Goal: Book appointment/travel/reservation: Register for event/course

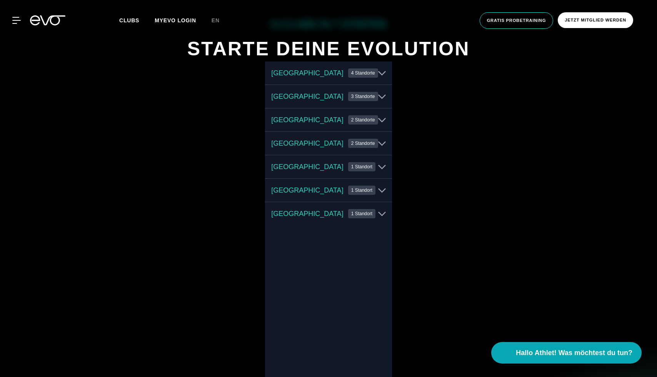
scroll to position [396, 0]
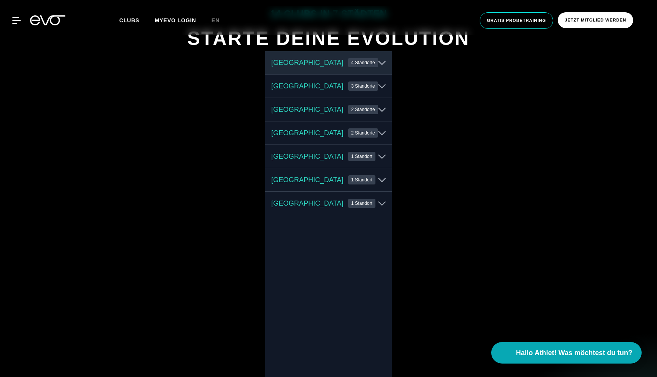
click at [371, 62] on button "Hamburg 4 Standorte" at bounding box center [328, 62] width 127 height 23
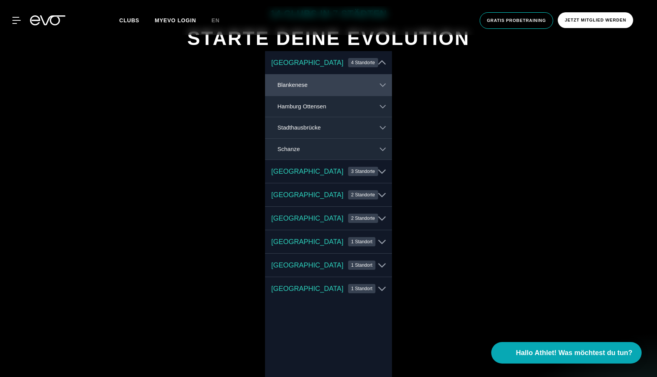
click at [365, 90] on button "Blankenese" at bounding box center [328, 85] width 127 height 21
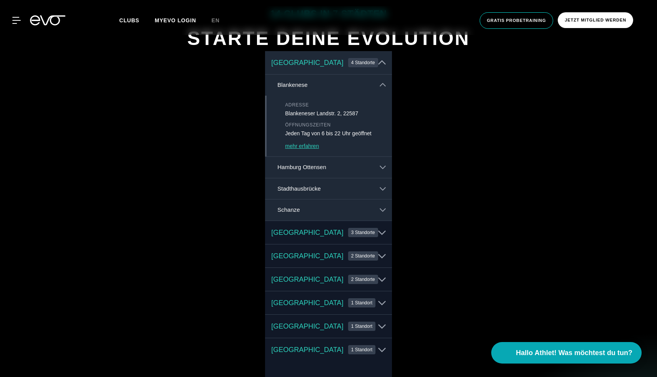
click at [381, 67] on button "[GEOGRAPHIC_DATA] 4 Standorte" at bounding box center [328, 62] width 127 height 23
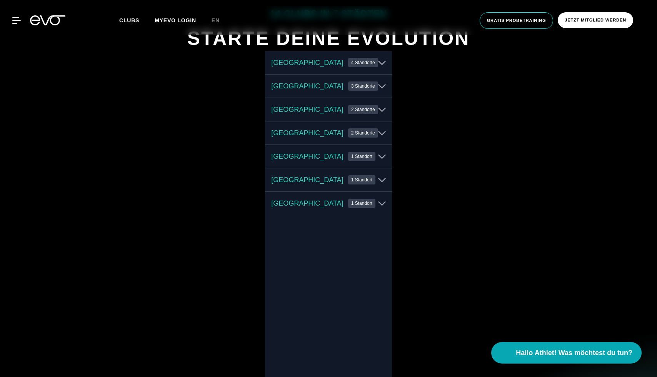
click at [453, 165] on div "14 Clubs in 7 Städten STARTE DEINE EVOLUTION Hamburg 4 Standorte Berlin 3 Stand…" at bounding box center [328, 255] width 657 height 548
click at [470, 148] on div "14 Clubs in 7 Städten STARTE DEINE EVOLUTION Hamburg 4 Standorte Berlin 3 Stand…" at bounding box center [328, 255] width 657 height 548
click at [371, 196] on button "Köln 1 Standort" at bounding box center [328, 203] width 127 height 23
click at [380, 228] on icon at bounding box center [383, 226] width 6 height 6
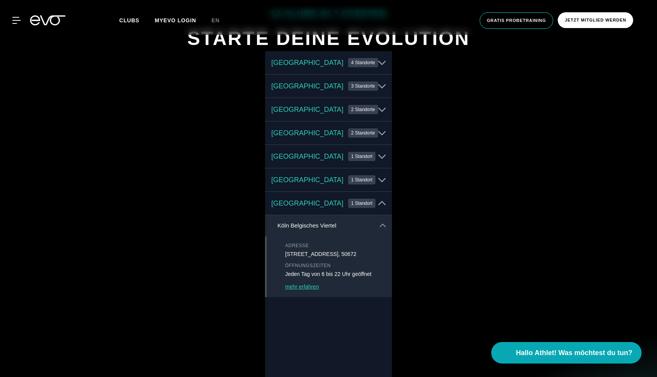
click at [381, 226] on icon at bounding box center [383, 226] width 6 height 6
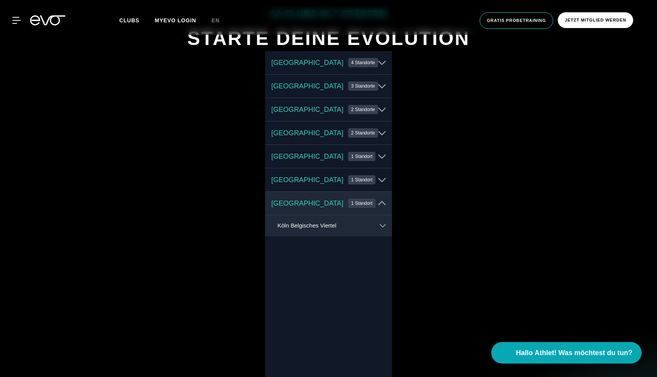
click at [378, 206] on icon at bounding box center [382, 204] width 8 height 8
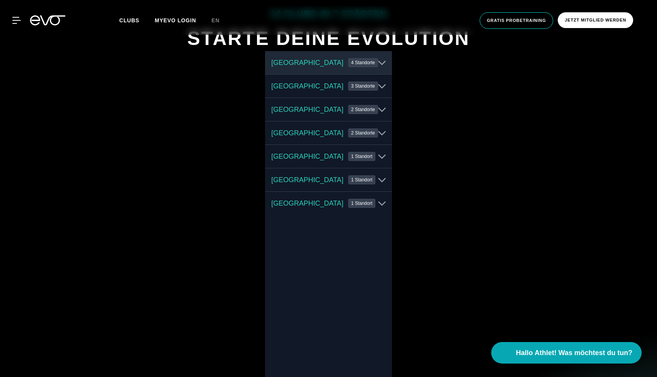
click at [378, 62] on icon at bounding box center [382, 63] width 8 height 5
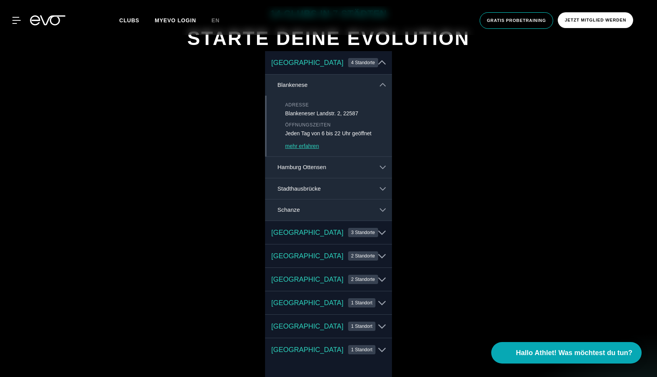
click at [333, 134] on p "Jeden Tag von 6 bis 22 Uhr geöffnet" at bounding box center [335, 134] width 100 height 8
copy p "Jeden Tag von 6 bis 22 Uhr geöffnet"
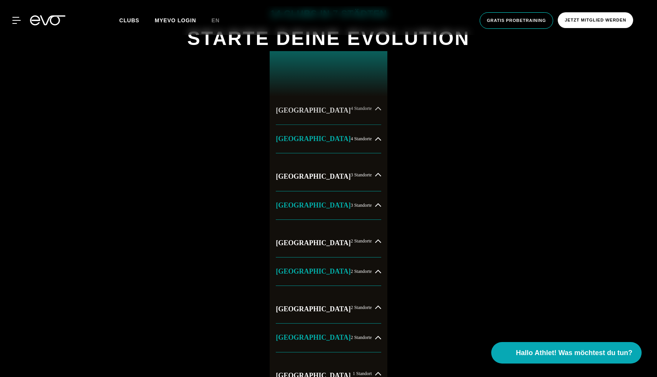
click at [355, 115] on button "[GEOGRAPHIC_DATA] 4 Standorte" at bounding box center [328, 111] width 105 height 28
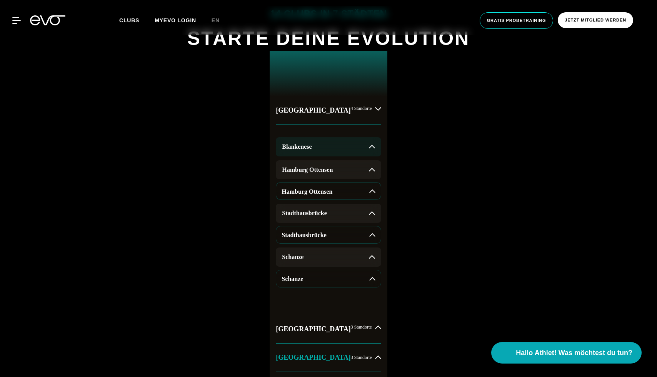
click at [369, 148] on icon at bounding box center [372, 147] width 6 height 6
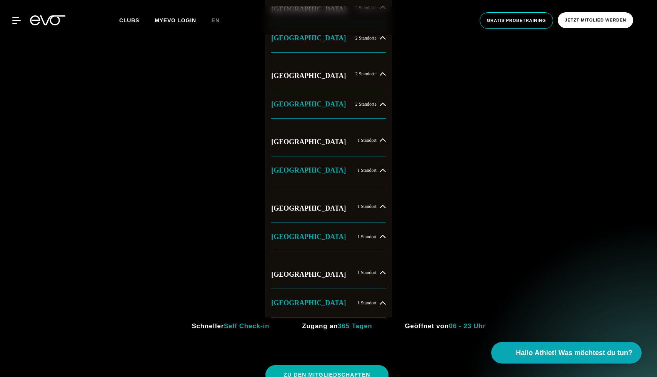
scroll to position [810, 0]
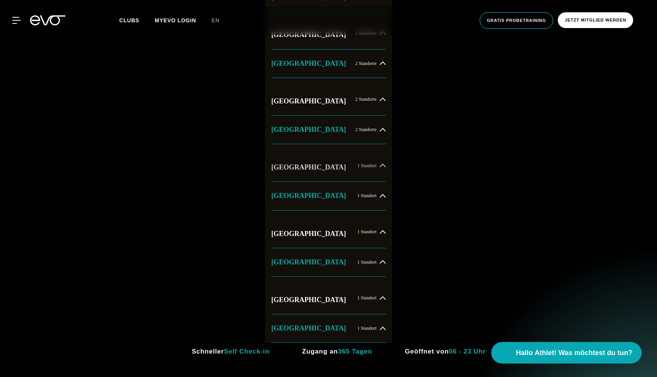
click at [384, 171] on button "[GEOGRAPHIC_DATA] 1 Standort" at bounding box center [328, 167] width 115 height 28
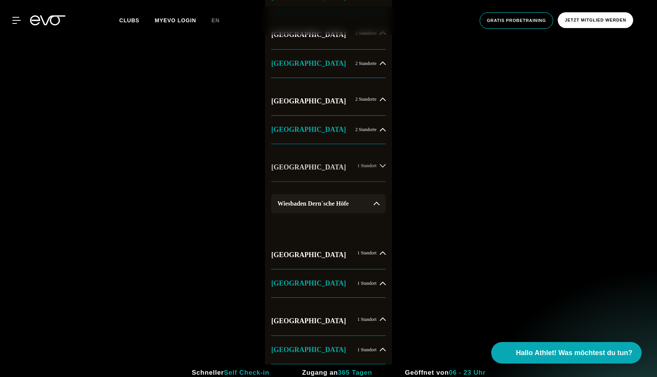
click at [384, 171] on button "[GEOGRAPHIC_DATA] 1 Standort" at bounding box center [328, 167] width 115 height 28
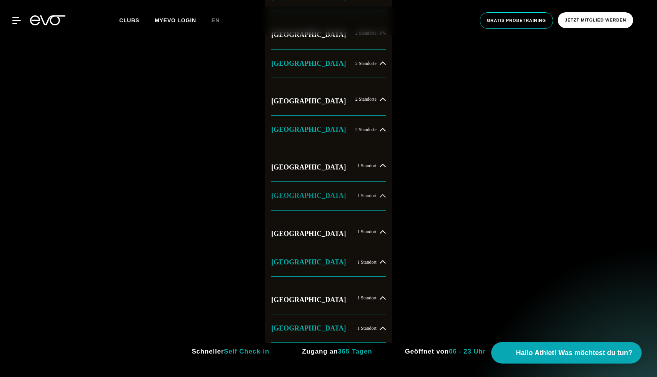
click at [383, 191] on div "[GEOGRAPHIC_DATA] 1 Standort" at bounding box center [328, 196] width 115 height 28
click at [383, 196] on icon at bounding box center [383, 195] width 6 height 3
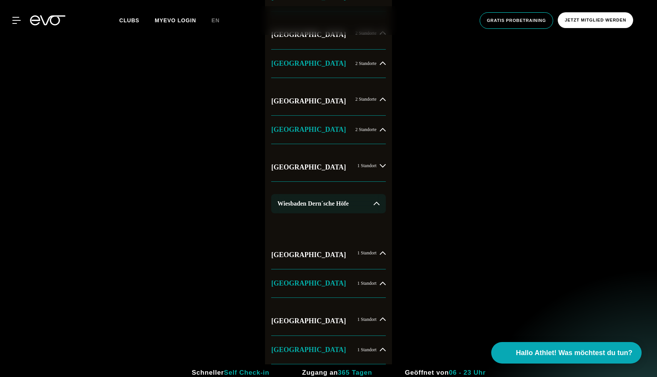
click at [383, 196] on button "Wiesbaden Dern´sche Höfe" at bounding box center [328, 203] width 115 height 19
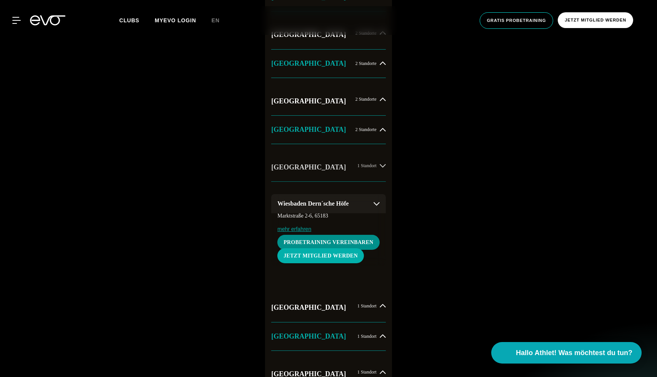
click at [382, 176] on button "[GEOGRAPHIC_DATA] 1 Standort" at bounding box center [328, 167] width 115 height 28
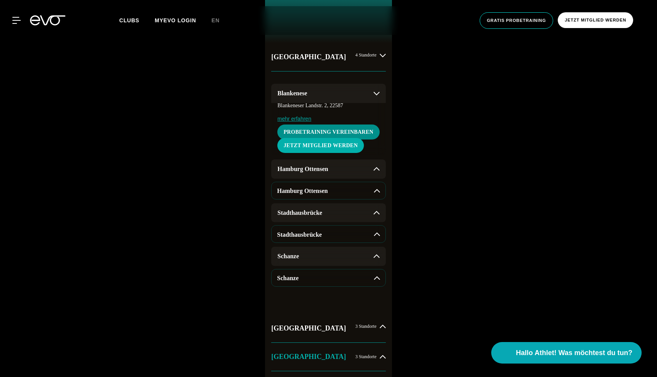
scroll to position [416, 0]
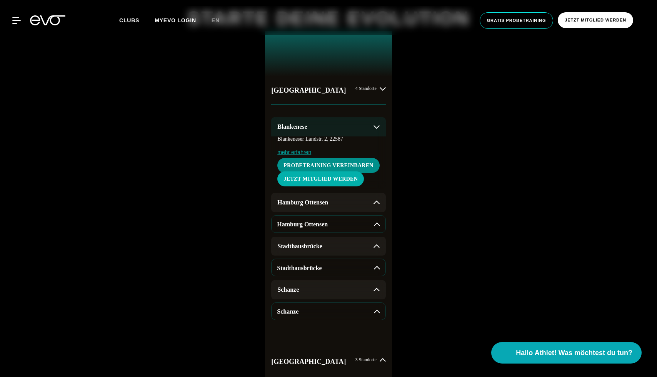
click at [375, 127] on icon at bounding box center [376, 127] width 6 height 6
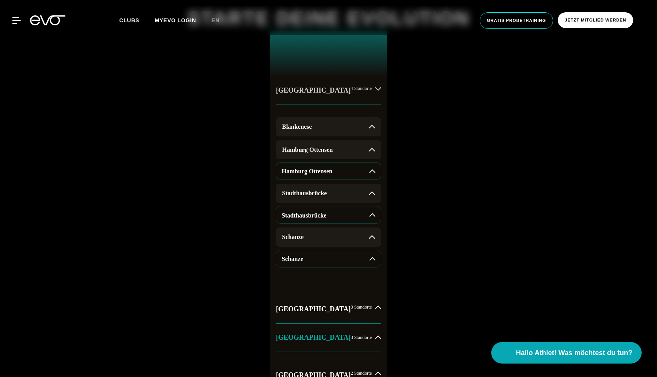
click at [375, 90] on icon at bounding box center [378, 89] width 6 height 6
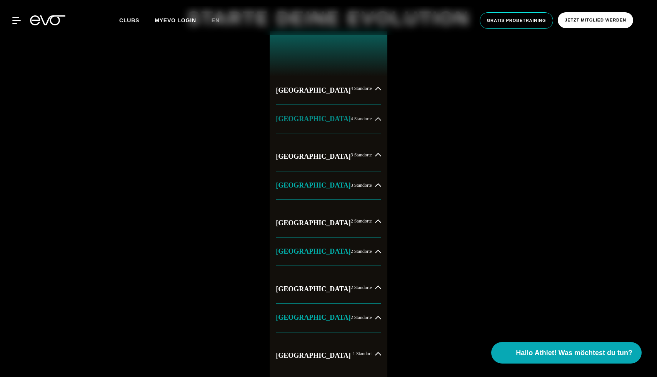
click at [359, 114] on button "[GEOGRAPHIC_DATA] 4 Standorte" at bounding box center [328, 119] width 105 height 10
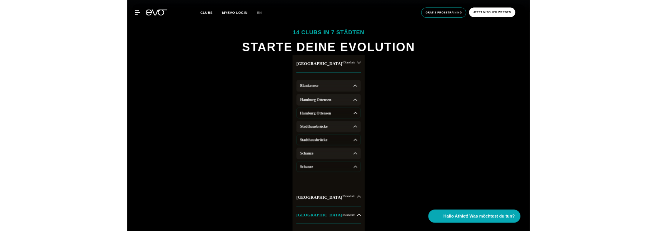
scroll to position [363, 0]
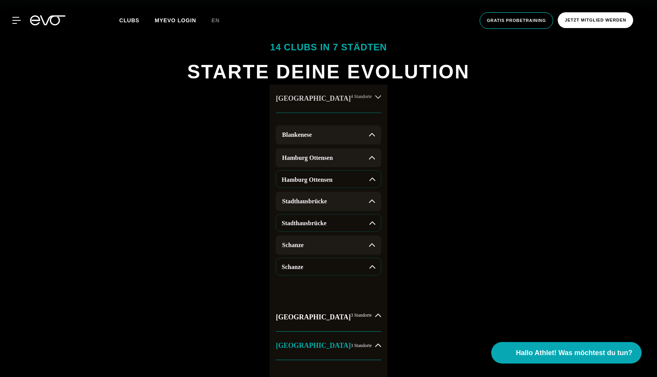
click at [375, 95] on icon at bounding box center [378, 97] width 6 height 6
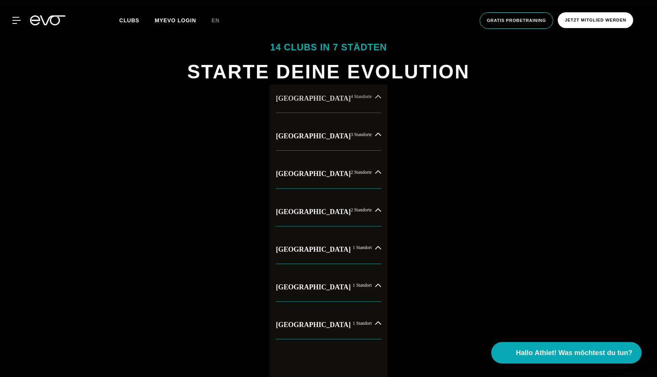
click at [358, 100] on button "[GEOGRAPHIC_DATA] 4 Standorte" at bounding box center [328, 99] width 105 height 28
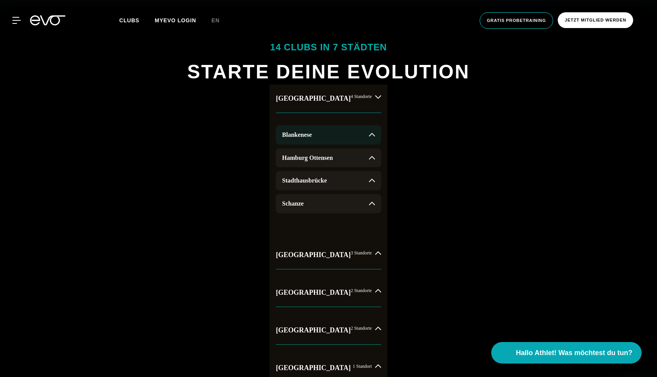
click at [369, 133] on icon at bounding box center [372, 134] width 6 height 3
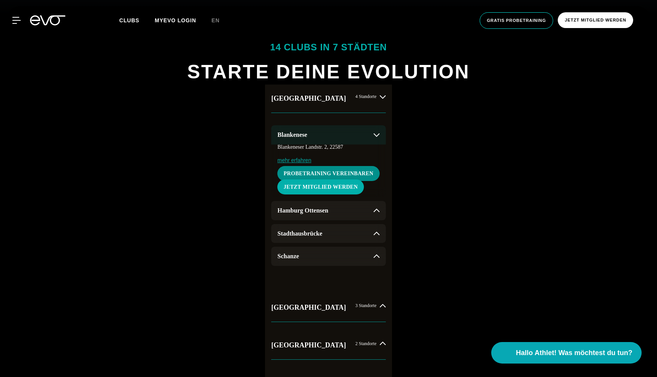
click at [359, 133] on button "Blankenese" at bounding box center [328, 134] width 115 height 19
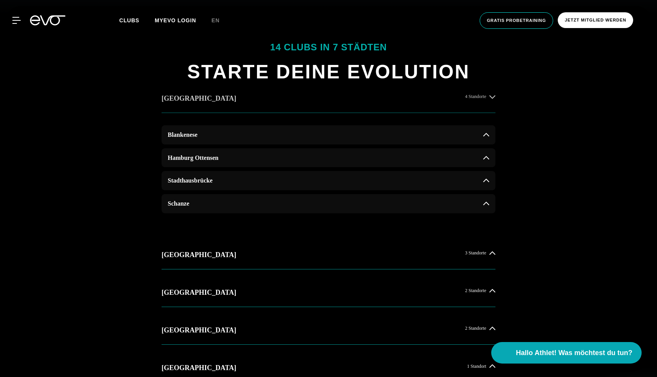
click at [493, 100] on button "[GEOGRAPHIC_DATA] 4 Standorte" at bounding box center [328, 99] width 334 height 28
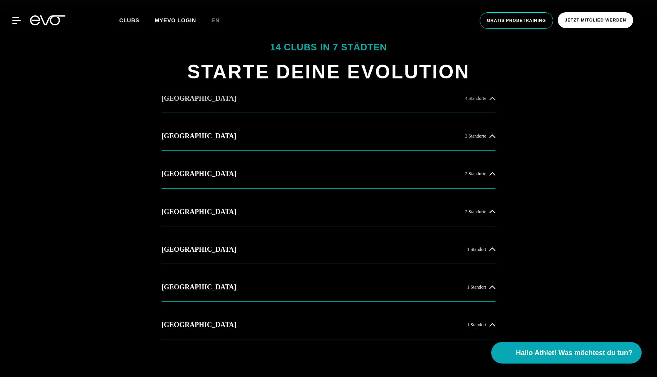
click at [486, 98] on div "4 Standorte" at bounding box center [480, 99] width 30 height 6
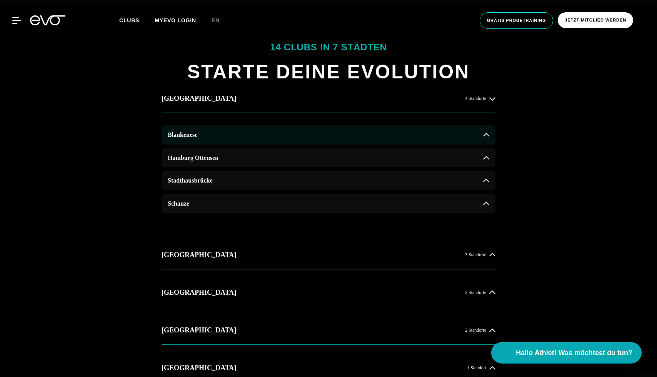
click at [484, 135] on icon at bounding box center [486, 134] width 6 height 3
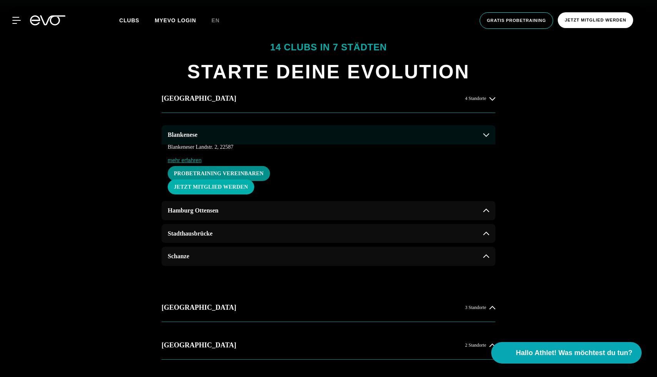
click at [428, 139] on button "Blankenese" at bounding box center [328, 134] width 334 height 19
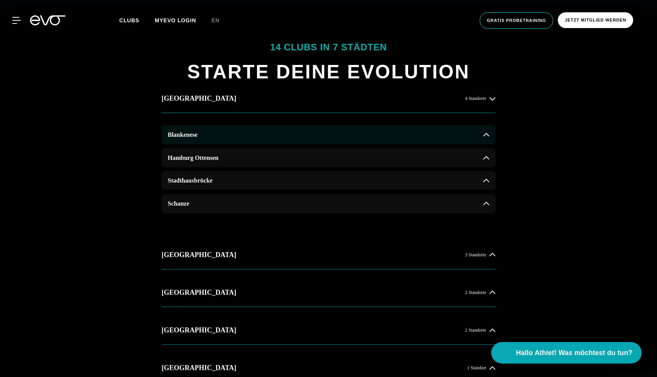
click at [428, 139] on button "Blankenese" at bounding box center [328, 134] width 334 height 19
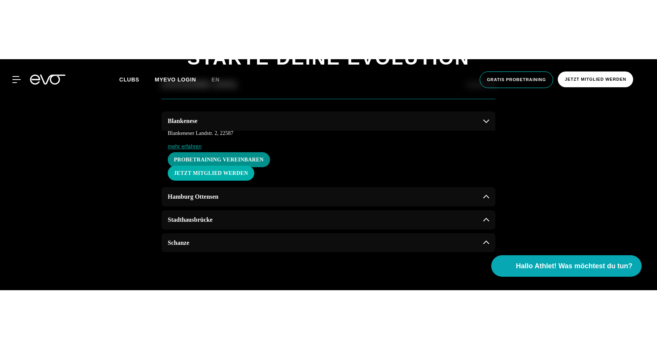
scroll to position [284, 0]
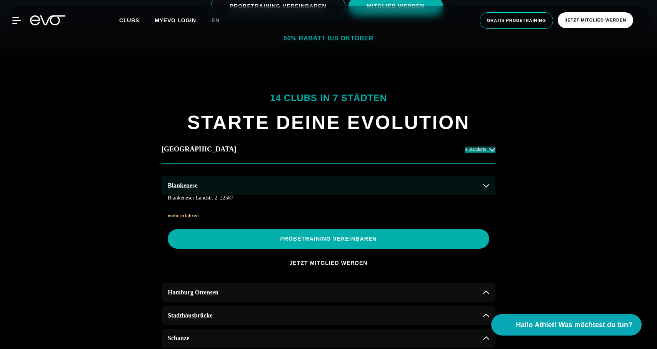
click at [307, 183] on button "Blankenese" at bounding box center [328, 185] width 334 height 19
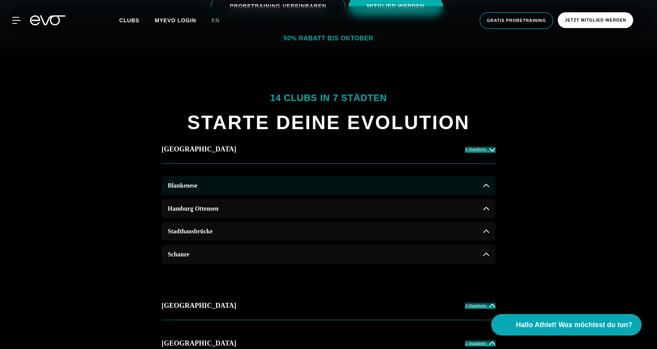
click at [307, 183] on button "Blankenese" at bounding box center [328, 185] width 334 height 19
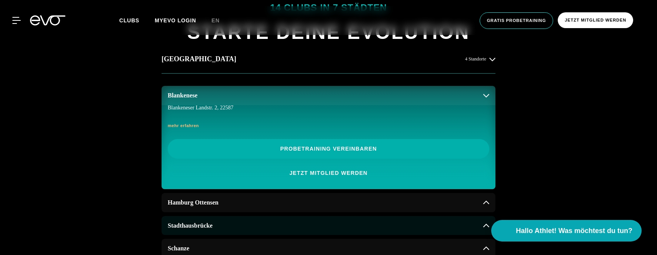
scroll to position [280, 0]
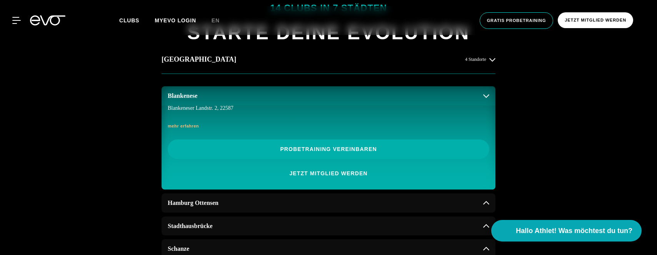
click at [489, 103] on button "Blankenese" at bounding box center [328, 95] width 334 height 19
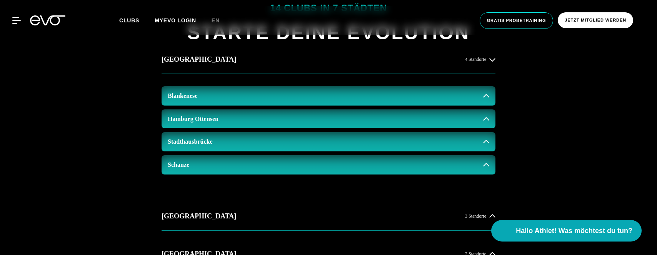
click at [551, 127] on div "14 Clubs in 7 Städten STARTE DEINE EVOLUTION Hamburg 4 Standorte Blankenese Ham…" at bounding box center [328, 247] width 657 height 544
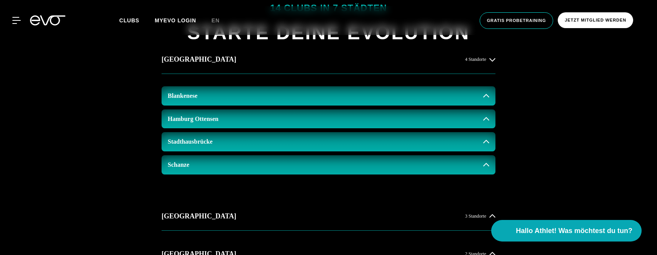
click at [376, 101] on button "Blankenese" at bounding box center [328, 95] width 334 height 19
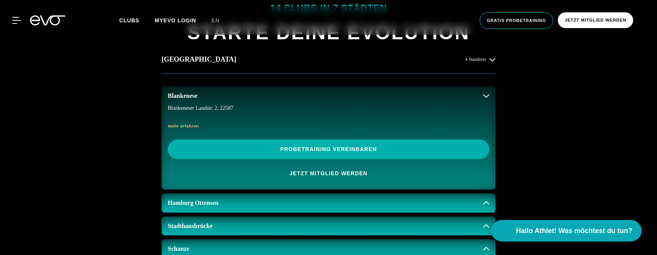
click at [484, 97] on icon at bounding box center [486, 96] width 6 height 6
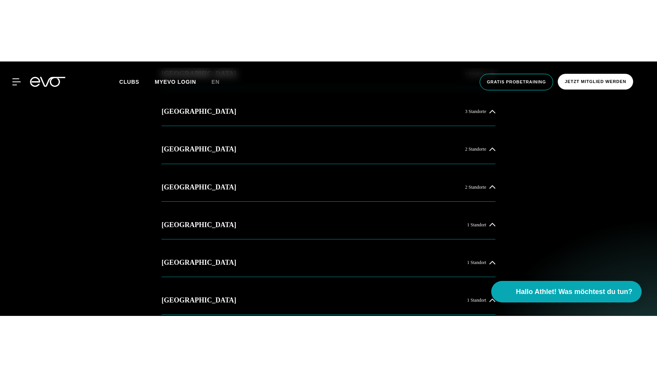
scroll to position [319, 0]
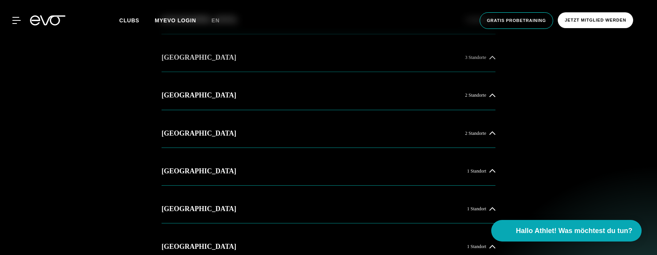
click at [373, 59] on button "[GEOGRAPHIC_DATA] 3 Standorte" at bounding box center [328, 57] width 334 height 28
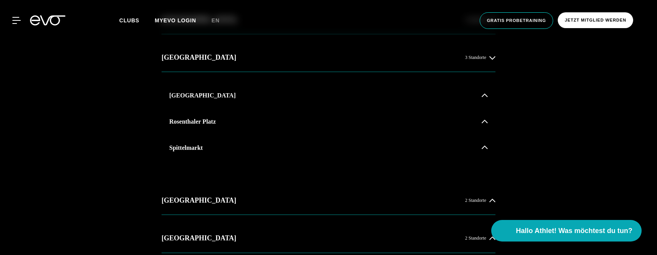
click at [423, 98] on button "[GEOGRAPHIC_DATA]" at bounding box center [328, 95] width 331 height 19
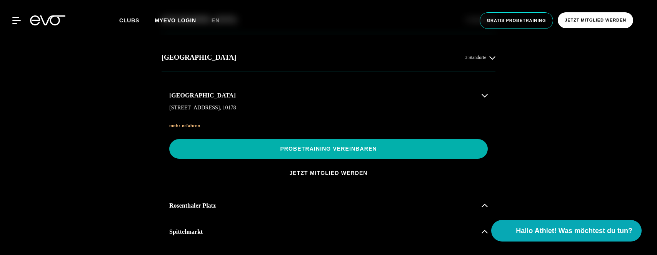
click at [423, 98] on button "[GEOGRAPHIC_DATA]" at bounding box center [328, 95] width 331 height 19
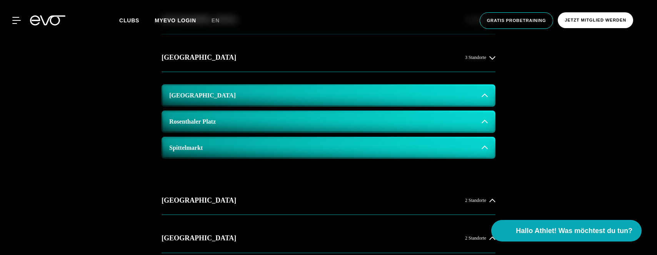
click at [490, 92] on button "[GEOGRAPHIC_DATA]" at bounding box center [328, 95] width 331 height 19
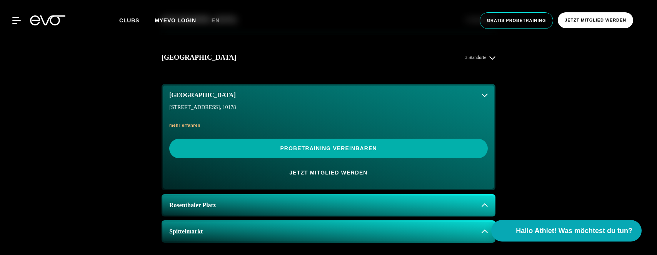
click at [534, 170] on div "14 Clubs in 7 Städten STARTE DEINE EVOLUTION Hamburg 4 Standorte Berlin 3 Stand…" at bounding box center [328, 242] width 657 height 614
click at [582, 143] on div "14 Clubs in 7 Städten STARTE DEINE EVOLUTION Hamburg 4 Standorte Berlin 3 Stand…" at bounding box center [328, 242] width 657 height 614
click at [437, 97] on button "[GEOGRAPHIC_DATA]" at bounding box center [328, 94] width 331 height 19
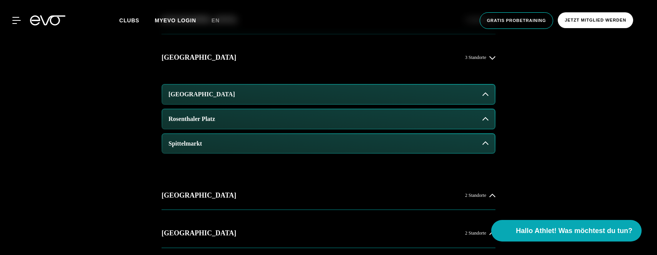
click at [481, 88] on button "[GEOGRAPHIC_DATA]" at bounding box center [328, 94] width 332 height 19
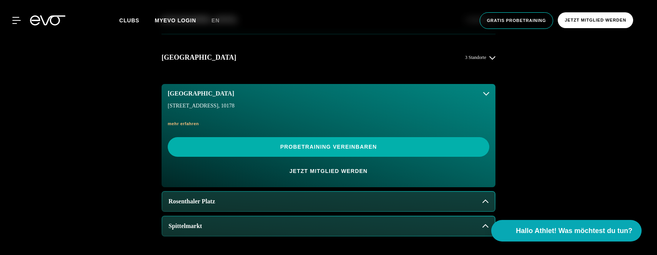
click at [486, 91] on icon at bounding box center [486, 93] width 6 height 6
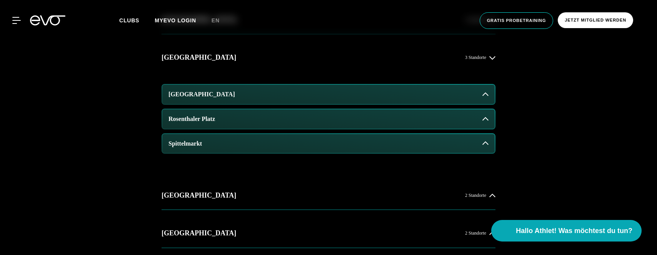
click at [486, 90] on button "[GEOGRAPHIC_DATA]" at bounding box center [328, 94] width 332 height 19
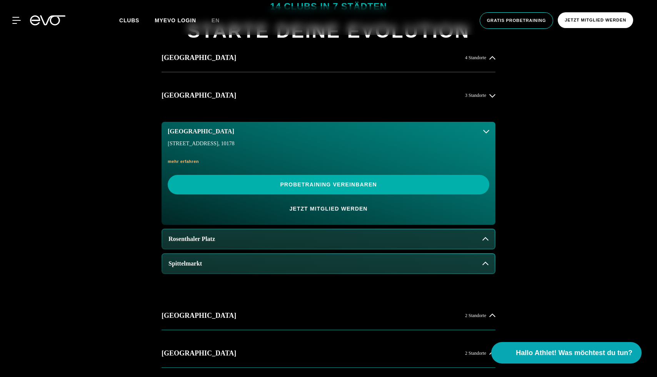
scroll to position [401, 0]
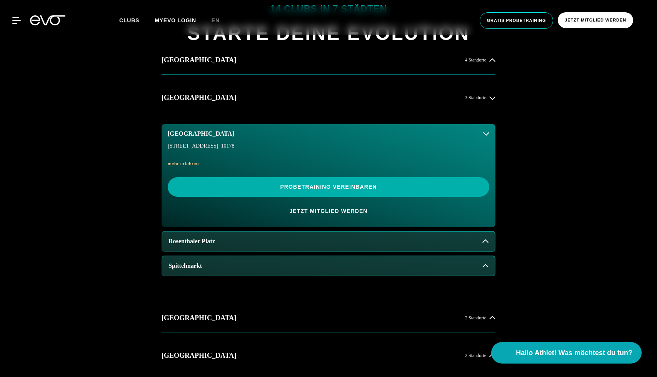
click at [478, 135] on button "[GEOGRAPHIC_DATA]" at bounding box center [328, 133] width 334 height 19
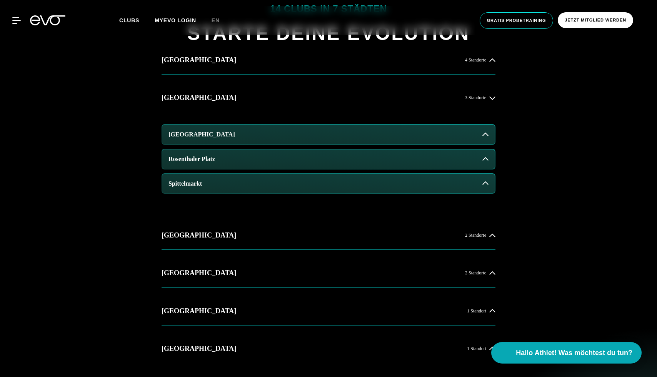
click at [478, 134] on button "[GEOGRAPHIC_DATA]" at bounding box center [328, 134] width 332 height 19
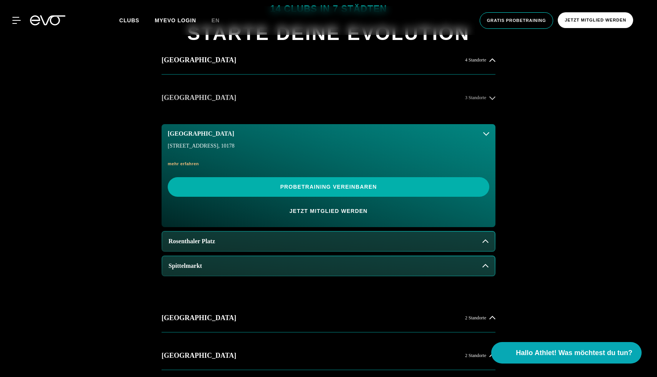
click at [468, 110] on button "[GEOGRAPHIC_DATA] 3 Standorte" at bounding box center [328, 98] width 334 height 28
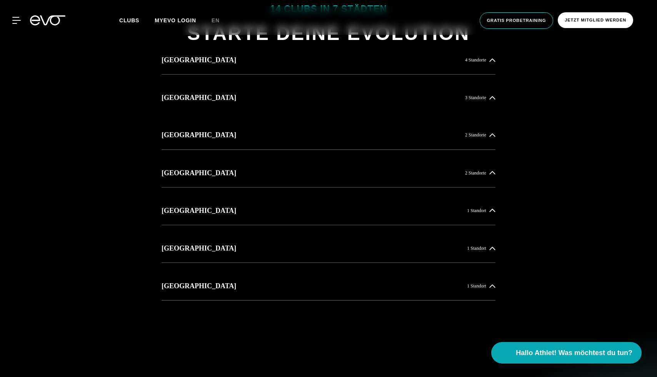
click at [562, 128] on div "14 Clubs in 7 Städten STARTE DEINE EVOLUTION Hamburg 4 Standorte Berlin 3 Stand…" at bounding box center [328, 250] width 657 height 548
click at [480, 53] on button "[GEOGRAPHIC_DATA] 4 Standorte" at bounding box center [328, 60] width 334 height 28
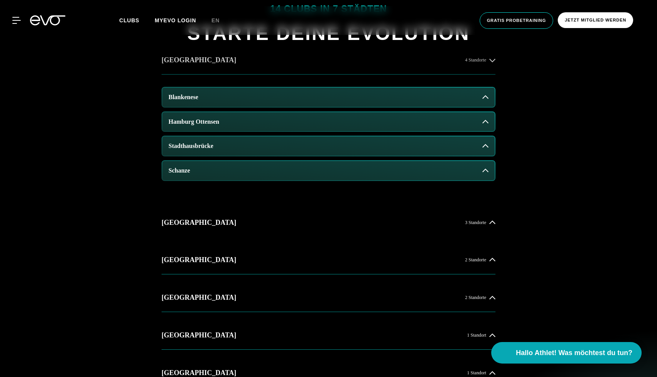
click at [479, 58] on span "4 Standorte" at bounding box center [475, 60] width 21 height 5
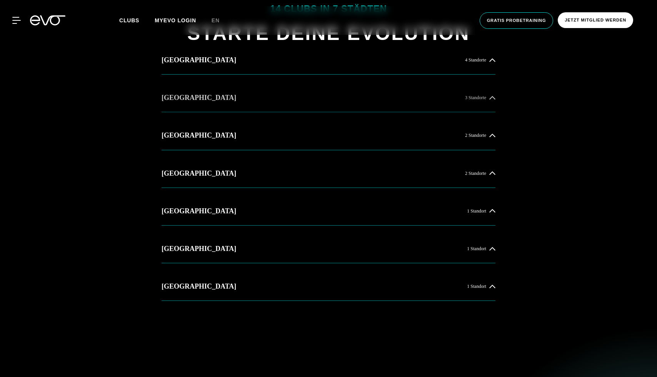
click at [485, 96] on span "3 Standorte" at bounding box center [475, 97] width 21 height 5
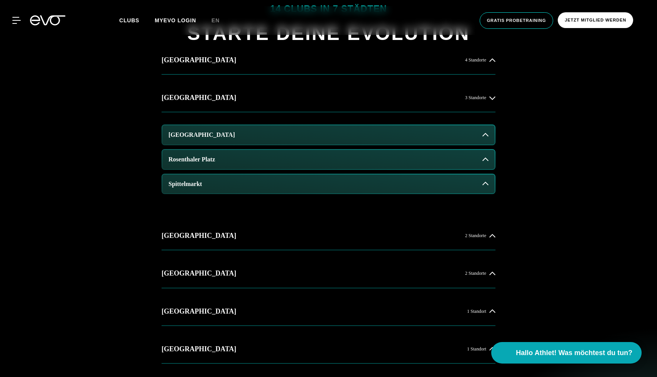
click at [473, 140] on button "[GEOGRAPHIC_DATA]" at bounding box center [328, 134] width 332 height 19
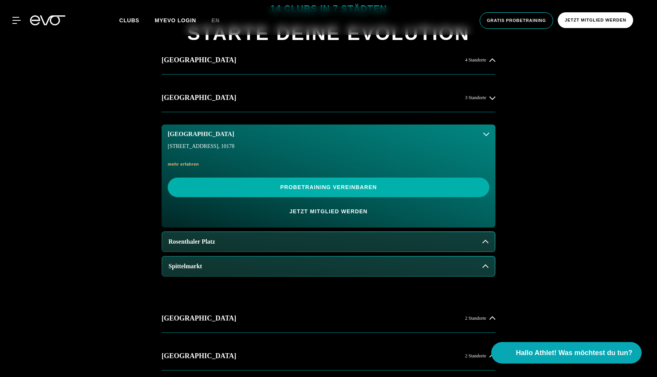
click at [473, 140] on button "[GEOGRAPHIC_DATA]" at bounding box center [328, 134] width 334 height 19
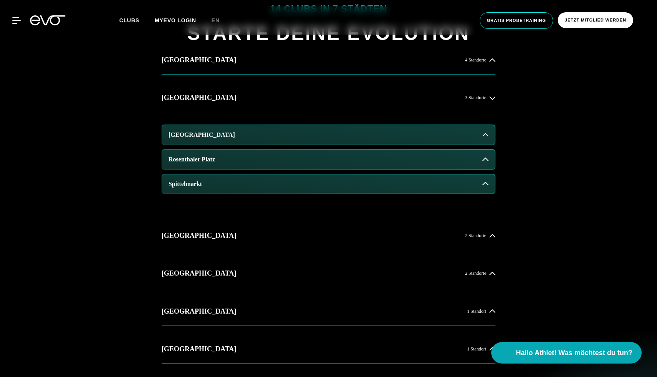
click at [473, 138] on button "[GEOGRAPHIC_DATA]" at bounding box center [328, 134] width 332 height 19
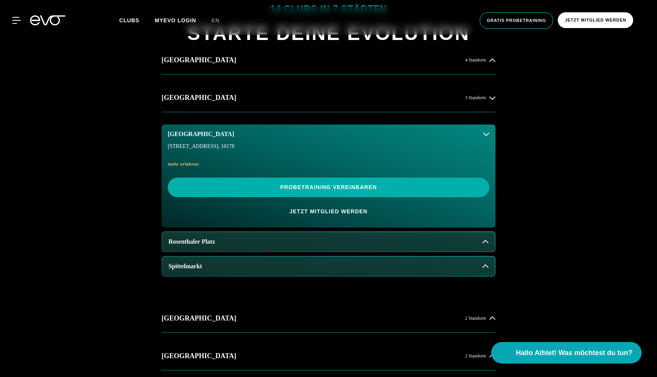
click at [484, 133] on icon at bounding box center [486, 134] width 6 height 6
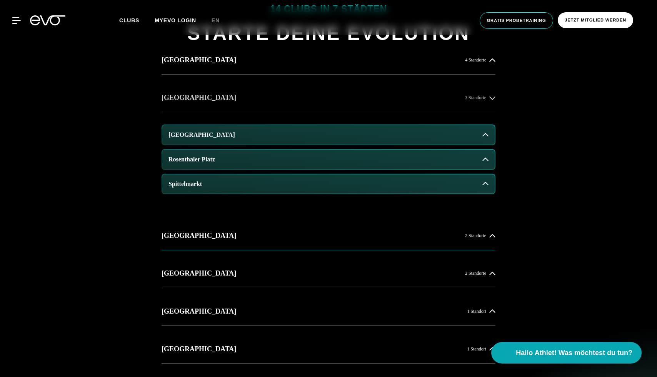
click at [474, 92] on button "[GEOGRAPHIC_DATA] 3 Standorte" at bounding box center [328, 98] width 334 height 28
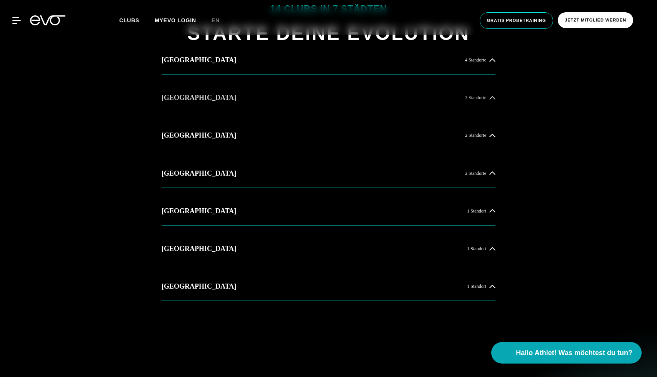
click at [478, 100] on span "3 Standorte" at bounding box center [475, 97] width 21 height 5
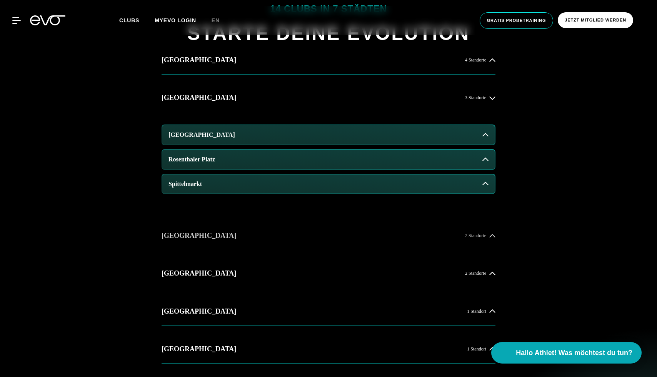
click at [469, 233] on span "2 Standorte" at bounding box center [475, 235] width 21 height 5
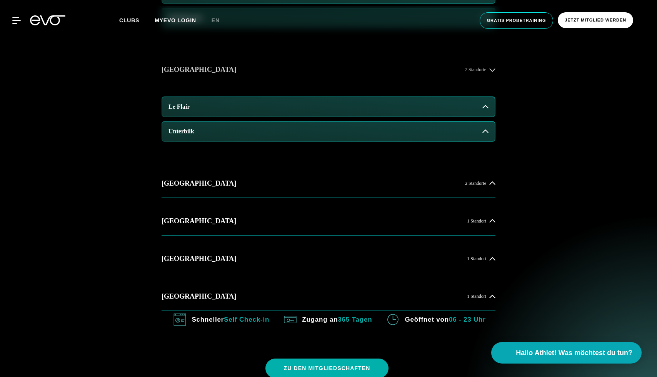
scroll to position [570, 0]
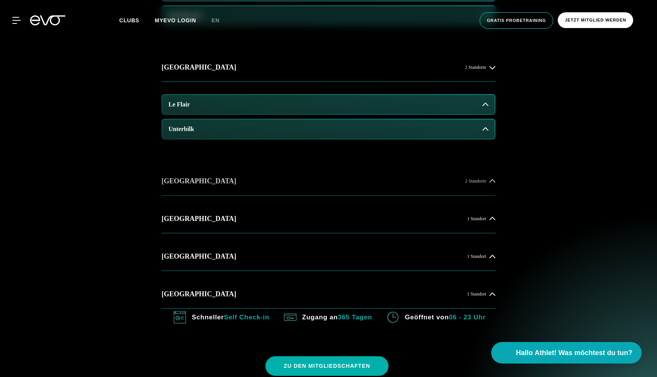
click at [481, 181] on span "2 Standorte" at bounding box center [475, 181] width 21 height 5
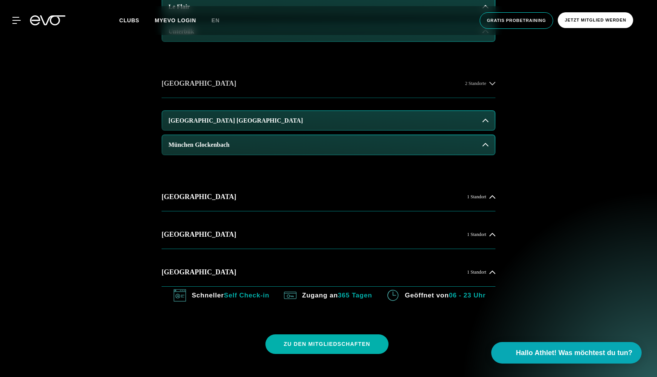
scroll to position [667, 0]
click at [484, 196] on span "1 Standort" at bounding box center [476, 197] width 19 height 5
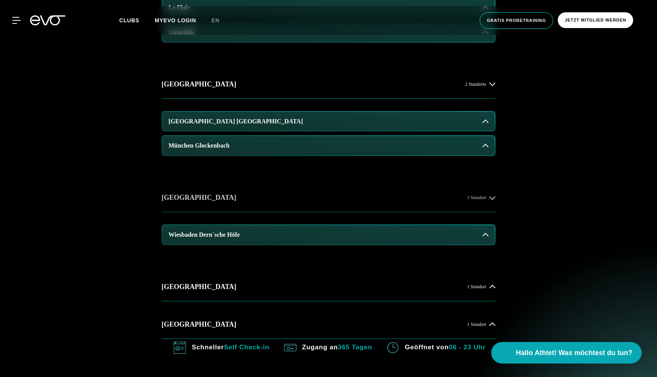
click at [485, 200] on div "1 Standort" at bounding box center [481, 198] width 28 height 6
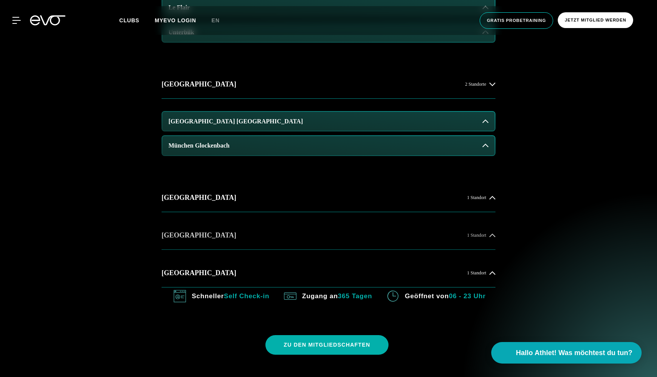
click at [484, 235] on span "1 Standort" at bounding box center [476, 235] width 19 height 5
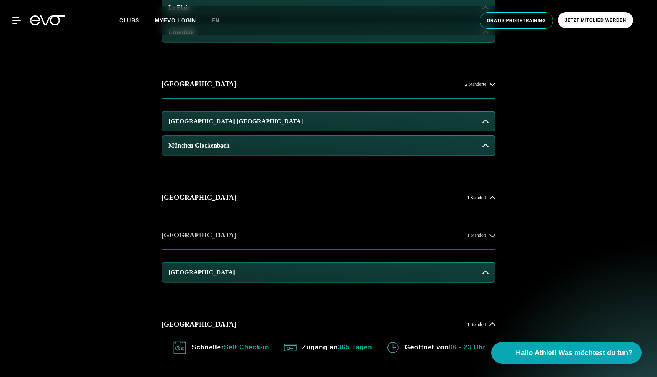
click at [484, 235] on span "1 Standort" at bounding box center [476, 235] width 19 height 5
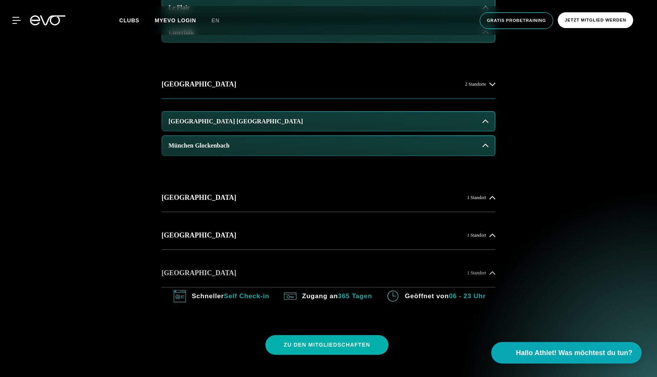
click at [481, 263] on button "Köln 1 Standort" at bounding box center [328, 273] width 334 height 28
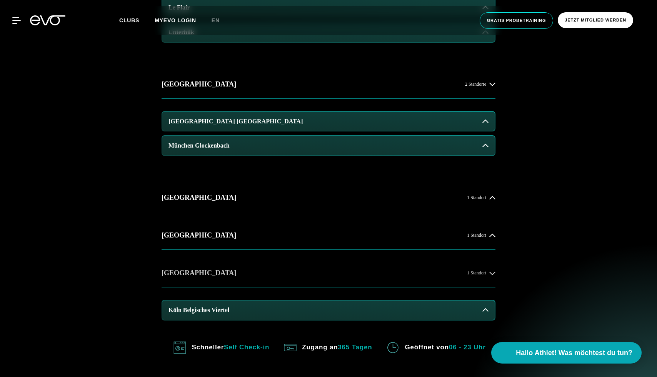
click at [481, 262] on button "Köln 1 Standort" at bounding box center [328, 273] width 334 height 28
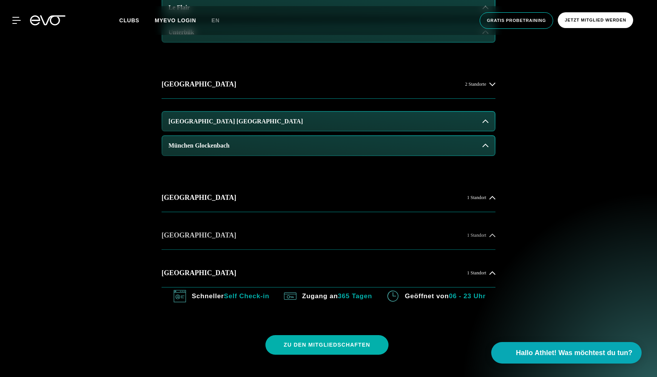
click at [481, 224] on button "Dresden 1 Standort" at bounding box center [328, 235] width 334 height 28
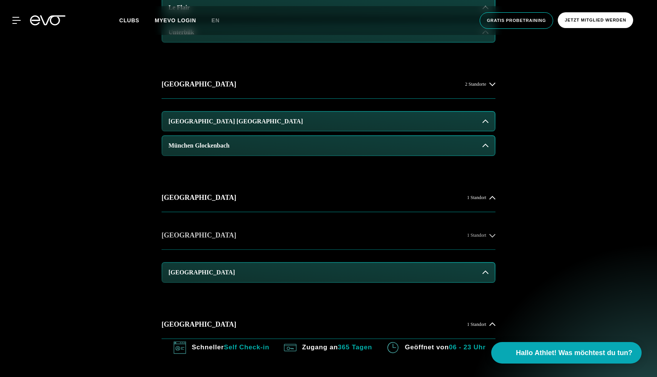
click at [481, 224] on button "Dresden 1 Standort" at bounding box center [328, 235] width 334 height 28
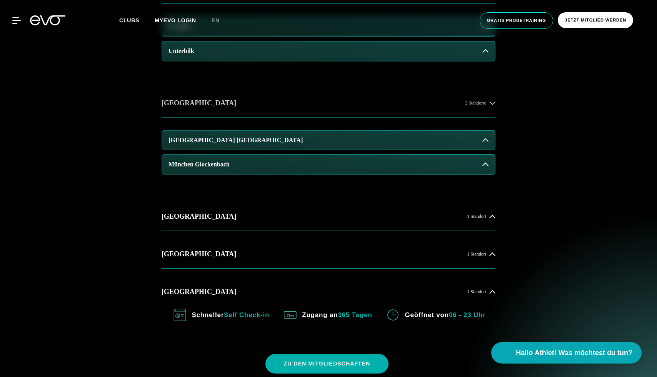
click at [493, 107] on button "München 2 Standorte" at bounding box center [328, 103] width 334 height 28
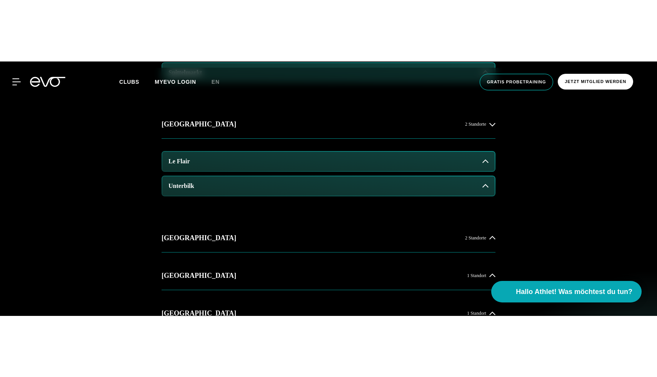
scroll to position [443, 0]
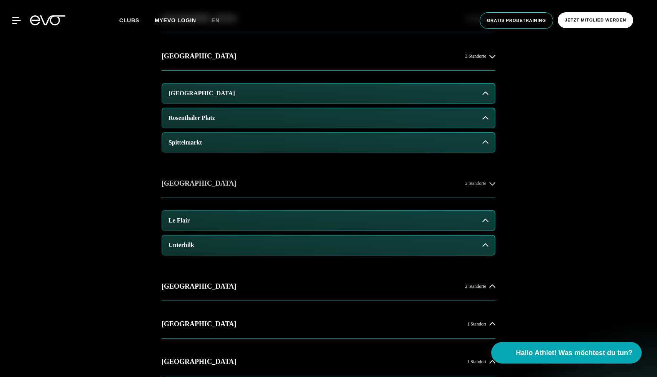
click at [420, 190] on button "Düsseldorf 2 Standorte" at bounding box center [328, 184] width 334 height 28
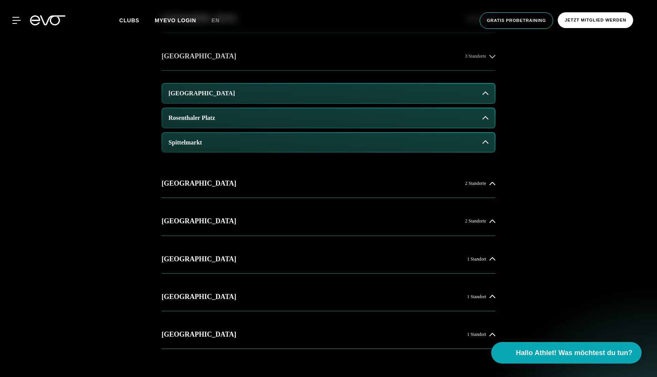
click at [393, 57] on button "[GEOGRAPHIC_DATA] 3 Standorte" at bounding box center [328, 56] width 334 height 28
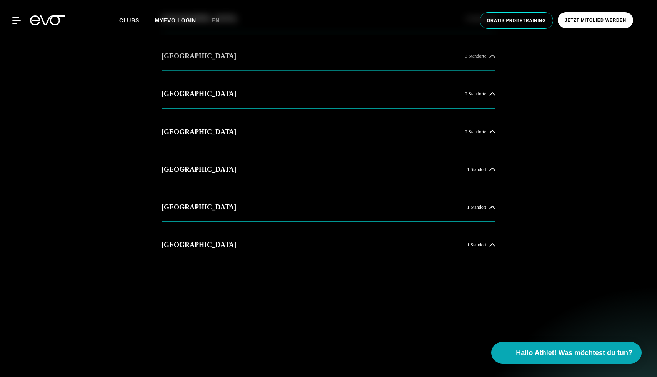
click at [393, 57] on button "[GEOGRAPHIC_DATA] 3 Standorte" at bounding box center [328, 56] width 334 height 28
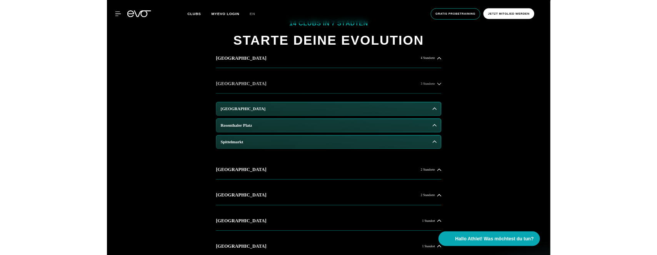
scroll to position [376, 0]
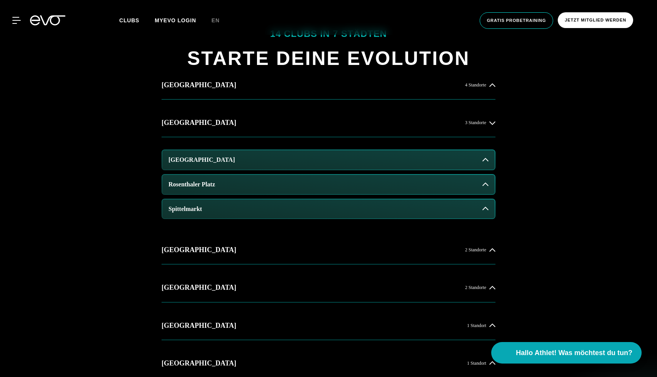
click at [447, 158] on button "[GEOGRAPHIC_DATA]" at bounding box center [328, 159] width 332 height 19
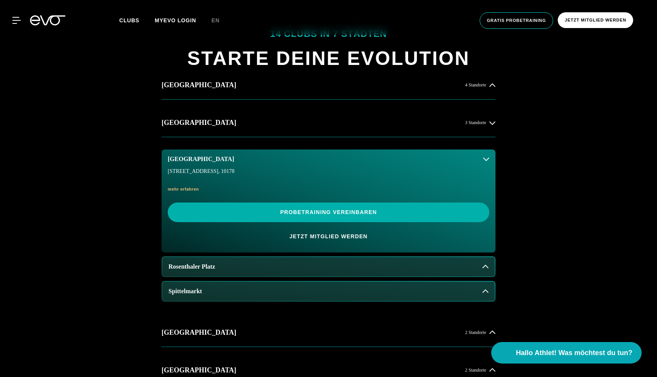
click at [447, 158] on button "[GEOGRAPHIC_DATA]" at bounding box center [328, 159] width 334 height 19
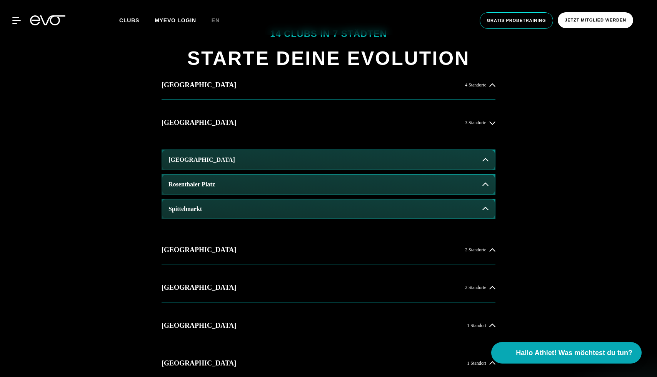
click at [471, 156] on button "[GEOGRAPHIC_DATA]" at bounding box center [328, 159] width 332 height 19
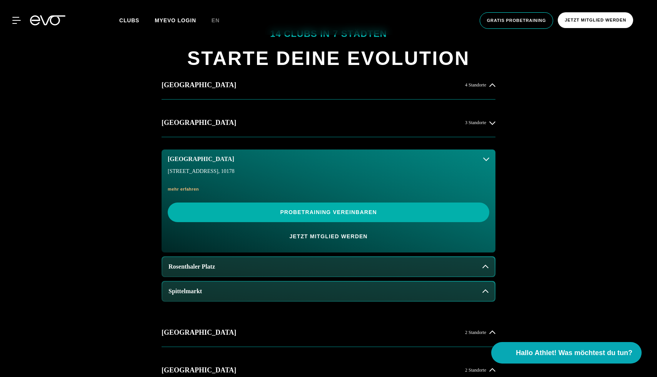
click at [491, 272] on button "Rosenthaler Platz" at bounding box center [328, 266] width 332 height 19
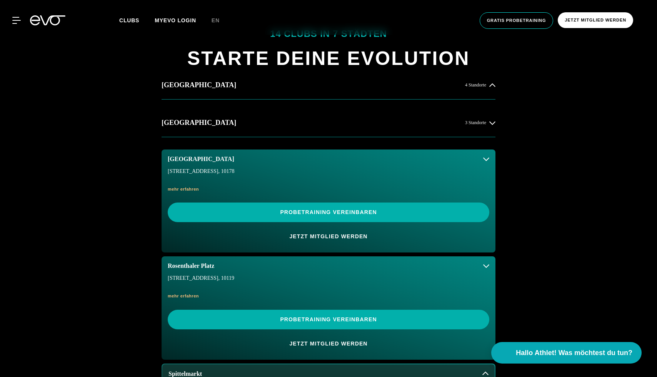
click at [491, 272] on button "Rosenthaler Platz" at bounding box center [328, 265] width 334 height 19
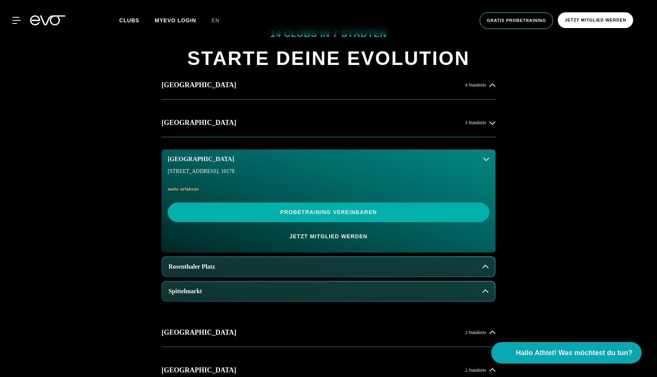
click at [476, 162] on button "[GEOGRAPHIC_DATA]" at bounding box center [328, 159] width 334 height 19
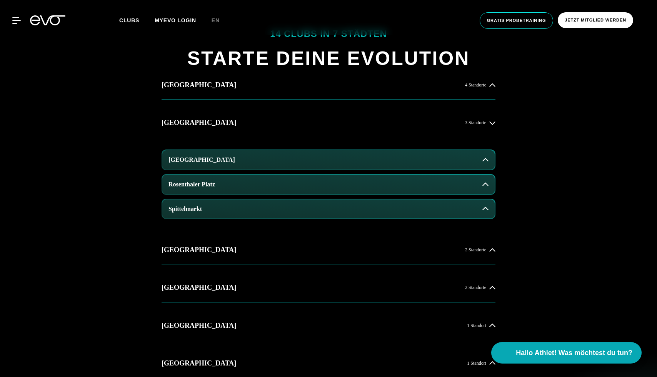
click at [476, 162] on button "[GEOGRAPHIC_DATA]" at bounding box center [328, 159] width 332 height 19
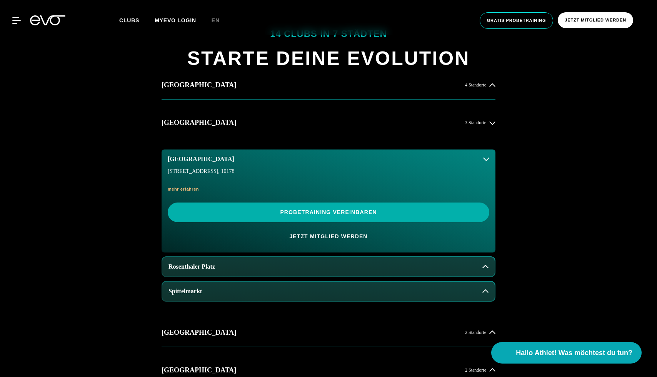
click at [476, 162] on button "[GEOGRAPHIC_DATA]" at bounding box center [328, 159] width 334 height 19
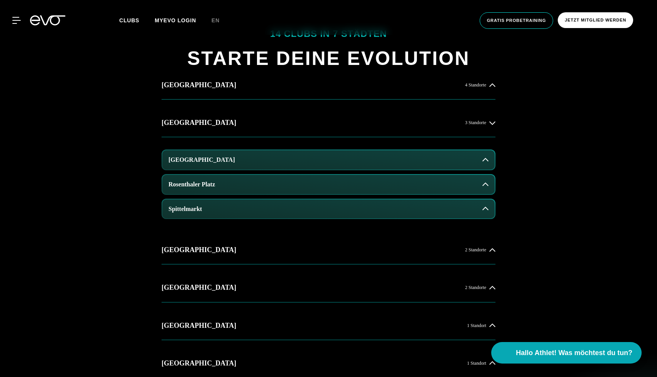
click at [476, 162] on button "[GEOGRAPHIC_DATA]" at bounding box center [328, 159] width 332 height 19
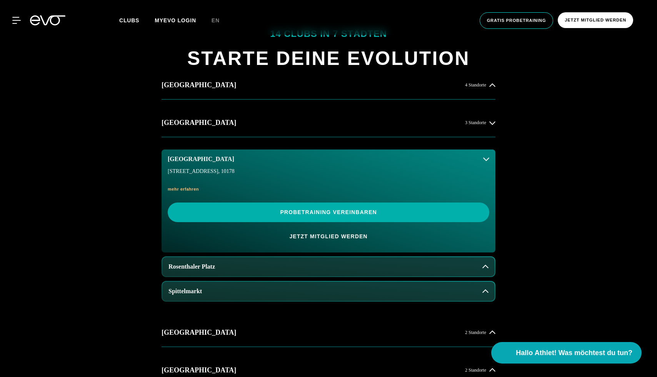
click at [475, 162] on button "[GEOGRAPHIC_DATA]" at bounding box center [328, 159] width 334 height 19
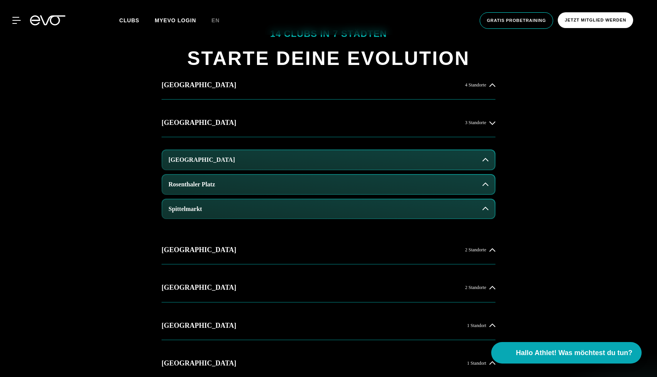
click at [475, 162] on button "[GEOGRAPHIC_DATA]" at bounding box center [328, 159] width 332 height 19
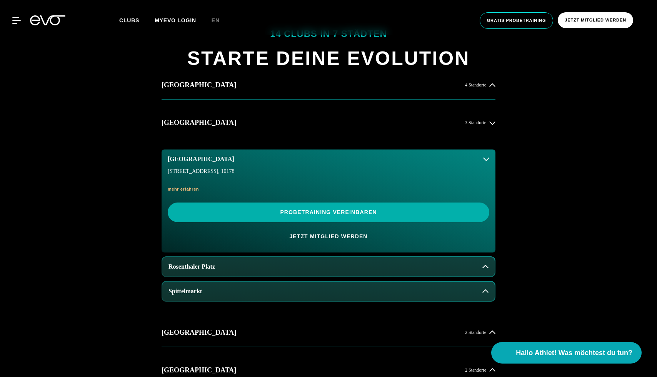
click at [475, 162] on button "[GEOGRAPHIC_DATA]" at bounding box center [328, 159] width 334 height 19
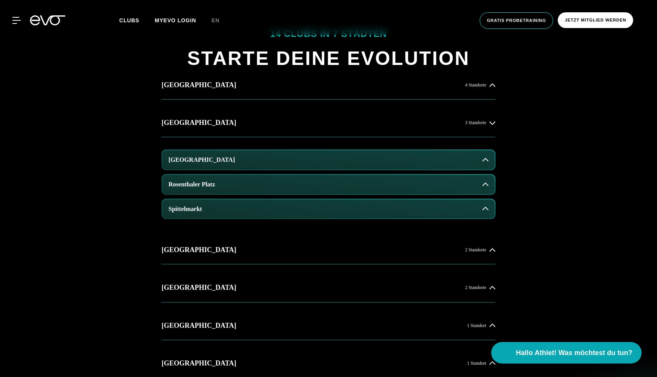
click at [565, 167] on div "14 Clubs in 7 Städten STARTE DEINE EVOLUTION Hamburg 4 Standorte Berlin 3 Stand…" at bounding box center [328, 275] width 657 height 548
click at [476, 160] on button "[GEOGRAPHIC_DATA]" at bounding box center [328, 159] width 332 height 19
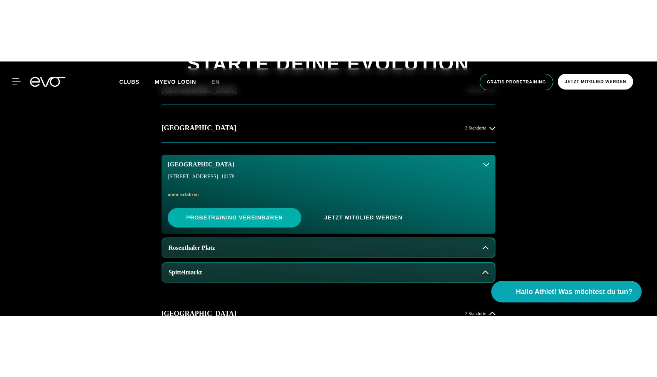
scroll to position [309, 0]
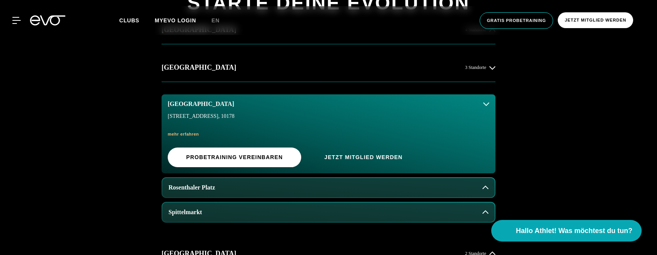
click at [574, 140] on div "14 Clubs in 7 Städten STARTE DEINE EVOLUTION Hamburg 4 Standorte Berlin 3 Stand…" at bounding box center [328, 231] width 657 height 573
click at [603, 118] on div "14 Clubs in 7 Städten STARTE DEINE EVOLUTION Hamburg 4 Standorte Berlin 3 Stand…" at bounding box center [328, 232] width 657 height 574
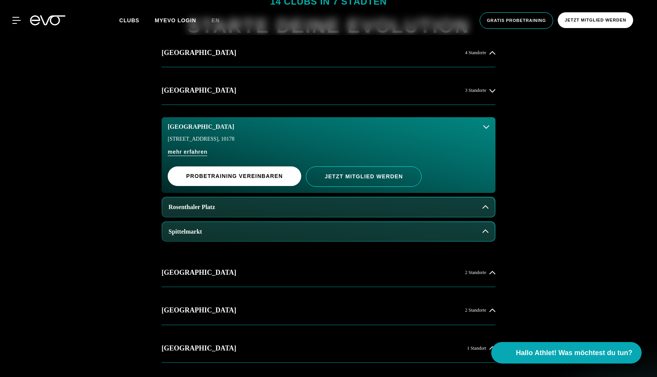
scroll to position [420, 0]
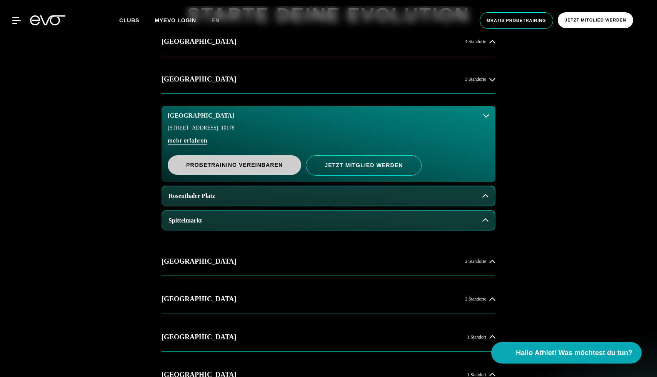
click at [263, 166] on span "PROBETRAINING VEREINBAREN" at bounding box center [234, 165] width 97 height 8
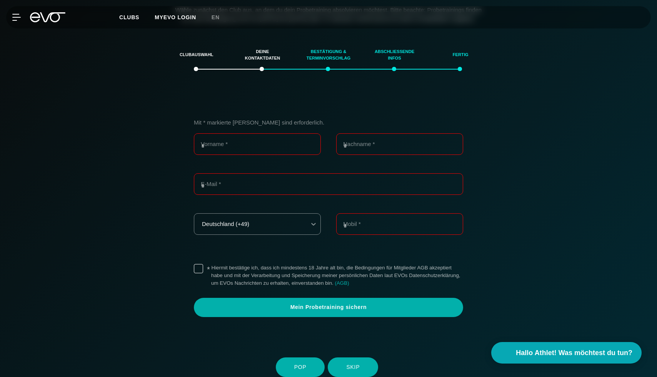
scroll to position [120, 0]
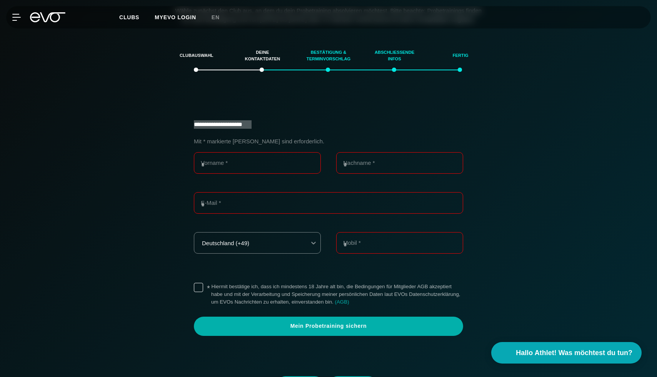
click at [290, 123] on div "**********" at bounding box center [328, 232] width 531 height 263
click at [228, 125] on div "**********" at bounding box center [328, 232] width 531 height 263
click at [143, 151] on div "**********" at bounding box center [328, 232] width 531 height 263
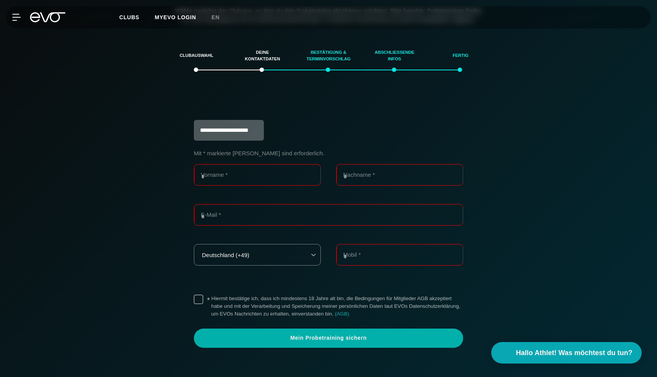
click at [381, 137] on div "**********" at bounding box center [329, 234] width 288 height 228
click at [352, 143] on div "**********" at bounding box center [329, 234] width 288 height 228
click at [352, 138] on div "**********" at bounding box center [329, 234] width 288 height 228
click at [291, 178] on input "Vorname *" at bounding box center [257, 175] width 127 height 22
click at [329, 151] on div "**********" at bounding box center [329, 234] width 288 height 228
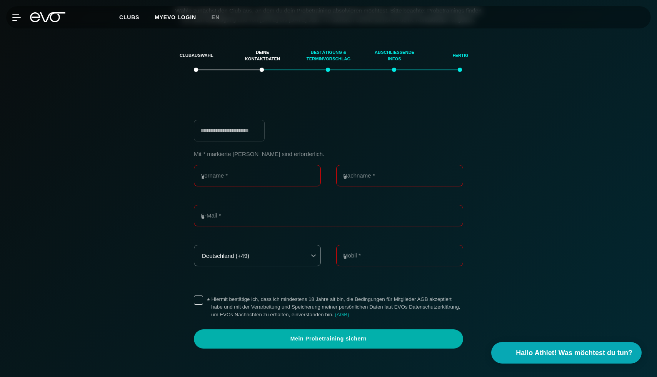
click at [320, 143] on div "**********" at bounding box center [329, 234] width 288 height 229
click at [321, 114] on div "**********" at bounding box center [328, 238] width 531 height 275
click at [260, 80] on section "**********" at bounding box center [328, 230] width 538 height 377
click at [260, 66] on div "Deine Kontaktdaten" at bounding box center [262, 55] width 47 height 21
click at [262, 65] on div "Deine Kontaktdaten" at bounding box center [262, 55] width 47 height 21
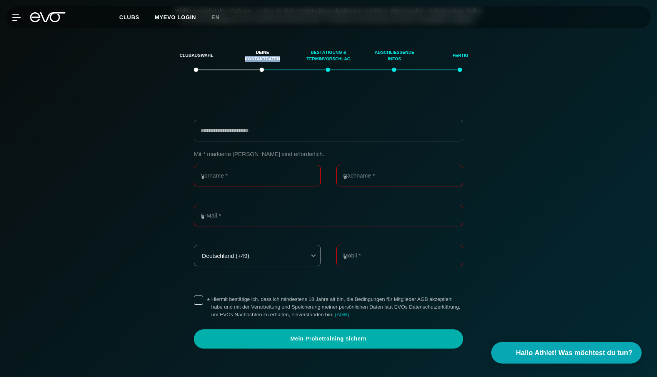
click at [262, 65] on div "Deine Kontaktdaten" at bounding box center [262, 55] width 47 height 21
click at [557, 113] on div "**********" at bounding box center [328, 238] width 531 height 275
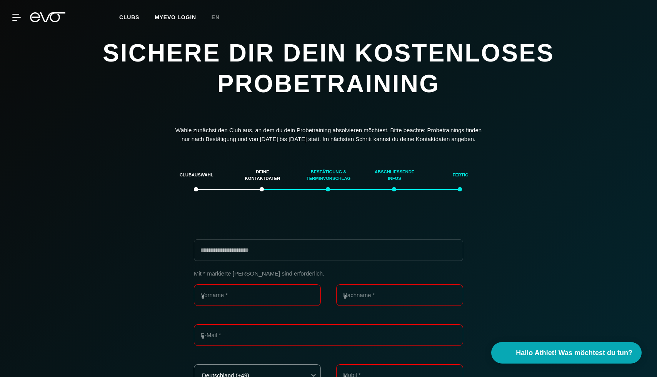
scroll to position [0, 0]
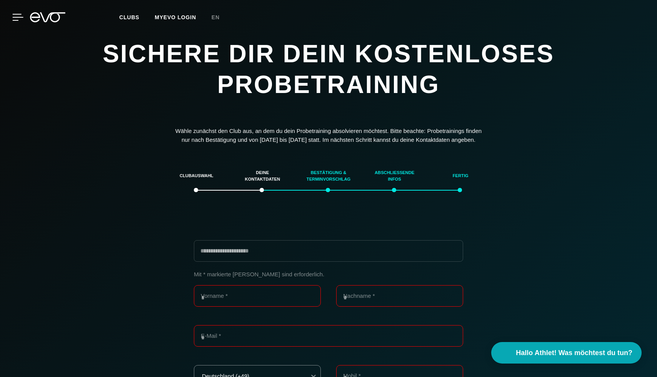
click at [14, 18] on icon at bounding box center [17, 17] width 11 height 7
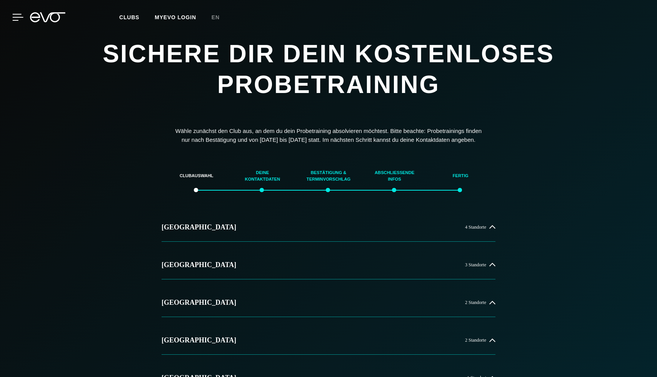
click at [16, 16] on icon at bounding box center [17, 17] width 11 height 7
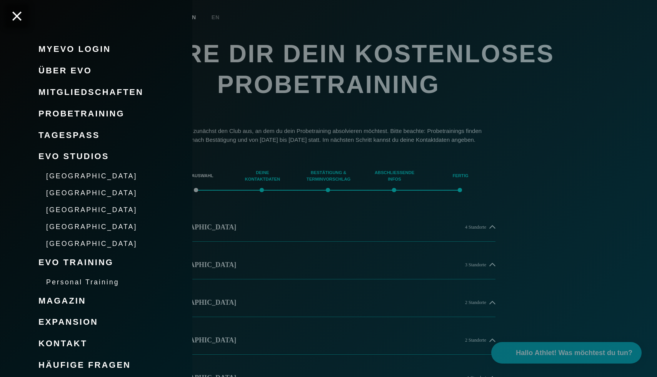
click at [81, 93] on span "Mitgliedschaften" at bounding box center [90, 92] width 105 height 10
click at [348, 19] on div at bounding box center [328, 188] width 657 height 377
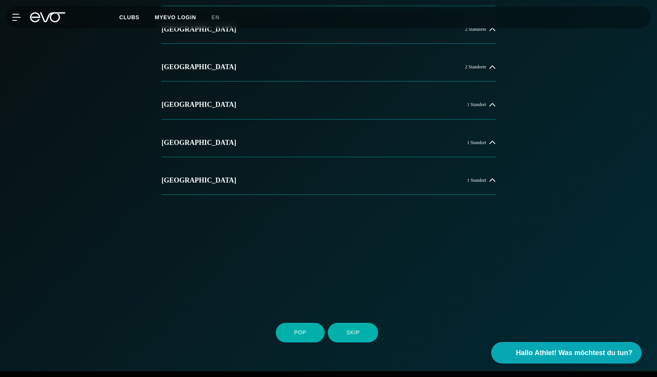
scroll to position [79, 0]
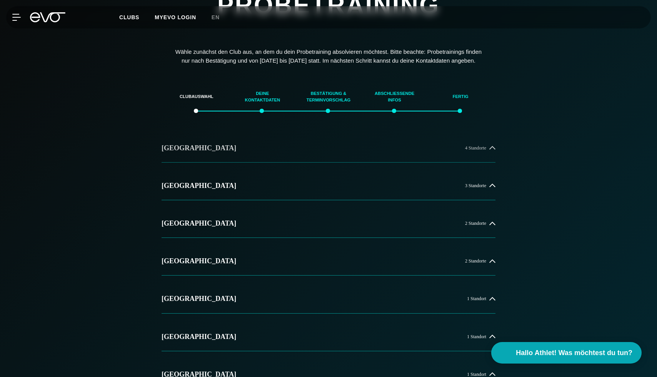
click at [346, 145] on button "[GEOGRAPHIC_DATA] 4 Standorte" at bounding box center [328, 148] width 334 height 28
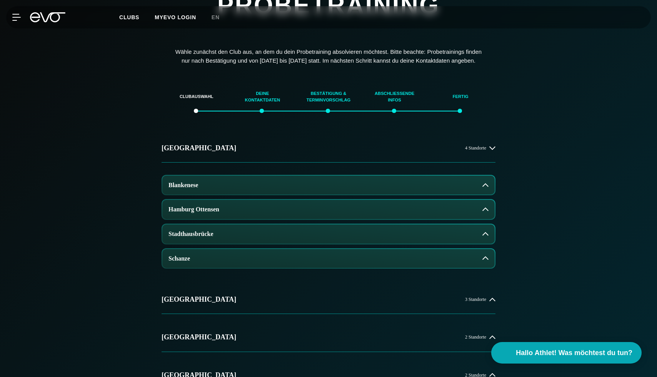
click at [485, 188] on icon at bounding box center [485, 185] width 6 height 6
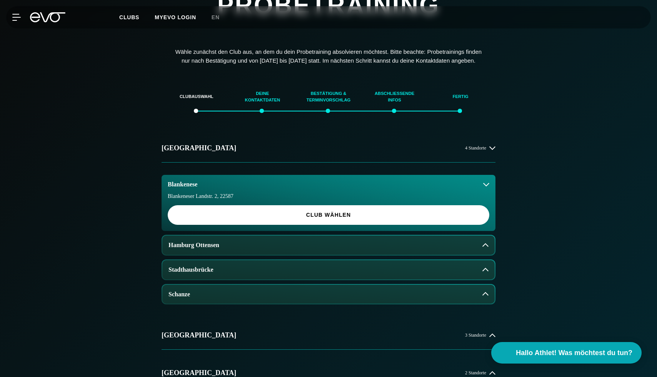
click at [447, 192] on button "Blankenese" at bounding box center [328, 184] width 334 height 19
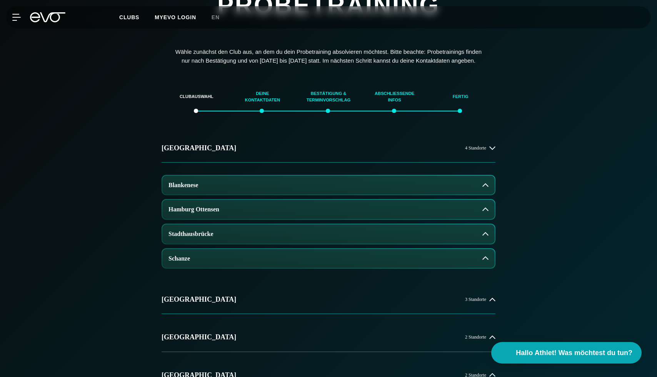
click at [310, 186] on button "Blankenese" at bounding box center [328, 185] width 332 height 19
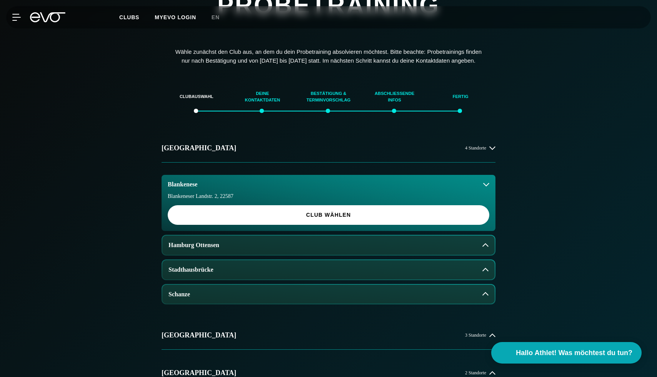
click at [310, 186] on button "Blankenese" at bounding box center [328, 184] width 334 height 19
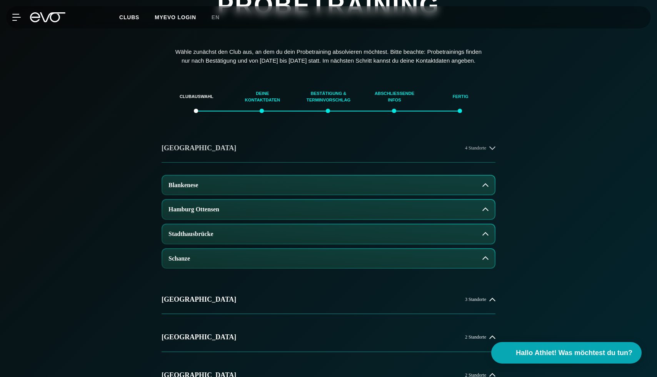
click at [488, 151] on div "4 Standorte" at bounding box center [480, 148] width 30 height 6
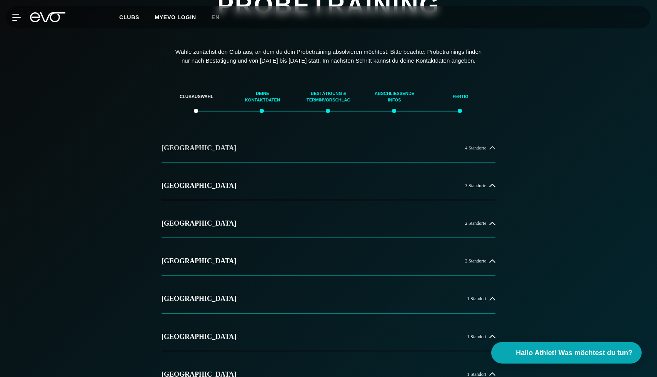
click at [447, 160] on button "[GEOGRAPHIC_DATA] 4 Standorte" at bounding box center [328, 148] width 334 height 28
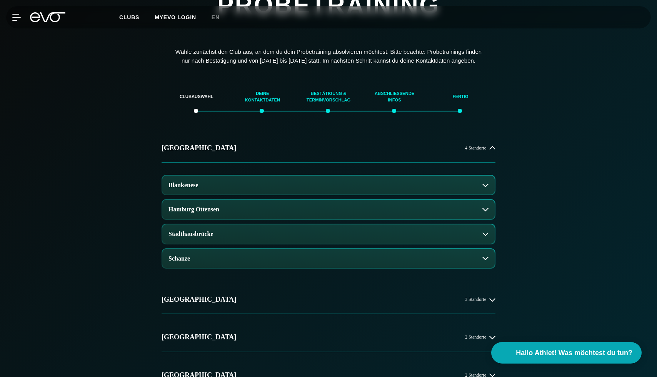
click at [531, 165] on div "[GEOGRAPHIC_DATA] 4 Standorte [GEOGRAPHIC_DATA] [GEOGRAPHIC_DATA] [GEOGRAPHIC_D…" at bounding box center [328, 322] width 538 height 377
click at [493, 151] on icon at bounding box center [492, 148] width 6 height 6
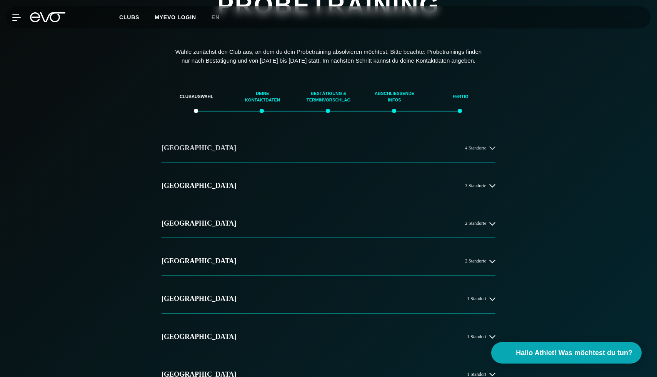
click at [490, 150] on icon at bounding box center [492, 147] width 6 height 3
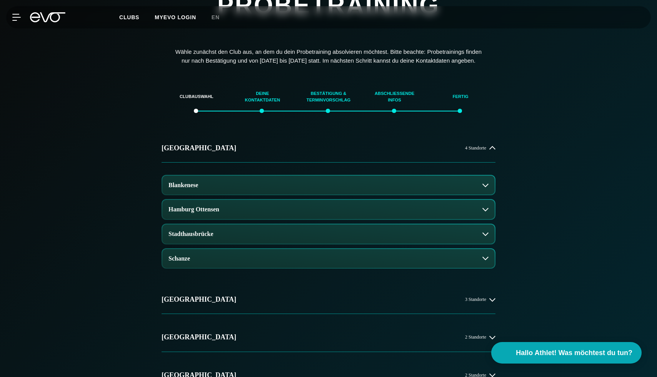
click at [482, 188] on icon at bounding box center [485, 185] width 6 height 6
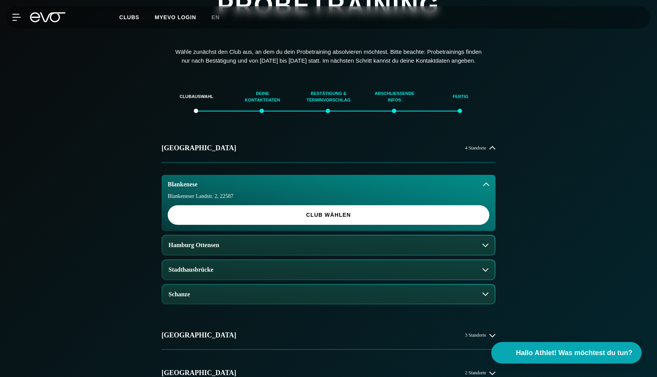
click at [484, 190] on button "Blankenese" at bounding box center [328, 184] width 334 height 19
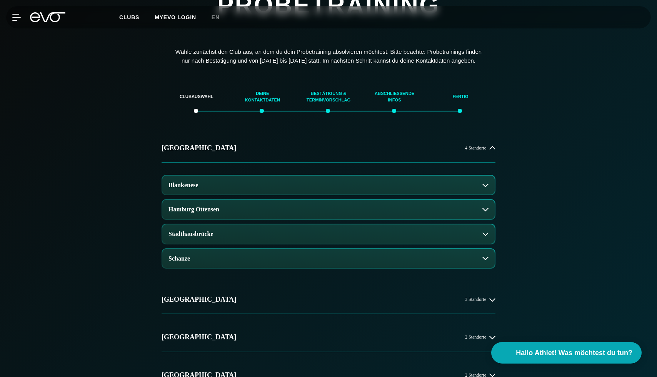
click at [484, 190] on button "Blankenese" at bounding box center [328, 185] width 332 height 19
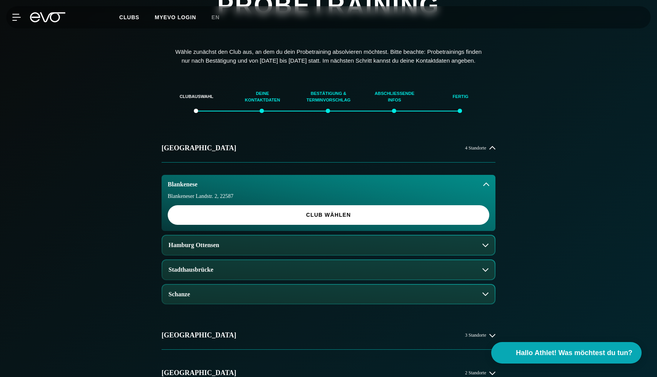
click at [486, 188] on icon at bounding box center [486, 184] width 6 height 6
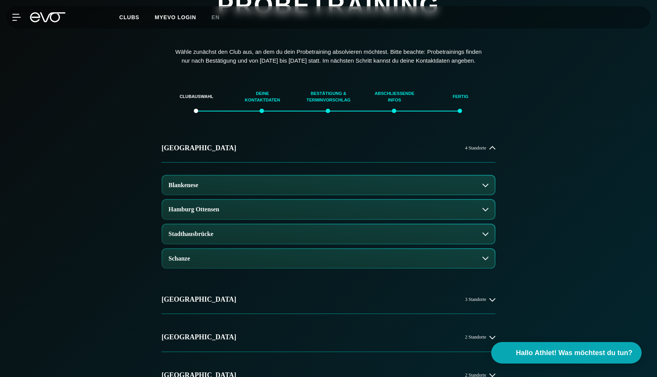
click at [486, 188] on icon at bounding box center [485, 185] width 6 height 6
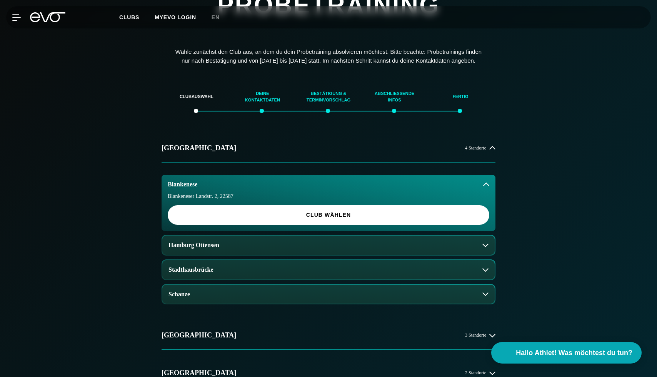
click at [486, 188] on icon at bounding box center [486, 184] width 6 height 6
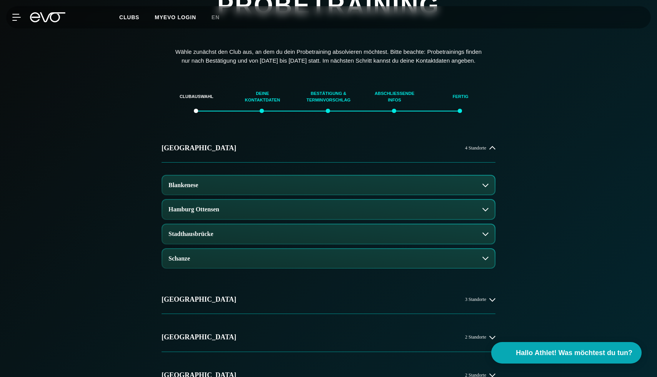
click at [544, 191] on div "[GEOGRAPHIC_DATA] 4 Standorte [GEOGRAPHIC_DATA] [GEOGRAPHIC_DATA] [GEOGRAPHIC_D…" at bounding box center [328, 322] width 538 height 377
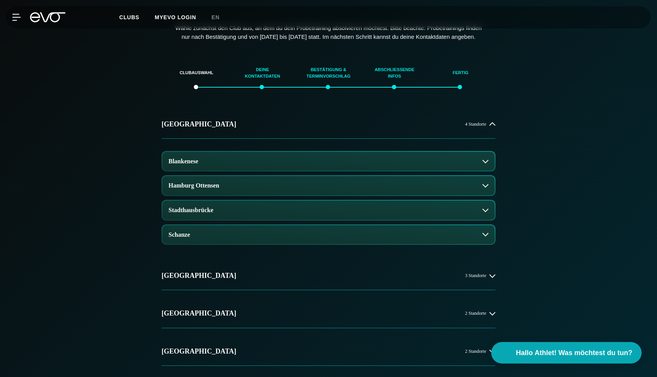
scroll to position [102, 0]
click at [487, 165] on icon at bounding box center [485, 162] width 6 height 6
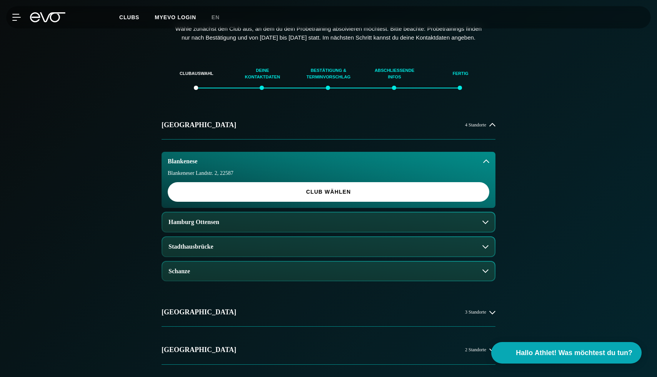
click at [542, 148] on div "Hamburg 4 Standorte Blankenese Blankeneser Landstr. 2 , 22587 Club wählen Hambu…" at bounding box center [328, 313] width 538 height 405
click at [478, 165] on button "Blankenese" at bounding box center [328, 161] width 334 height 19
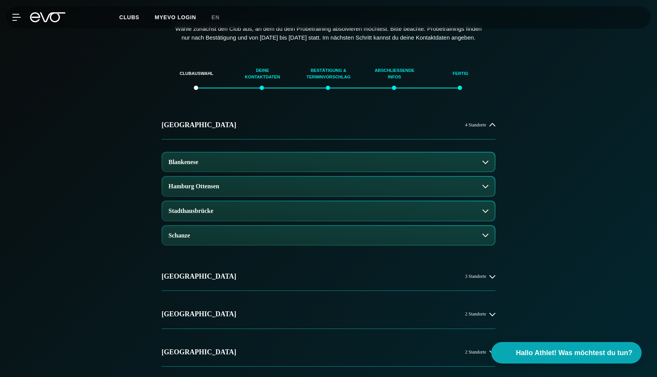
click at [478, 165] on button "Blankenese" at bounding box center [328, 162] width 332 height 19
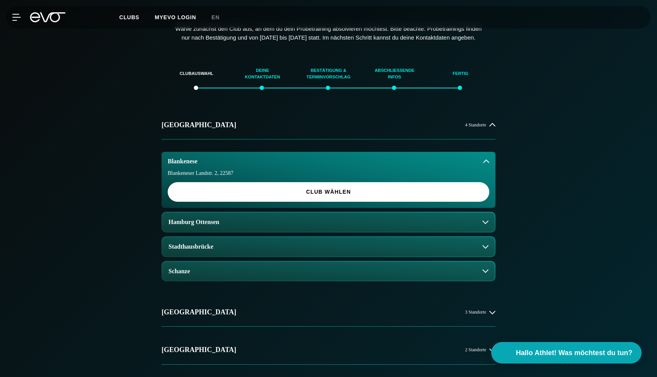
click at [488, 165] on icon at bounding box center [486, 161] width 6 height 6
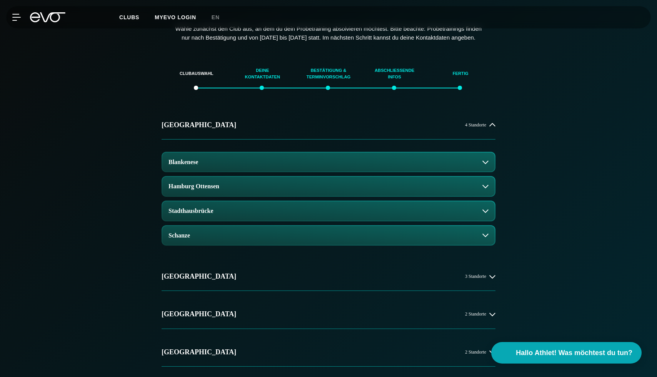
click at [488, 165] on icon at bounding box center [485, 162] width 6 height 6
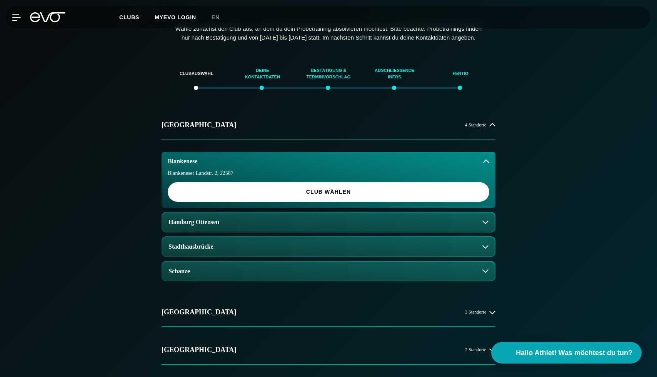
click at [644, 129] on div "Clubauswahl Deine Kontaktdaten Bestätigung & Terminvorschlag Abschließende Info…" at bounding box center [328, 299] width 657 height 493
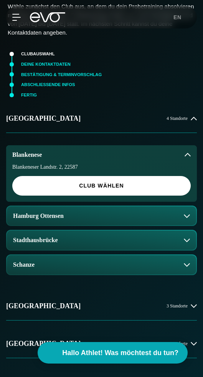
click at [187, 157] on icon at bounding box center [188, 155] width 6 height 6
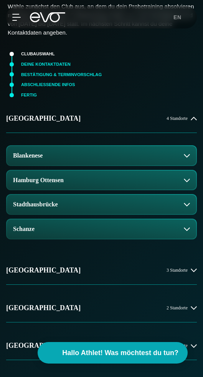
click at [187, 157] on icon at bounding box center [187, 155] width 6 height 3
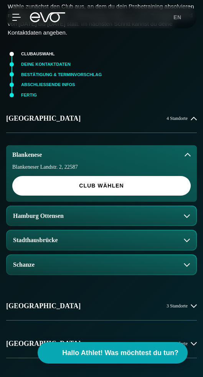
click at [192, 150] on button "Blankenese" at bounding box center [101, 154] width 191 height 19
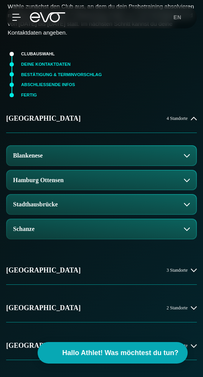
click at [191, 154] on button "Blankenese" at bounding box center [102, 155] width 190 height 19
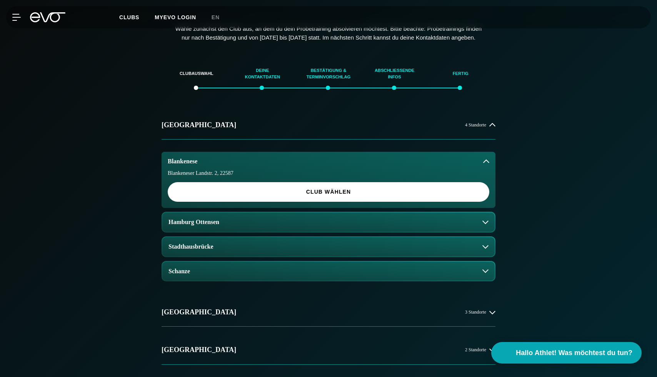
click at [523, 139] on div "Hamburg 4 Standorte Blankenese Blankeneser Landstr. 2 , 22587 Club wählen Hambu…" at bounding box center [328, 313] width 538 height 405
click at [481, 170] on button "Blankenese" at bounding box center [328, 161] width 334 height 19
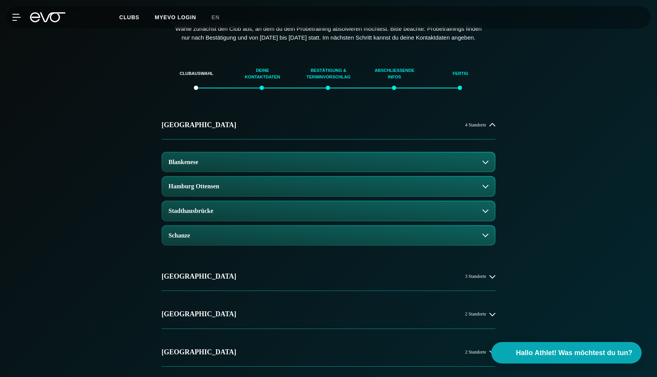
click at [487, 164] on icon at bounding box center [485, 161] width 6 height 3
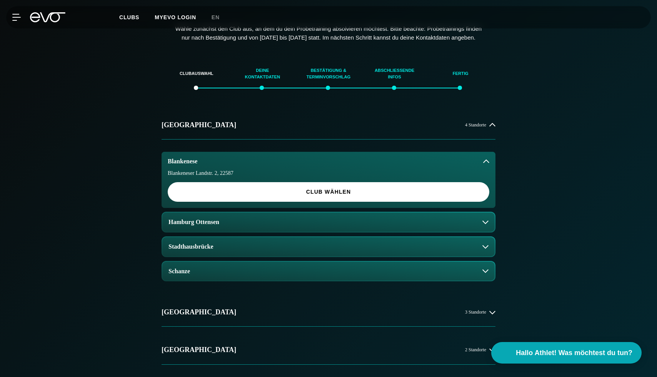
click at [487, 165] on icon at bounding box center [486, 161] width 6 height 6
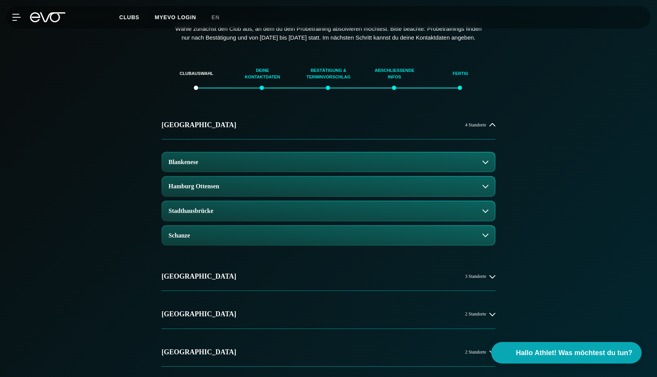
click at [487, 165] on icon at bounding box center [485, 162] width 6 height 6
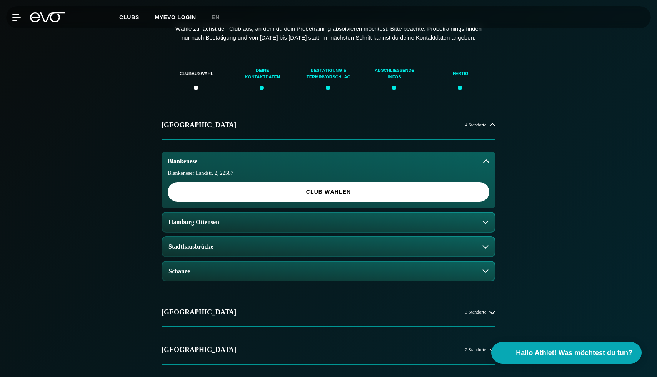
scroll to position [173, 0]
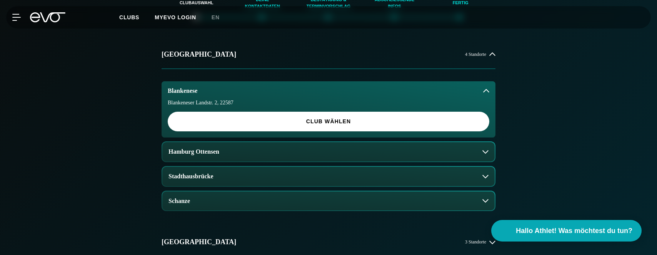
click at [482, 155] on button "Hamburg Ottensen" at bounding box center [328, 151] width 332 height 19
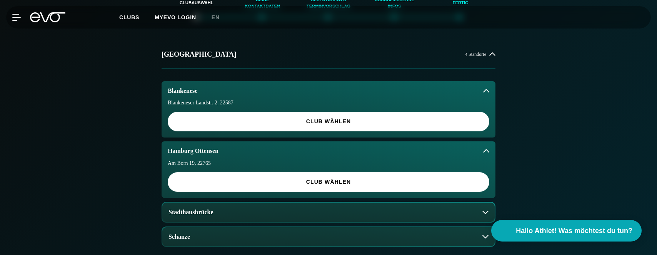
click at [482, 155] on button "Hamburg Ottensen" at bounding box center [328, 150] width 334 height 19
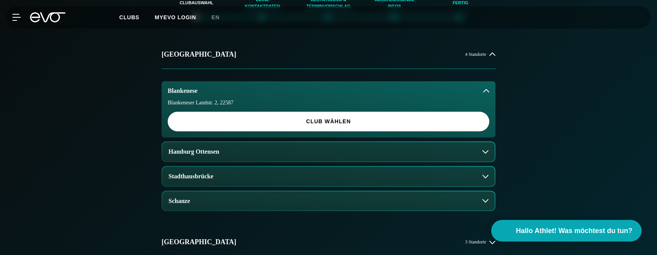
click at [485, 94] on icon at bounding box center [486, 91] width 6 height 6
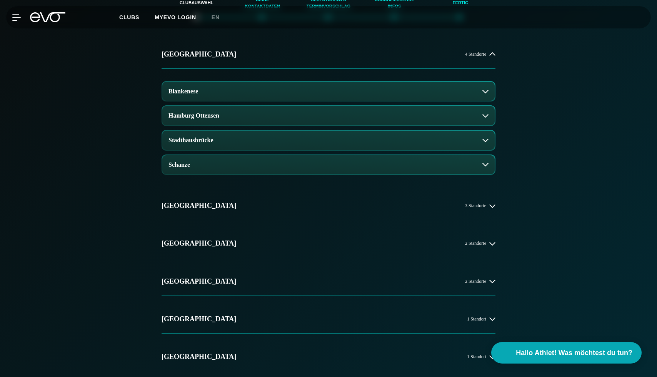
click at [486, 119] on icon at bounding box center [485, 116] width 6 height 6
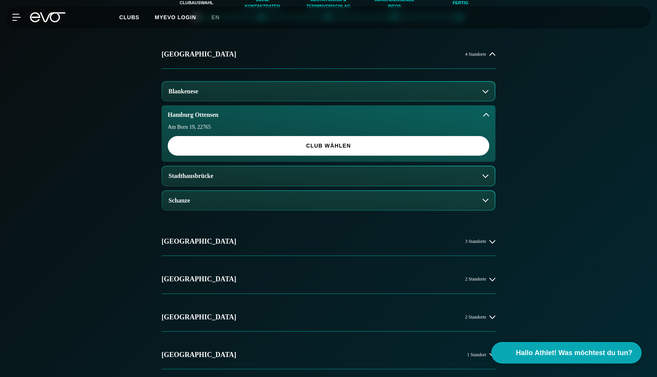
click at [479, 122] on button "Hamburg Ottensen" at bounding box center [328, 114] width 334 height 19
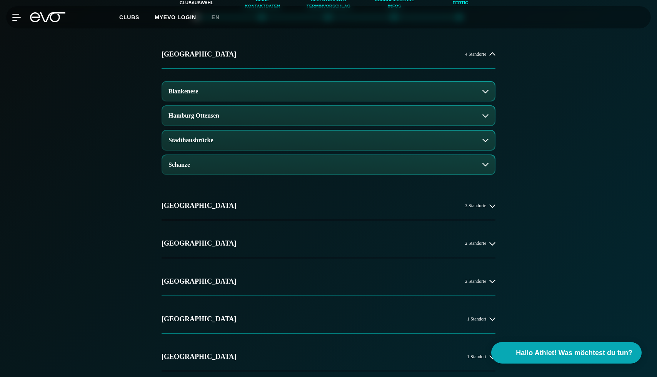
click at [479, 122] on button "Hamburg Ottensen" at bounding box center [328, 115] width 332 height 19
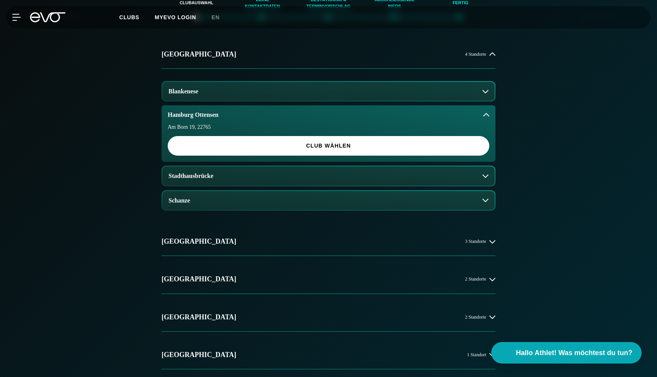
click at [488, 96] on button "Blankenese" at bounding box center [328, 91] width 332 height 19
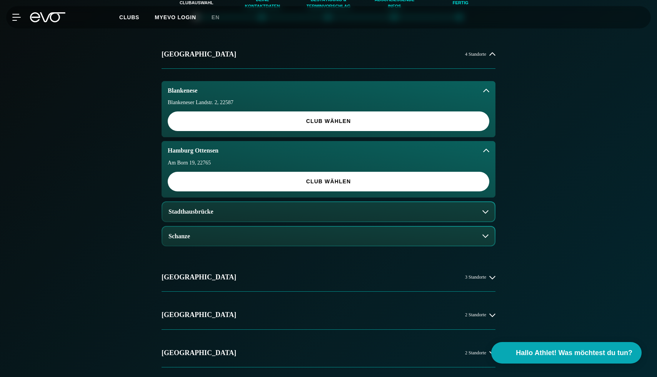
click at [479, 100] on button "Blankenese" at bounding box center [328, 90] width 334 height 19
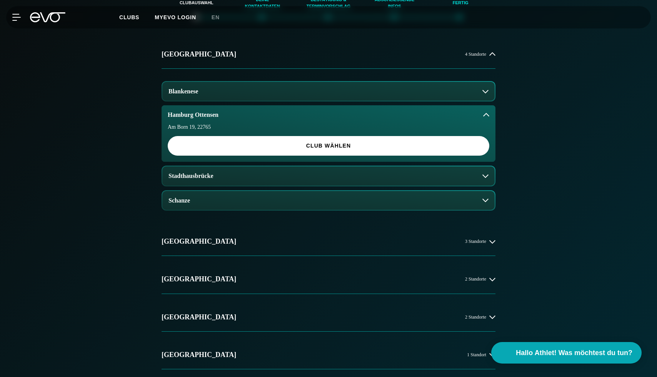
click at [487, 118] on icon at bounding box center [486, 115] width 6 height 6
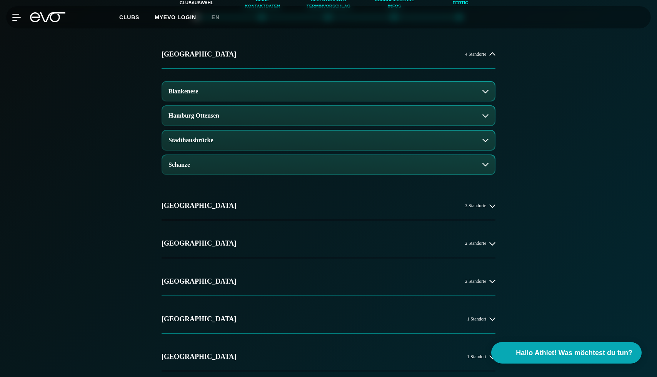
click at [487, 119] on icon at bounding box center [485, 116] width 6 height 6
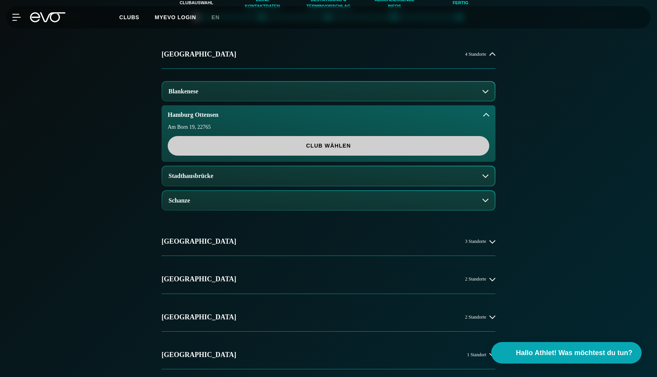
click at [429, 150] on span "Club wählen" at bounding box center [328, 146] width 285 height 8
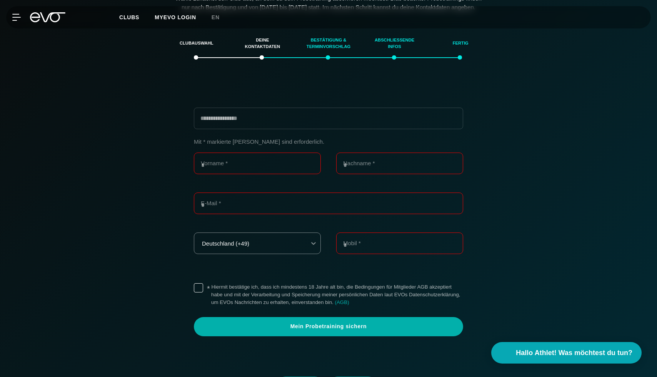
scroll to position [132, 0]
click at [264, 51] on div "Deine Kontaktdaten" at bounding box center [262, 44] width 47 height 21
click at [260, 63] on section "**********" at bounding box center [328, 218] width 538 height 377
click at [193, 55] on div "Clubauswahl" at bounding box center [196, 44] width 47 height 21
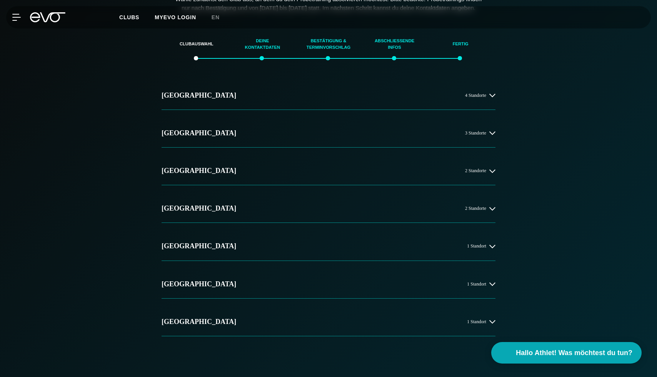
click at [497, 110] on div "Hamburg 4 Standorte Berlin 3 Standorte Düsseldorf 2 Standorte München 2 Standor…" at bounding box center [328, 209] width 346 height 255
click at [443, 100] on button "Hamburg 4 Standorte" at bounding box center [328, 96] width 334 height 28
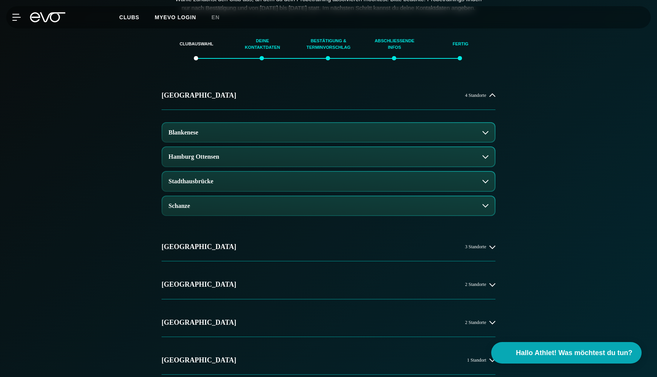
click at [252, 55] on div "Deine Kontaktdaten" at bounding box center [262, 44] width 47 height 21
click at [264, 55] on div "Deine Kontaktdaten" at bounding box center [262, 44] width 47 height 21
click at [195, 54] on div "Clubauswahl" at bounding box center [196, 44] width 47 height 21
click at [194, 55] on div "Clubauswahl" at bounding box center [196, 44] width 47 height 21
click at [248, 142] on button "Blankenese" at bounding box center [328, 132] width 332 height 19
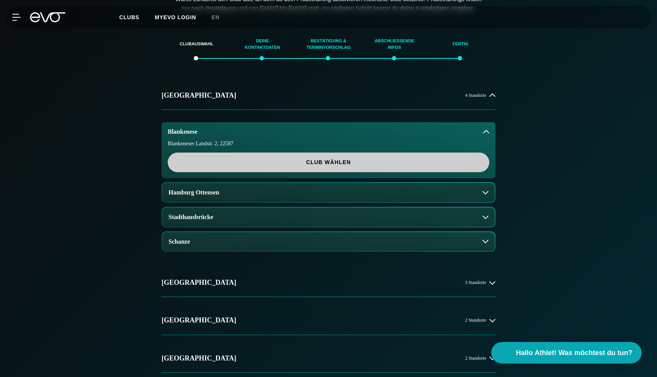
click at [236, 172] on span "Club wählen" at bounding box center [328, 163] width 321 height 20
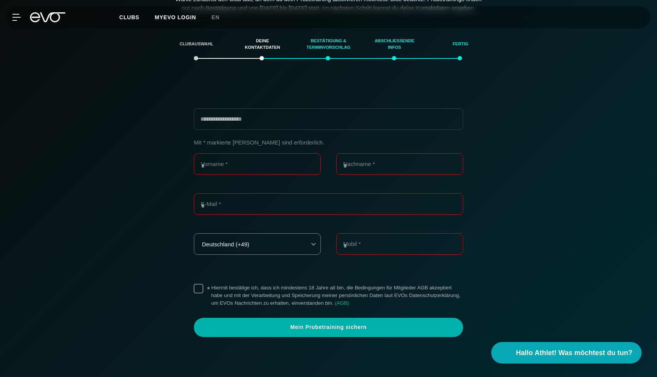
click at [191, 55] on div "Clubauswahl" at bounding box center [196, 44] width 47 height 21
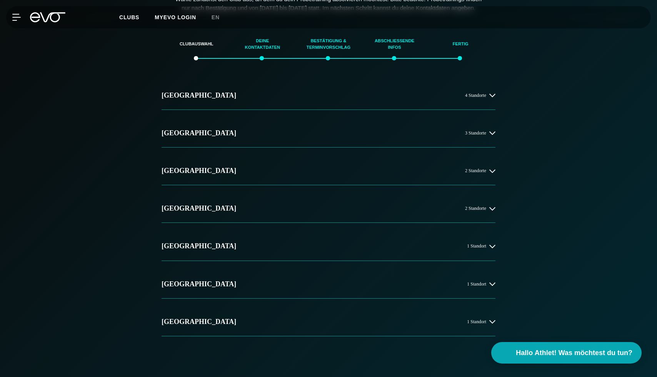
click at [259, 55] on div "Deine Kontaktdaten" at bounding box center [262, 44] width 47 height 21
click at [302, 107] on button "Hamburg 4 Standorte" at bounding box center [328, 96] width 334 height 28
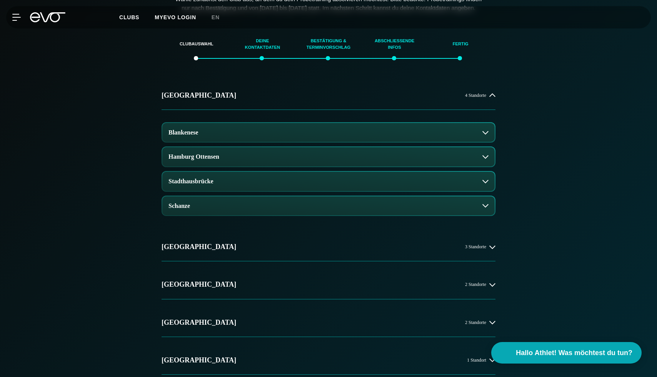
click at [319, 181] on button "Stadthausbrücke" at bounding box center [328, 181] width 332 height 19
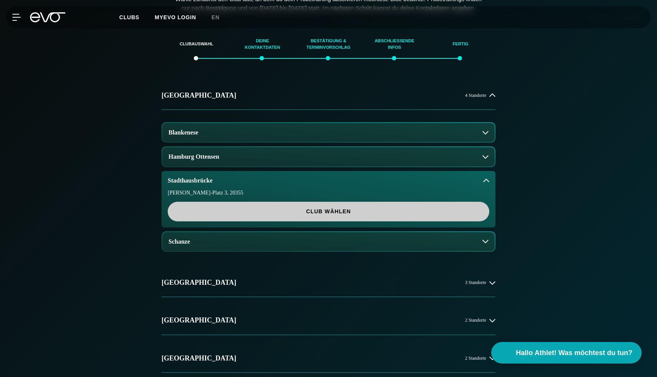
click at [290, 216] on span "Club wählen" at bounding box center [328, 212] width 285 height 8
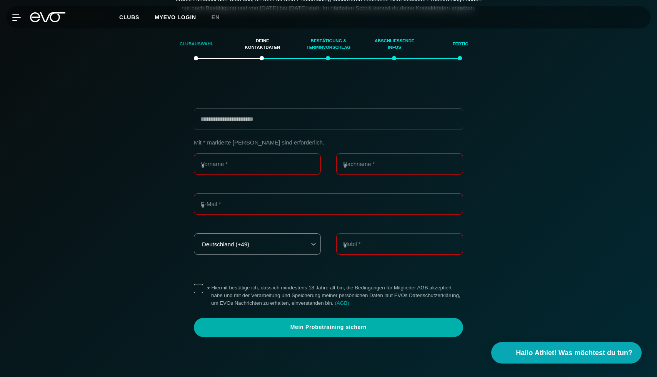
click at [192, 54] on div "Clubauswahl" at bounding box center [196, 44] width 47 height 21
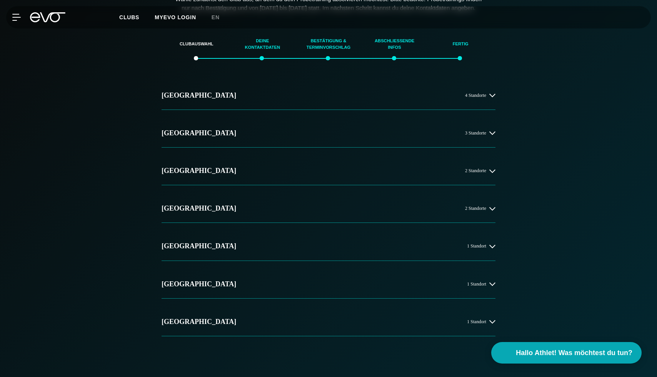
click at [264, 55] on div "Deine Kontaktdaten" at bounding box center [262, 44] width 47 height 21
click at [263, 123] on div "Hamburg 4 Standorte Berlin 3 Standorte Düsseldorf 2 Standorte München 2 Standor…" at bounding box center [328, 209] width 334 height 255
click at [264, 110] on button "Hamburg 4 Standorte" at bounding box center [328, 96] width 334 height 28
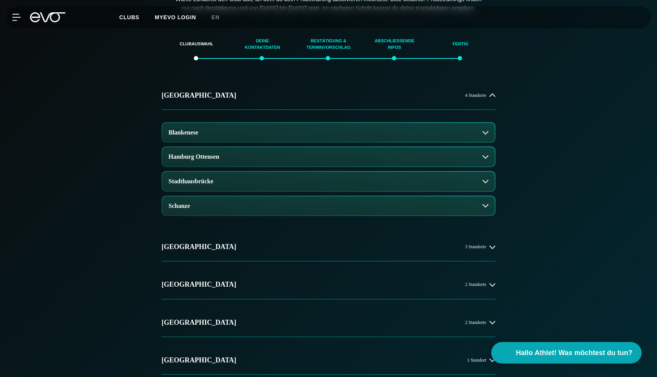
click at [263, 143] on div "Blankenese" at bounding box center [328, 132] width 334 height 21
click at [264, 142] on button "Blankenese" at bounding box center [328, 132] width 332 height 19
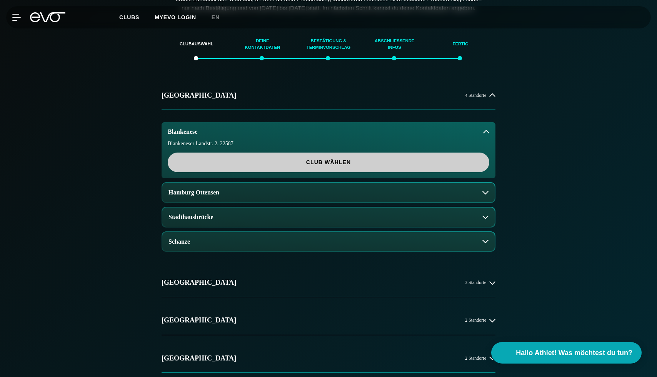
click at [262, 166] on span "Club wählen" at bounding box center [328, 162] width 285 height 8
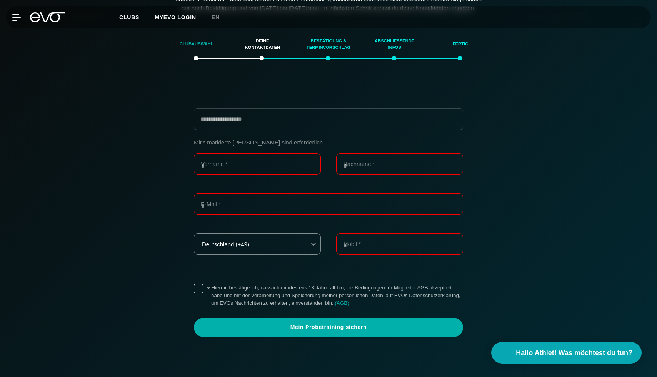
click at [201, 49] on div "Clubauswahl" at bounding box center [196, 44] width 47 height 21
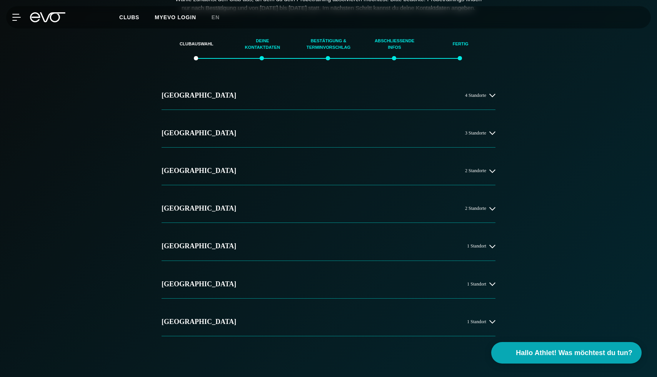
click at [226, 164] on div "Hamburg 4 Standorte Berlin 3 Standorte Düsseldorf 2 Standorte München 2 Standor…" at bounding box center [328, 209] width 334 height 255
click at [227, 140] on button "[GEOGRAPHIC_DATA] 3 Standorte" at bounding box center [328, 133] width 334 height 28
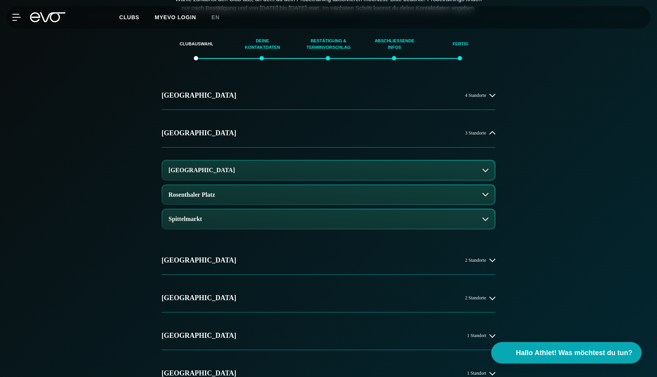
click at [230, 180] on button "[GEOGRAPHIC_DATA]" at bounding box center [328, 170] width 332 height 19
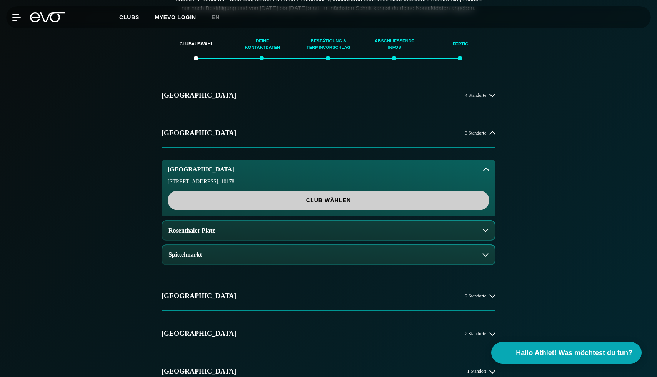
click at [231, 205] on span "Club wählen" at bounding box center [328, 200] width 285 height 8
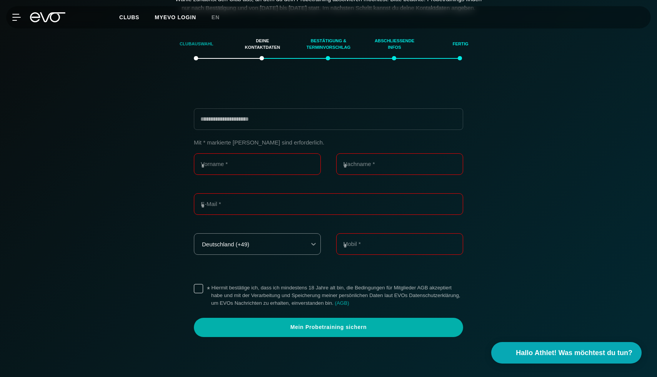
click at [203, 55] on div "Clubauswahl" at bounding box center [196, 44] width 47 height 21
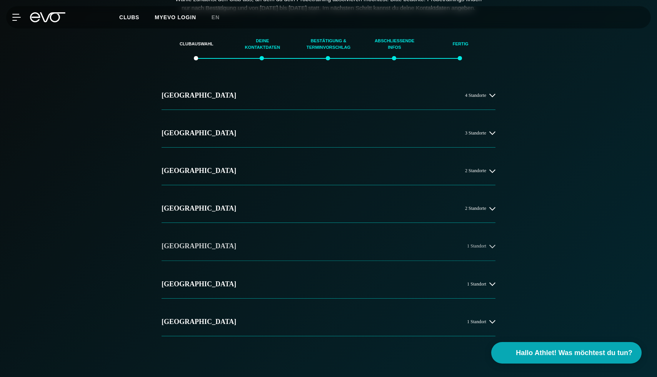
click at [267, 258] on button "Wiesbaden 1 Standort" at bounding box center [328, 246] width 334 height 28
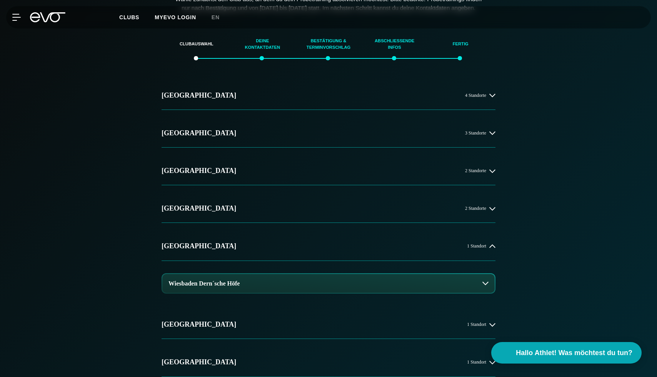
click at [233, 287] on h3 "Wiesbaden Dern´sche Höfe" at bounding box center [203, 283] width 71 height 7
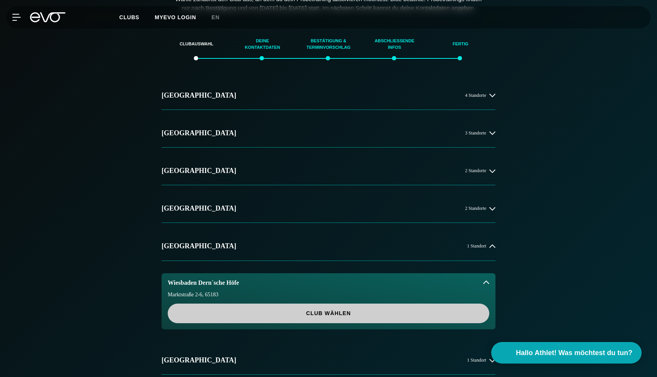
click at [253, 318] on span "Club wählen" at bounding box center [328, 314] width 285 height 8
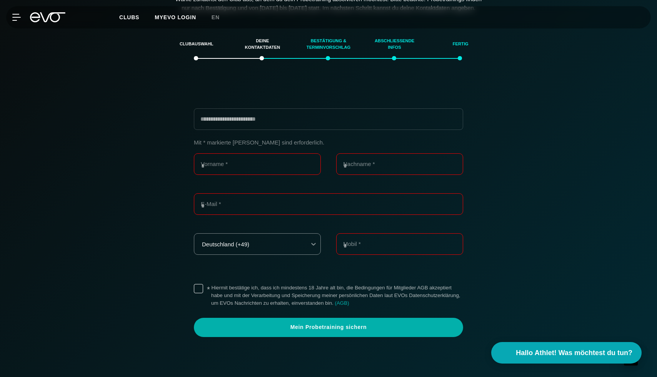
type input "**********"
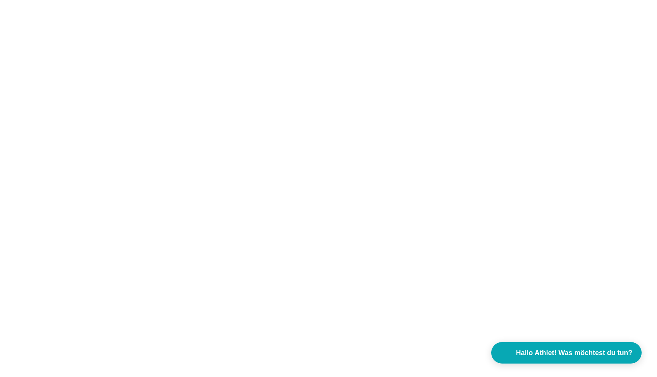
scroll to position [0, 0]
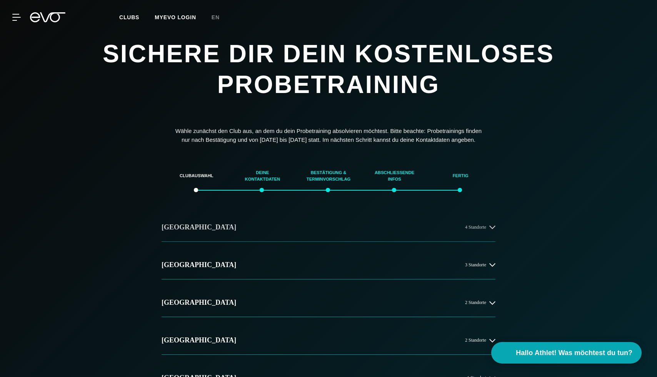
click at [213, 238] on button "[GEOGRAPHIC_DATA] 4 Standorte" at bounding box center [328, 227] width 334 height 28
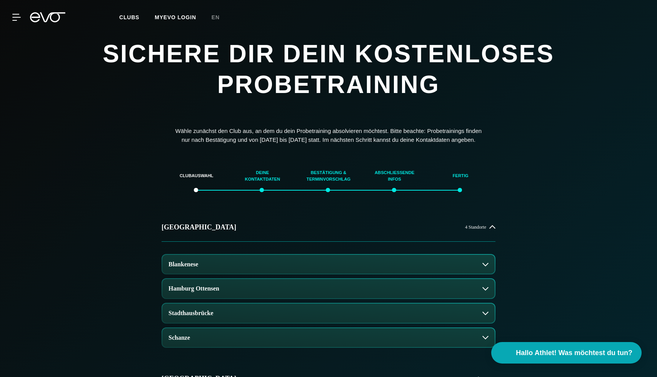
click at [198, 268] on h3 "Blankenese" at bounding box center [183, 264] width 30 height 7
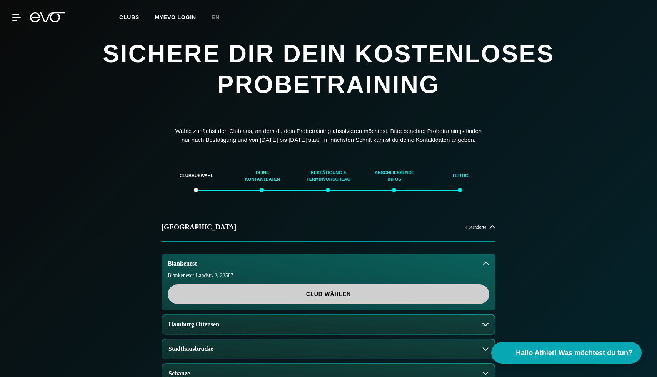
click at [213, 298] on span "Club wählen" at bounding box center [328, 294] width 285 height 8
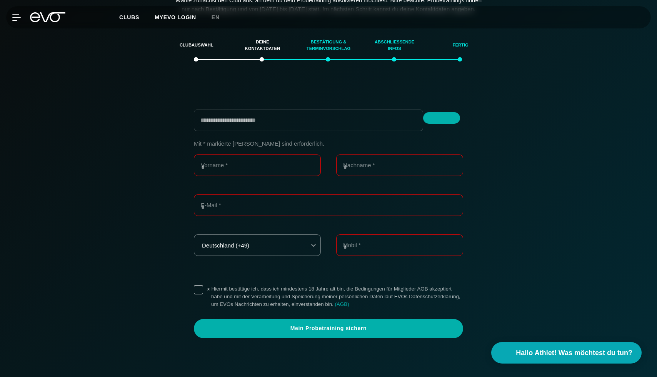
scroll to position [132, 0]
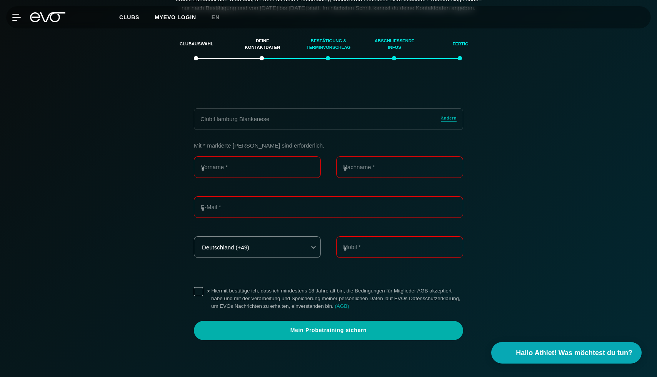
click at [185, 153] on div "Club: Hamburg Blankenese ändern Mit * markierte Felder sind erforderlich. Vorna…" at bounding box center [329, 224] width 288 height 232
click at [451, 122] on span "ändern" at bounding box center [448, 118] width 15 height 7
click at [449, 122] on span "ändern" at bounding box center [448, 118] width 15 height 7
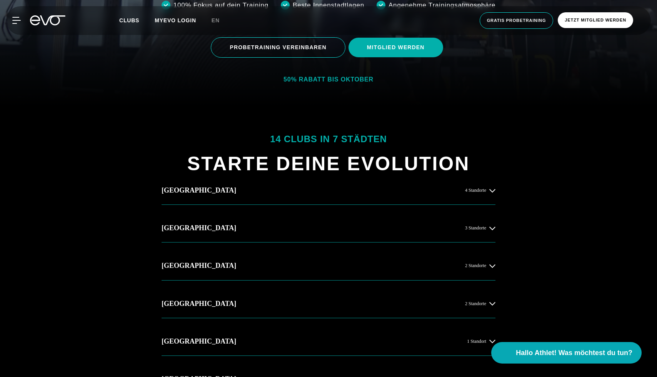
scroll to position [271, 0]
click at [348, 189] on button "Hamburg 4 Standorte" at bounding box center [328, 191] width 334 height 28
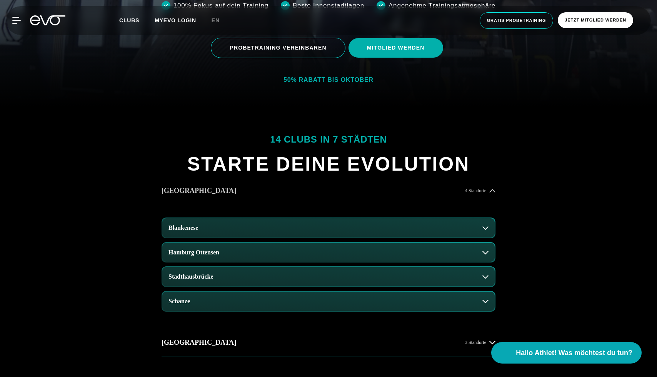
scroll to position [0, 0]
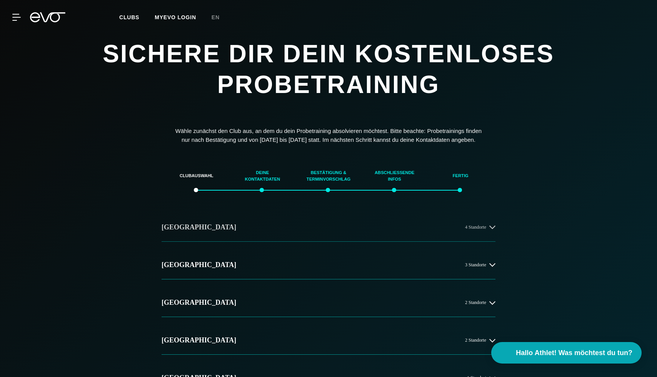
click at [344, 240] on button "Hamburg 4 Standorte" at bounding box center [328, 227] width 334 height 28
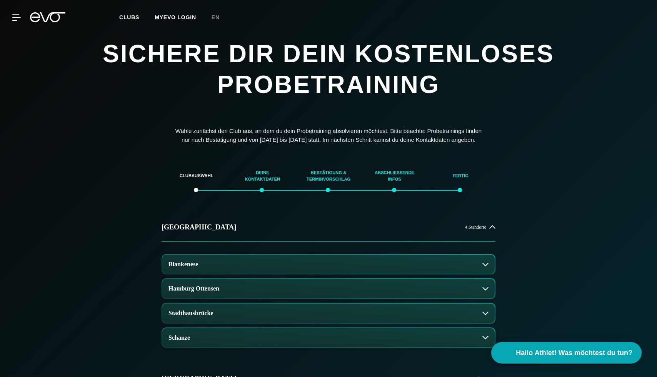
click at [329, 285] on div "Blankenese Hamburg Ottensen Stadthausbrücke Schanze" at bounding box center [328, 299] width 334 height 114
click at [331, 272] on button "Blankenese" at bounding box center [328, 264] width 332 height 19
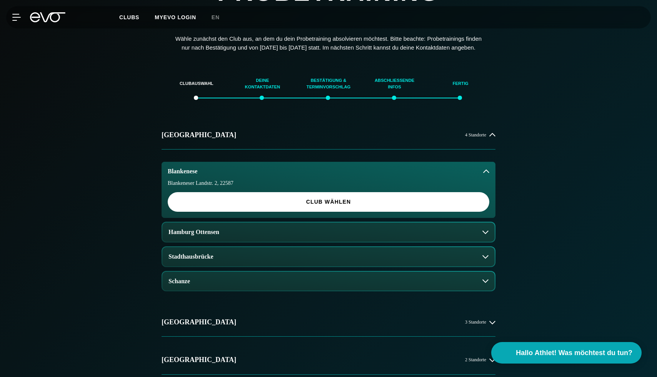
scroll to position [92, 0]
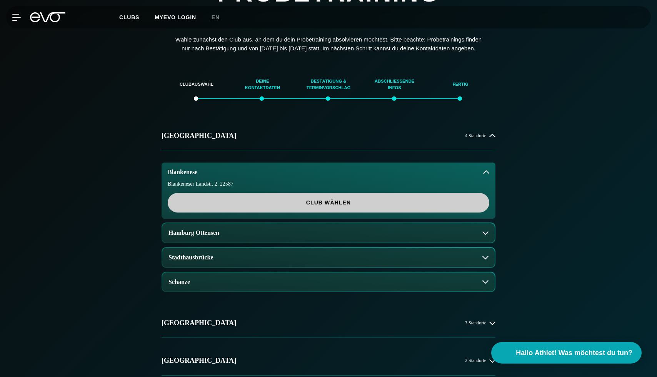
click at [335, 213] on span "Club wählen" at bounding box center [328, 203] width 321 height 20
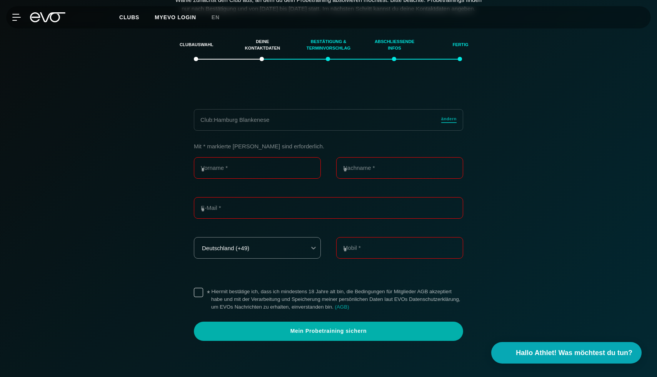
scroll to position [132, 0]
click at [450, 124] on link "ändern" at bounding box center [448, 119] width 15 height 9
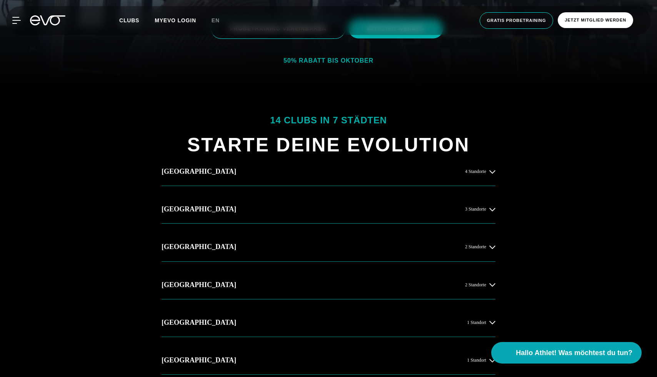
scroll to position [261, 0]
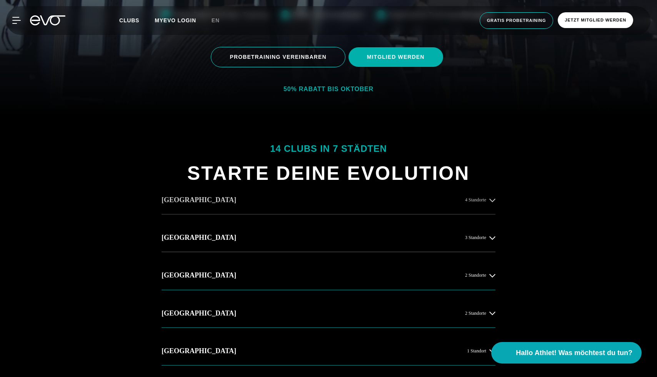
click at [449, 202] on button "[GEOGRAPHIC_DATA] 4 Standorte" at bounding box center [328, 200] width 334 height 28
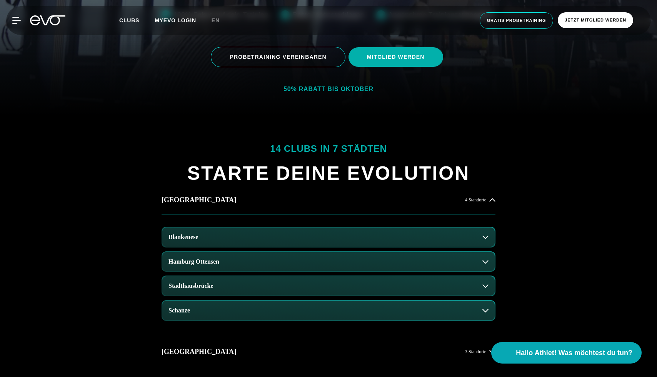
click at [378, 233] on button "Blankenese" at bounding box center [328, 237] width 332 height 19
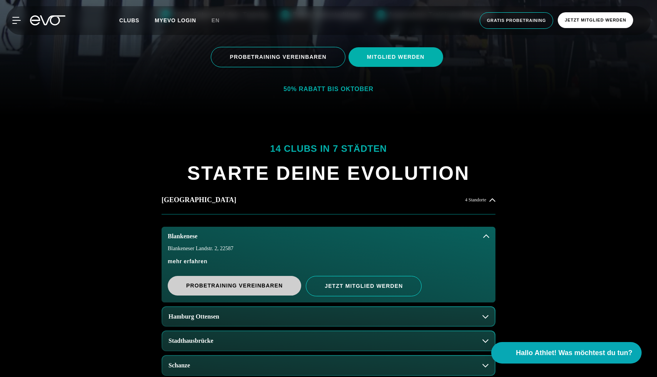
click at [267, 288] on span "PROBETRAINING VEREINBAREN" at bounding box center [234, 286] width 97 height 8
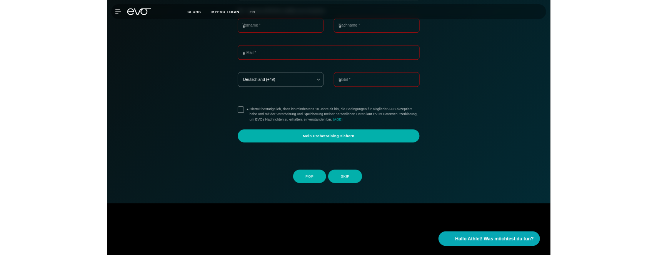
scroll to position [132, 0]
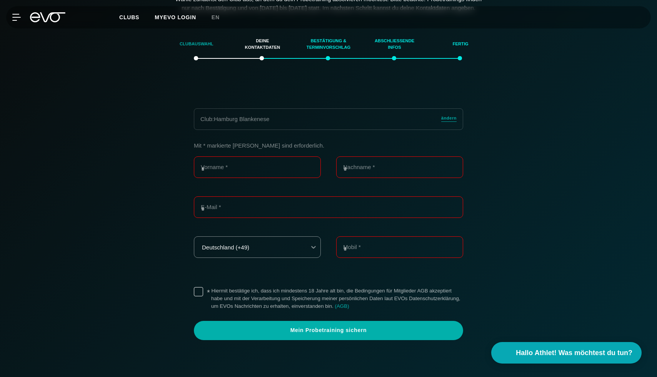
click at [186, 55] on div "Clubauswahl" at bounding box center [196, 44] width 47 height 21
click at [199, 55] on div "Clubauswahl" at bounding box center [196, 44] width 47 height 21
click at [202, 53] on div "Clubauswahl" at bounding box center [196, 44] width 47 height 21
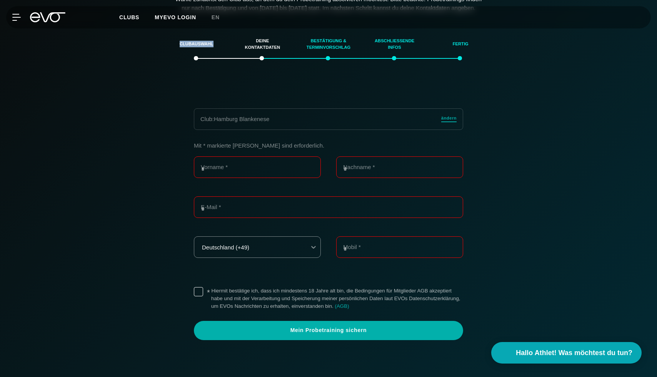
click at [450, 122] on span "ändern" at bounding box center [448, 118] width 15 height 7
click at [529, 168] on div "Club: Hamburg Blankenese ändern Mit * markierte Felder sind erforderlich. Vorna…" at bounding box center [328, 228] width 531 height 278
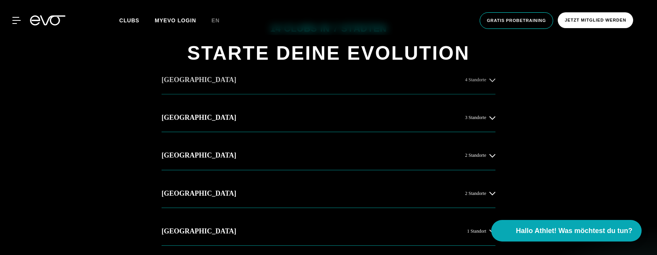
scroll to position [258, 0]
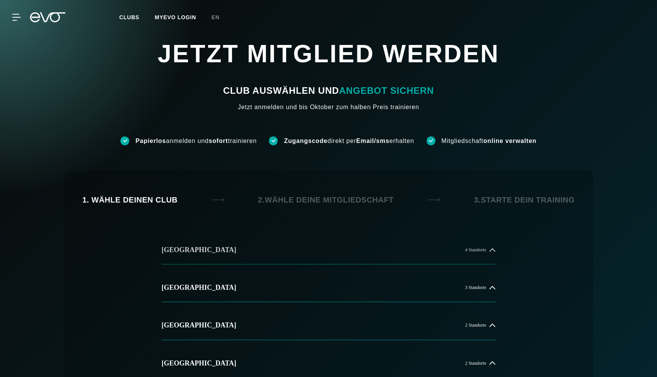
click at [293, 246] on button "[GEOGRAPHIC_DATA] 4 Standorte" at bounding box center [328, 250] width 334 height 28
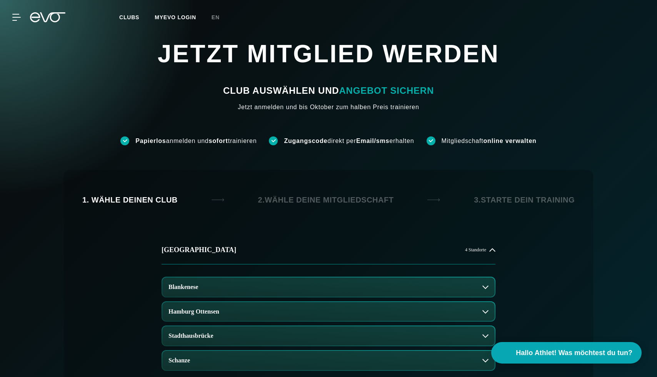
click at [275, 288] on button "Blankenese" at bounding box center [328, 287] width 332 height 19
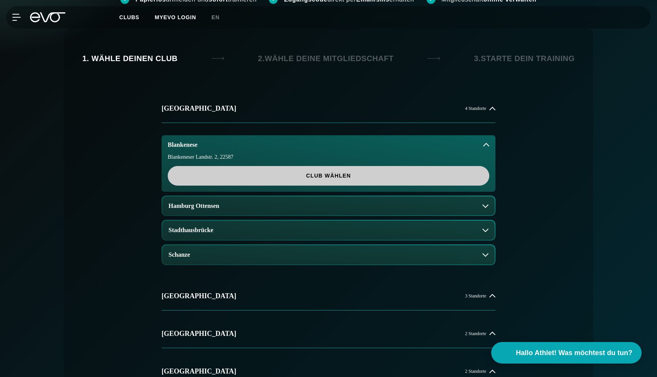
click at [295, 171] on span "Club wählen" at bounding box center [328, 176] width 321 height 20
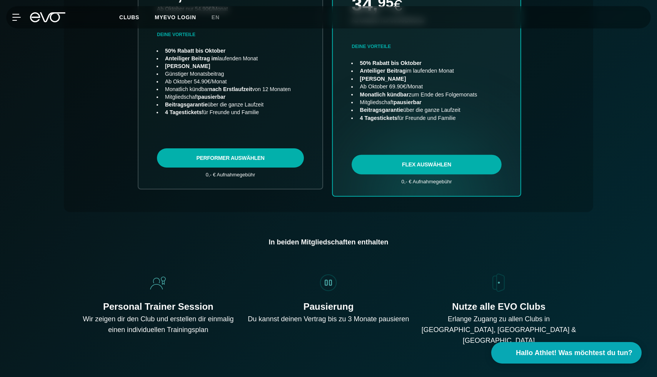
scroll to position [65, 0]
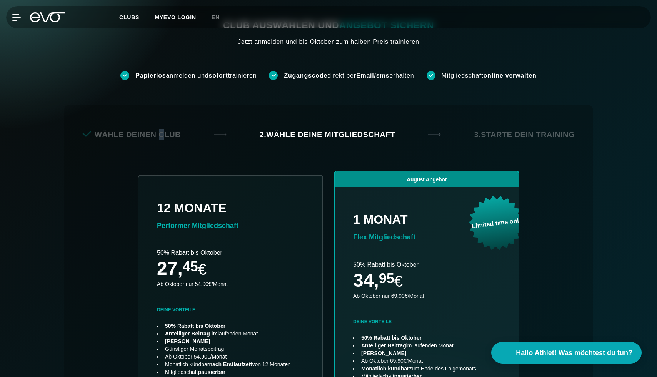
click at [167, 137] on div "Wähle deinen Club" at bounding box center [131, 134] width 98 height 11
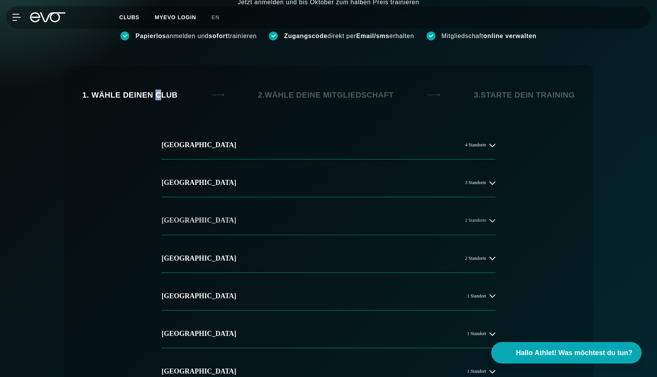
scroll to position [108, 0]
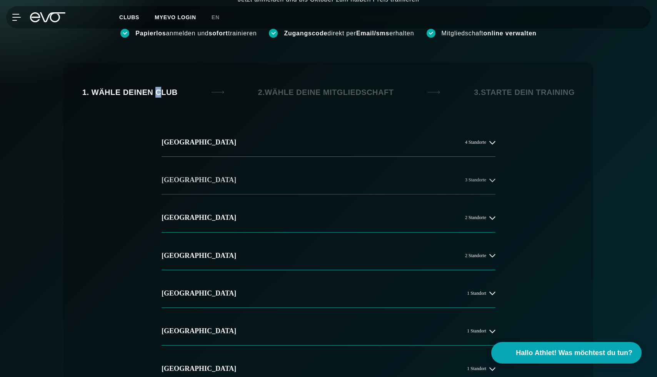
click at [336, 175] on button "[GEOGRAPHIC_DATA] 3 Standorte" at bounding box center [328, 180] width 334 height 28
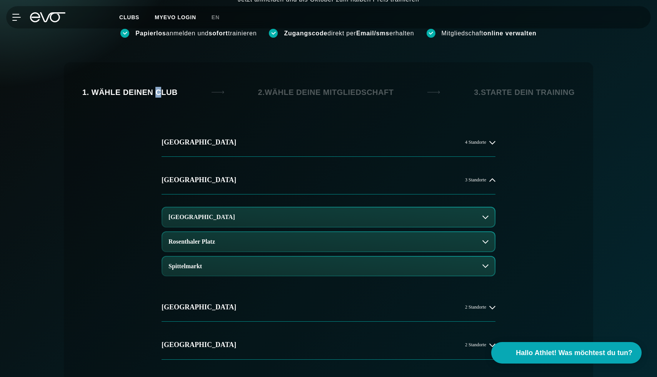
click at [296, 221] on button "[GEOGRAPHIC_DATA]" at bounding box center [328, 217] width 332 height 19
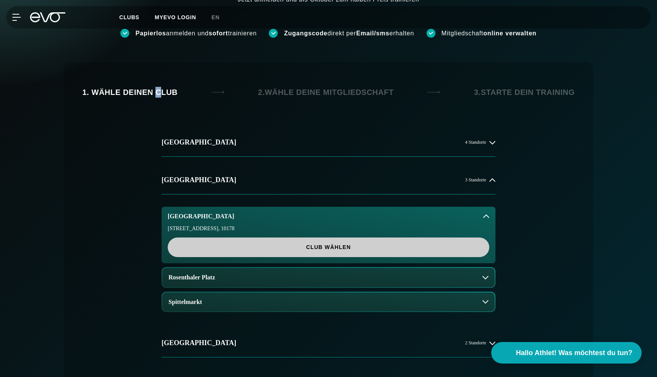
click at [300, 248] on span "Club wählen" at bounding box center [328, 247] width 285 height 8
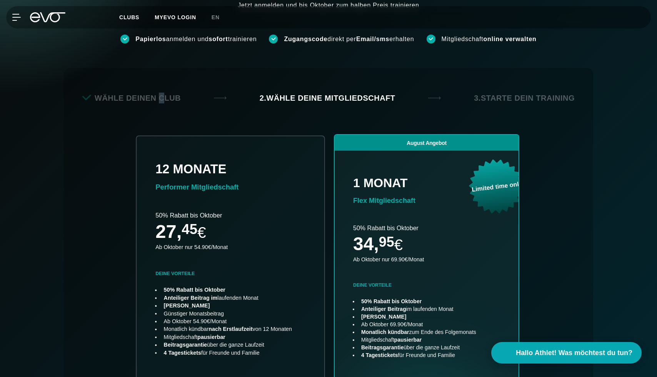
scroll to position [100, 0]
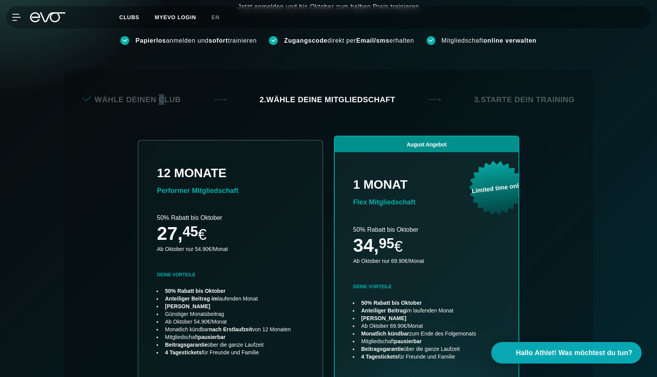
click at [168, 98] on div "Wähle deinen Club" at bounding box center [131, 99] width 98 height 11
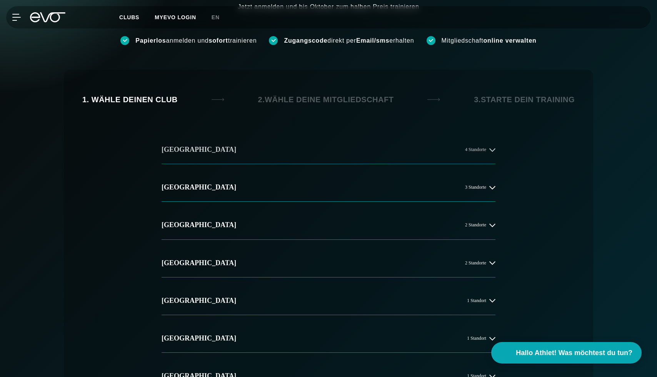
click at [276, 145] on button "Hamburg 4 Standorte" at bounding box center [328, 150] width 334 height 28
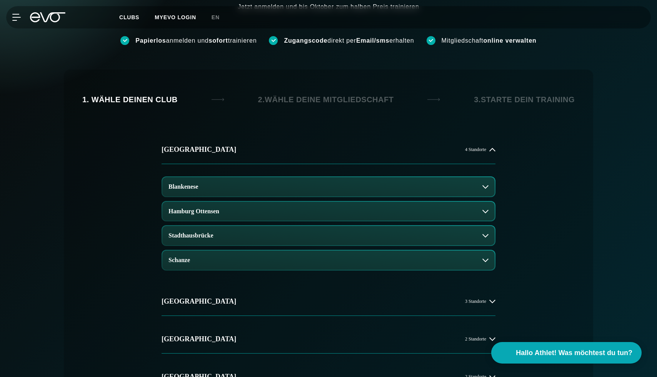
click at [270, 194] on button "Blankenese" at bounding box center [328, 186] width 332 height 19
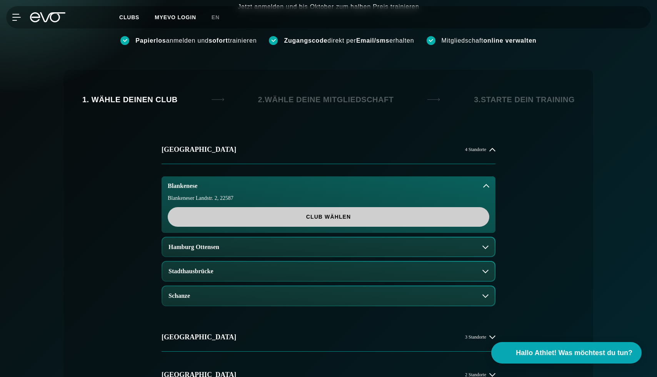
click at [270, 219] on span "Club wählen" at bounding box center [328, 217] width 285 height 8
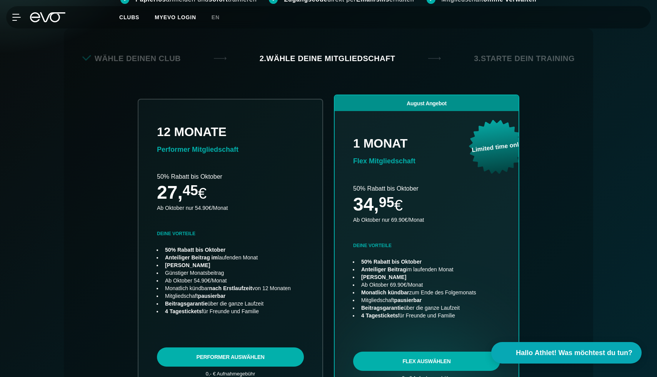
scroll to position [133, 0]
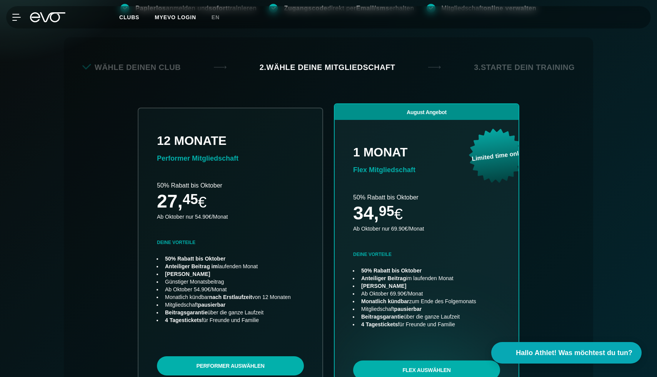
click at [171, 79] on div "Back Wähle deinen Club 2. Wähle deine Mitgliedschaft 3. Starte dein Training 12…" at bounding box center [328, 228] width 529 height 383
click at [172, 69] on div "Wähle deinen Club" at bounding box center [131, 67] width 98 height 11
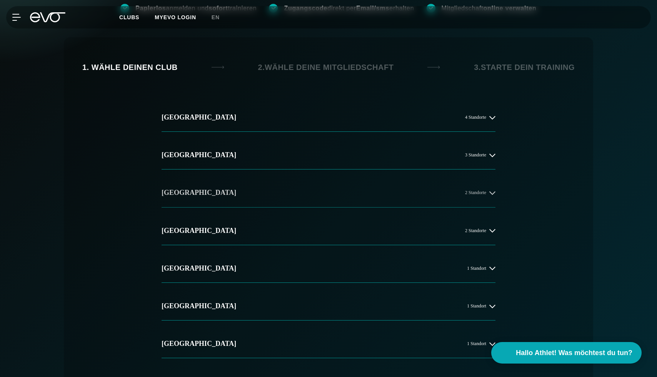
click at [272, 191] on button "Düsseldorf 2 Standorte" at bounding box center [328, 193] width 334 height 28
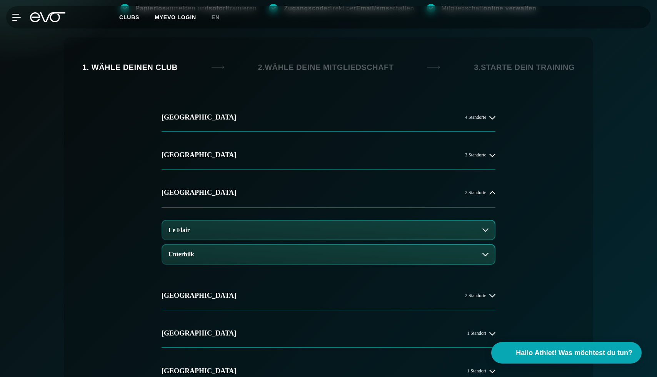
click at [270, 225] on button "Le Flair" at bounding box center [328, 230] width 332 height 19
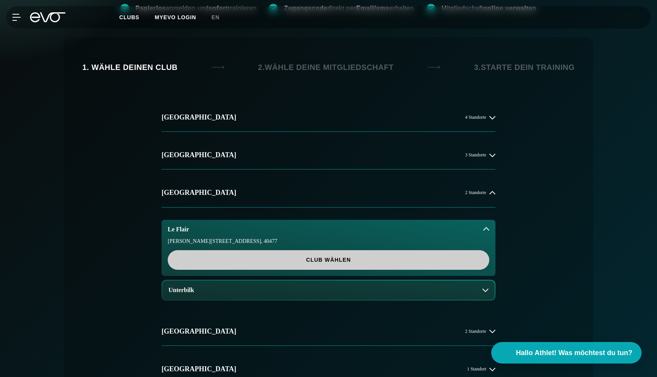
click at [277, 252] on span "Club wählen" at bounding box center [328, 260] width 321 height 20
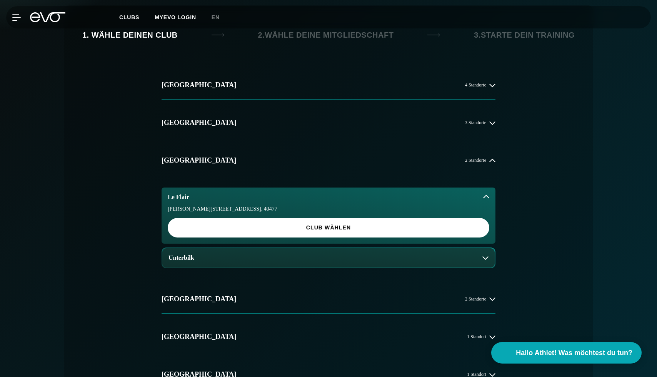
scroll to position [170, 0]
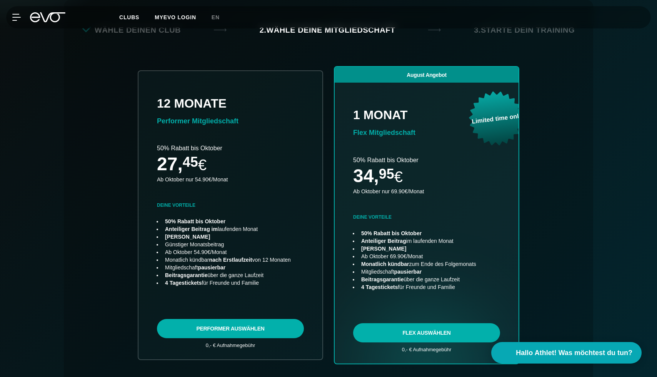
click at [179, 27] on div "MyEVO Login Über EVO Mitgliedschaften Probetraining TAGESPASS EVO Studios [GEOG…" at bounding box center [329, 17] width 654 height 22
click at [179, 32] on div "MyEVO Login Über EVO Mitgliedschaften Probetraining TAGESPASS EVO Studios Düsse…" at bounding box center [328, 17] width 657 height 35
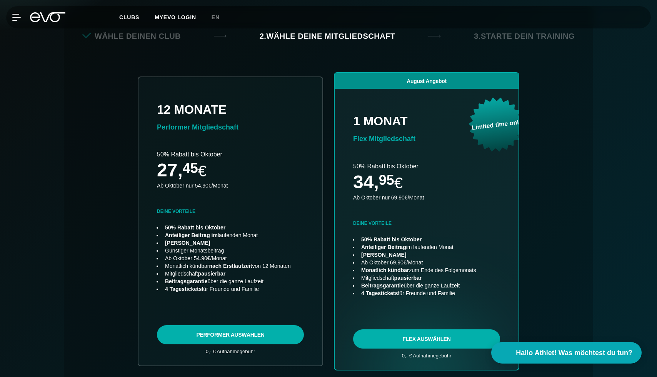
scroll to position [153, 0]
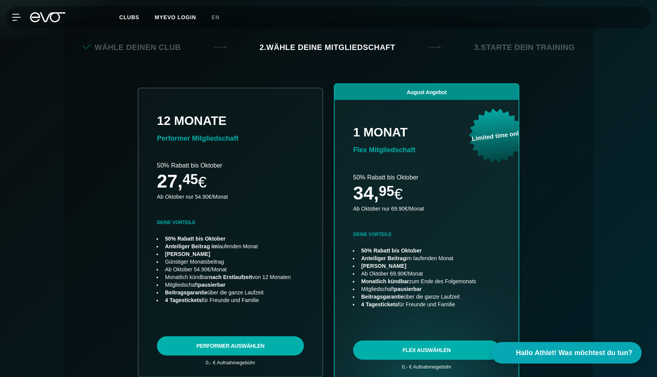
click at [146, 47] on div "Wähle deinen Club" at bounding box center [131, 47] width 98 height 11
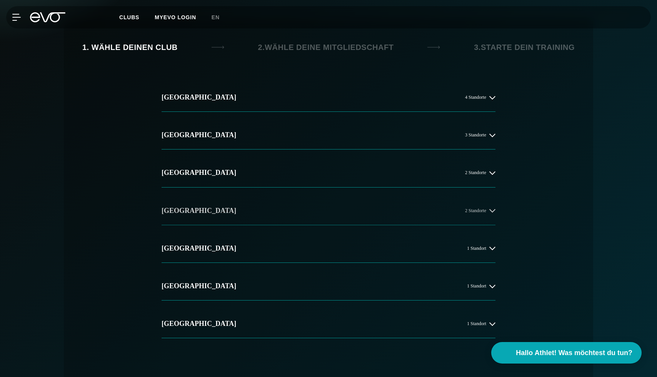
click at [220, 210] on button "München 2 Standorte" at bounding box center [328, 211] width 334 height 28
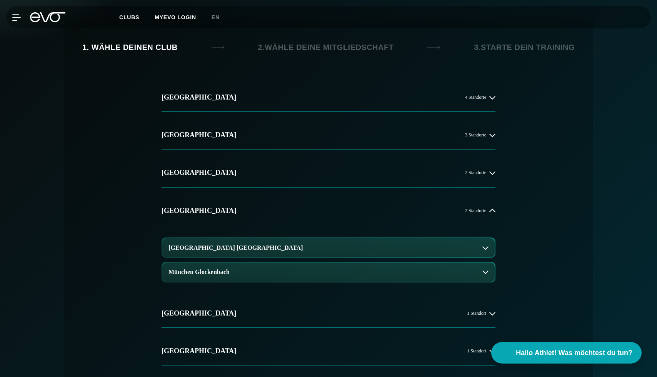
click at [220, 250] on h3 "München Maxvorstadt" at bounding box center [235, 248] width 134 height 7
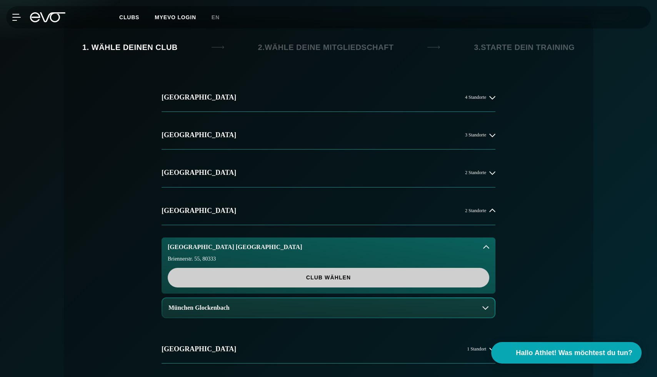
click at [221, 278] on span "Club wählen" at bounding box center [328, 278] width 285 height 8
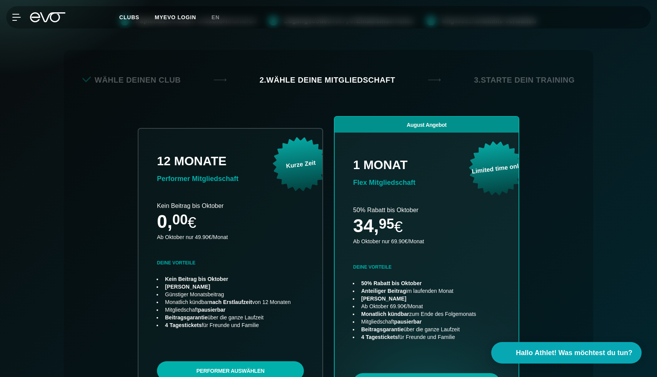
scroll to position [120, 0]
click at [151, 84] on div "Wähle deinen Club" at bounding box center [131, 80] width 98 height 11
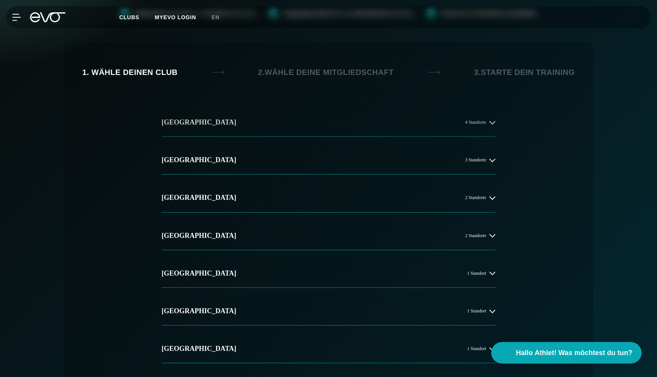
scroll to position [108, 0]
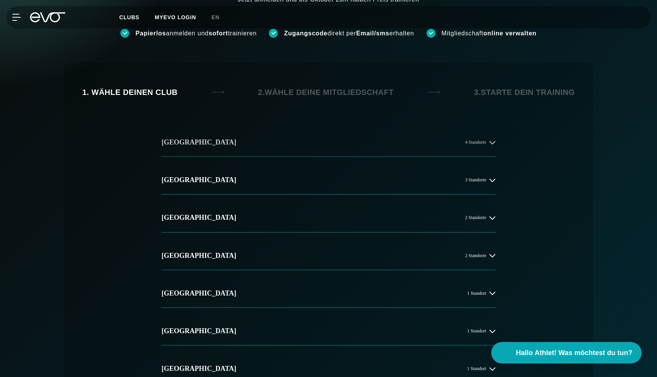
click at [218, 149] on button "[GEOGRAPHIC_DATA] 4 Standorte" at bounding box center [328, 142] width 334 height 28
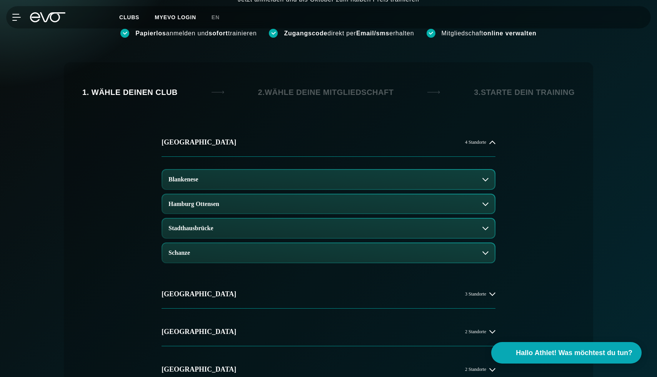
click at [230, 180] on button "Blankenese" at bounding box center [328, 179] width 332 height 19
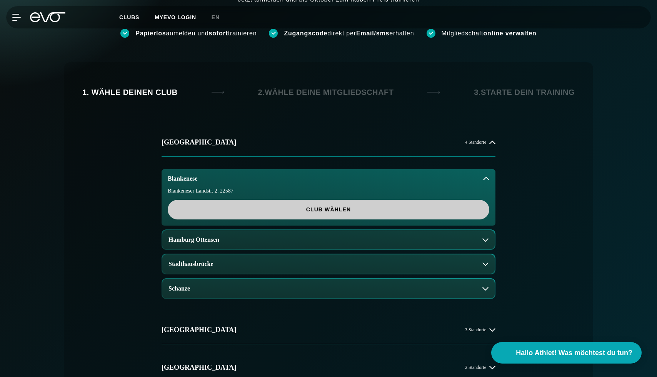
click at [242, 214] on span "Club wählen" at bounding box center [328, 210] width 321 height 20
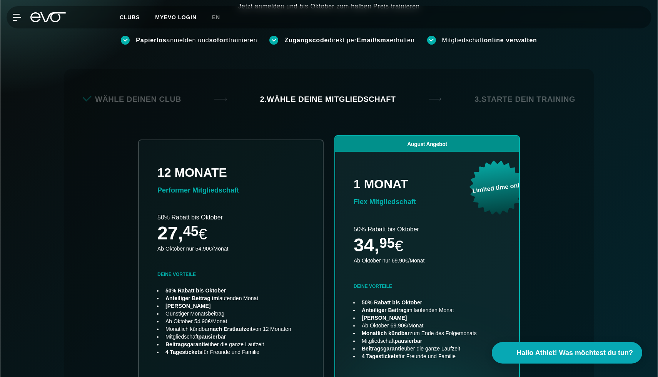
scroll to position [98, 0]
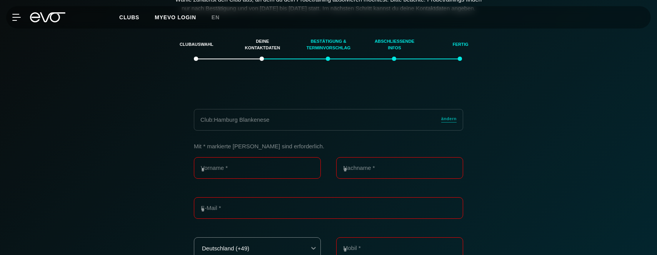
scroll to position [132, 0]
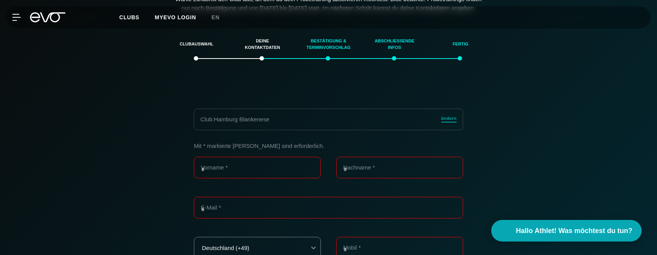
click at [452, 122] on span "ändern" at bounding box center [448, 118] width 15 height 7
click at [200, 51] on div "Clubauswahl" at bounding box center [196, 44] width 47 height 21
click at [454, 122] on span "ändern" at bounding box center [448, 118] width 15 height 7
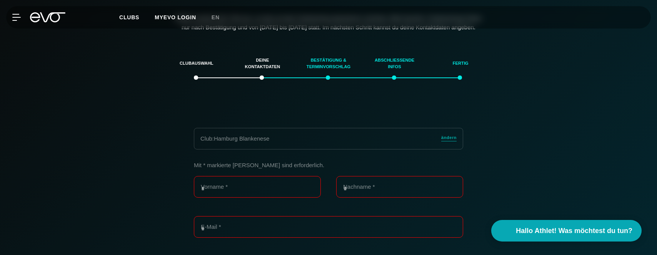
scroll to position [112, 0]
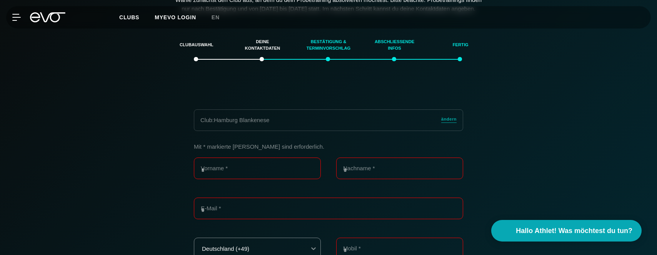
scroll to position [132, 0]
click at [450, 122] on span "ändern" at bounding box center [448, 118] width 15 height 7
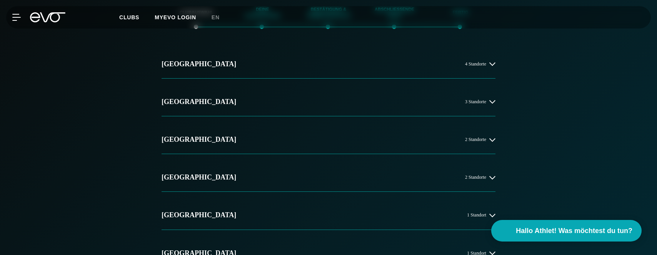
scroll to position [163, 0]
click at [213, 79] on button "Hamburg 4 Standorte" at bounding box center [328, 64] width 334 height 28
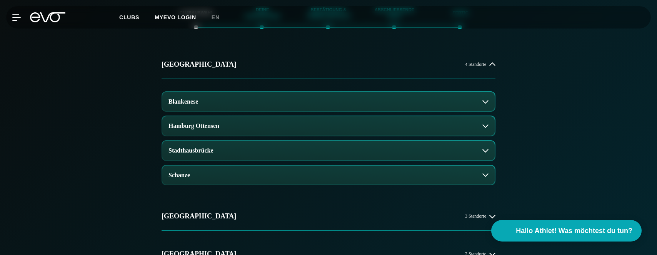
click at [221, 111] on button "Blankenese" at bounding box center [328, 101] width 332 height 19
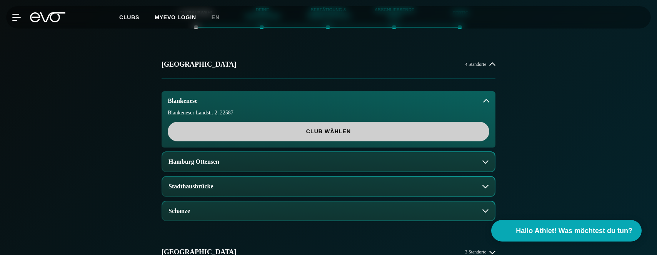
click at [235, 141] on span "Club wählen" at bounding box center [328, 132] width 321 height 20
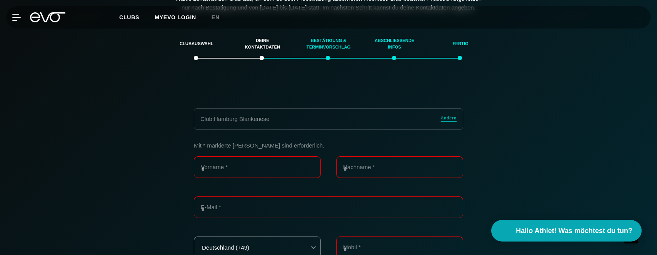
scroll to position [132, 0]
click at [453, 124] on link "ändern" at bounding box center [448, 119] width 15 height 9
click at [451, 122] on span "ändern" at bounding box center [448, 118] width 15 height 7
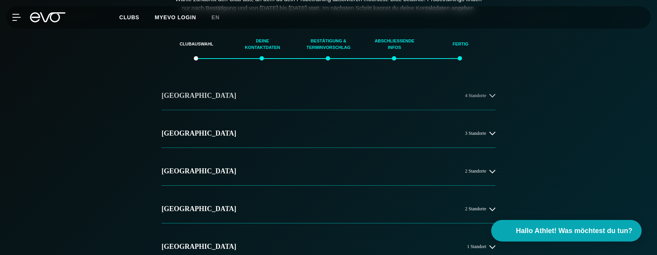
click at [254, 100] on button "Hamburg 4 Standorte" at bounding box center [328, 96] width 334 height 28
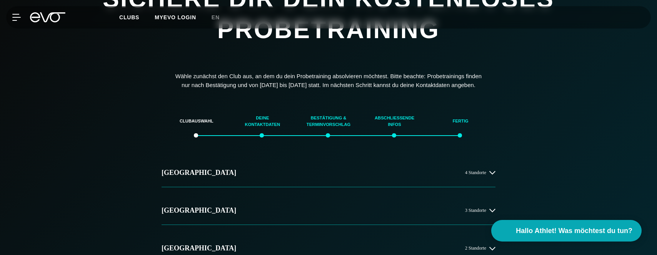
scroll to position [81, 0]
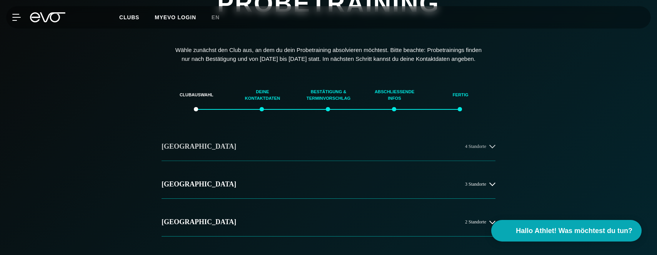
click at [287, 155] on button "Hamburg 4 Standorte" at bounding box center [328, 146] width 334 height 28
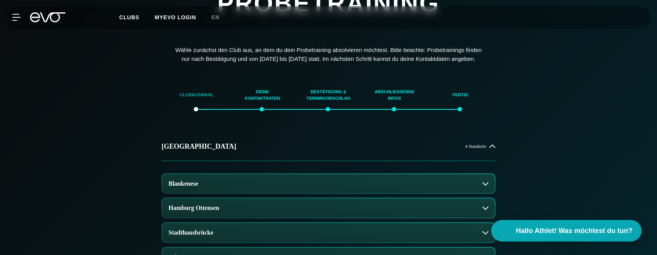
click at [192, 102] on div "Clubauswahl" at bounding box center [196, 95] width 47 height 21
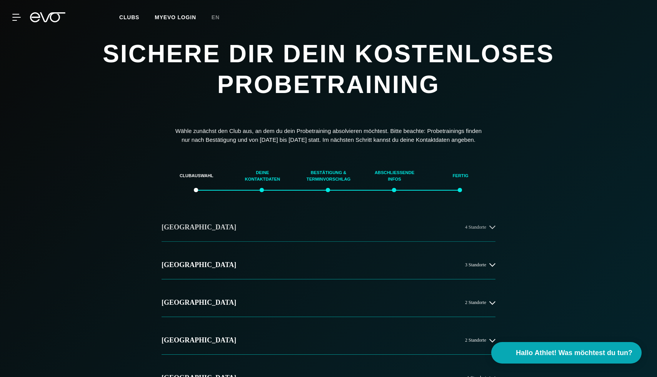
click at [274, 241] on button "[GEOGRAPHIC_DATA] 4 Standorte" at bounding box center [328, 227] width 334 height 28
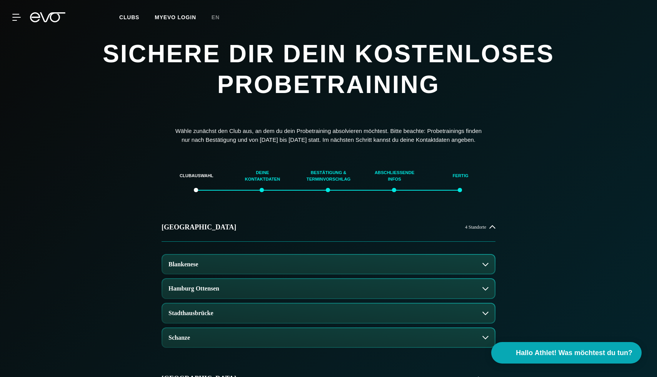
click at [189, 254] on button "Blankenese" at bounding box center [328, 264] width 332 height 19
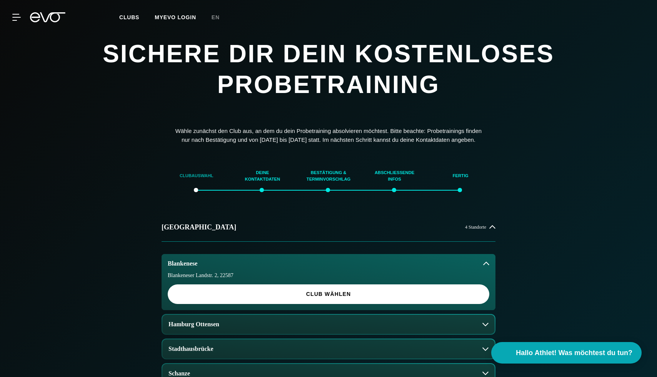
click at [190, 186] on div "Clubauswahl" at bounding box center [196, 176] width 47 height 21
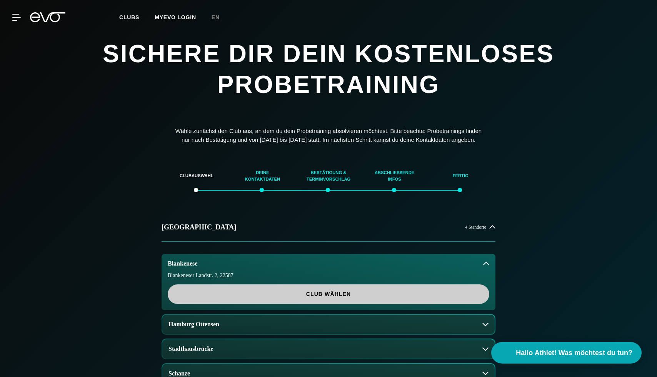
click at [285, 254] on span "Club wählen" at bounding box center [328, 294] width 285 height 8
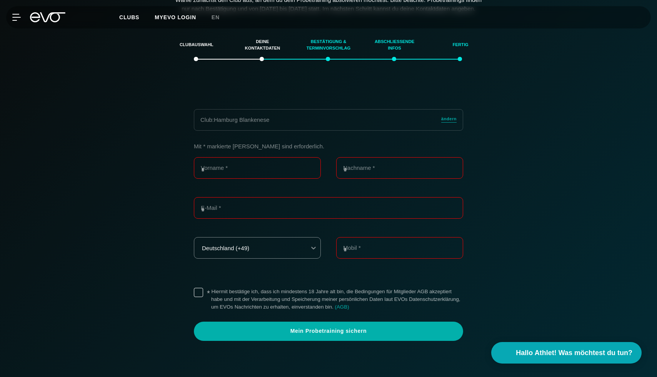
scroll to position [132, 0]
click at [447, 122] on span "ändern" at bounding box center [448, 118] width 15 height 7
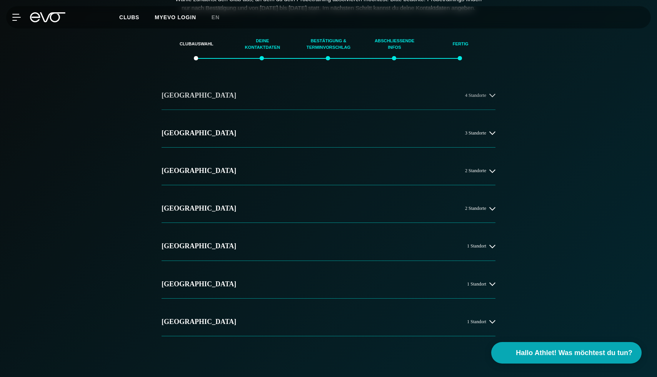
click at [414, 108] on button "[GEOGRAPHIC_DATA] 4 Standorte" at bounding box center [328, 96] width 334 height 28
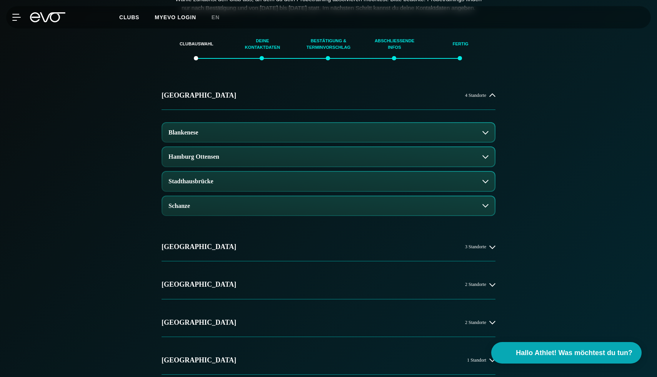
click at [351, 142] on button "Blankenese" at bounding box center [328, 132] width 332 height 19
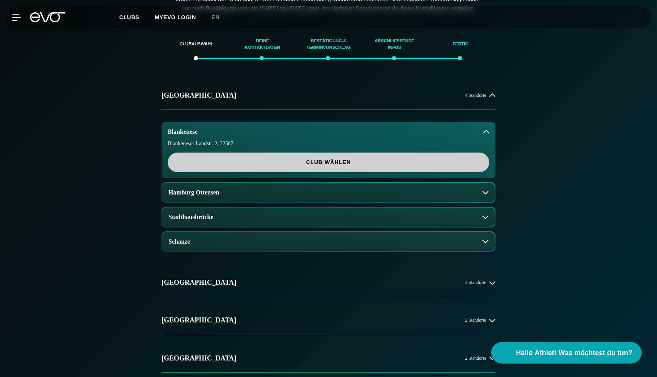
click at [348, 166] on span "Club wählen" at bounding box center [328, 162] width 285 height 8
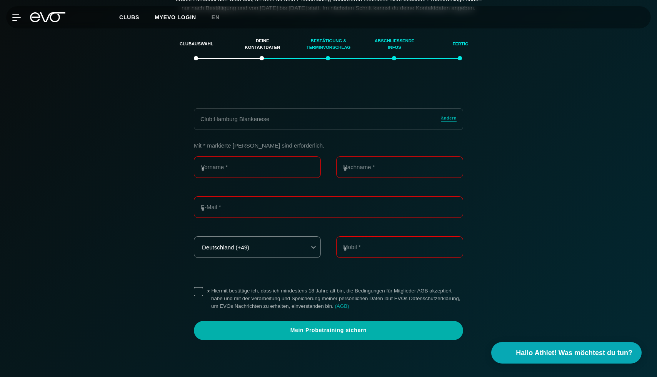
scroll to position [2, 0]
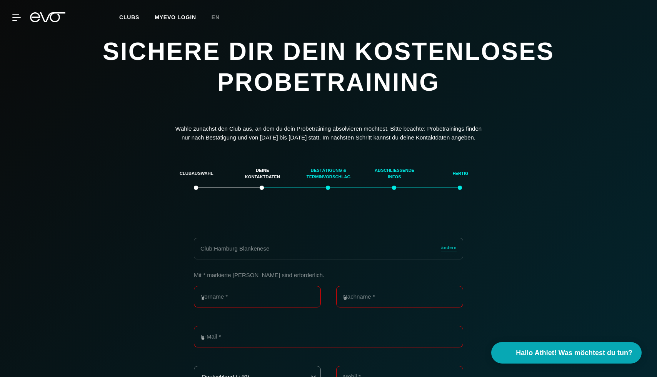
click at [45, 17] on icon at bounding box center [47, 17] width 35 height 10
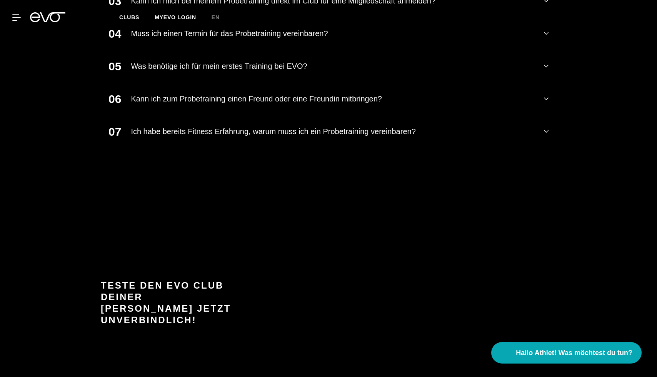
scroll to position [1226, 0]
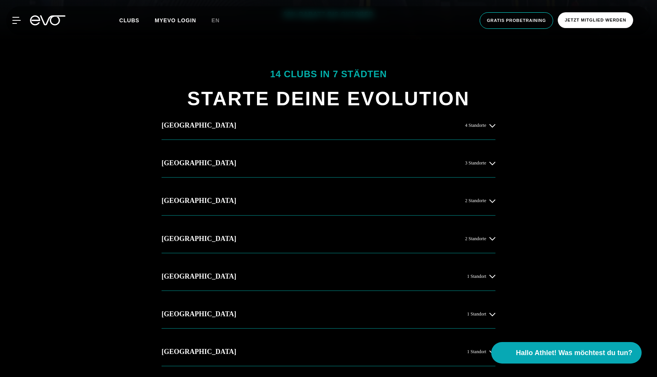
scroll to position [335, 0]
click at [447, 135] on button "[GEOGRAPHIC_DATA] 4 Standorte" at bounding box center [328, 126] width 334 height 28
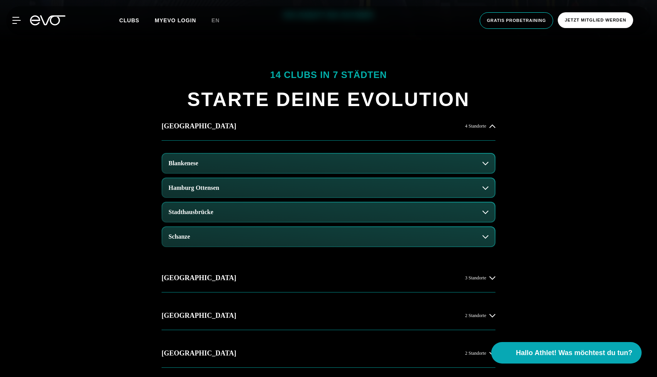
click at [273, 159] on button "Blankenese" at bounding box center [328, 163] width 332 height 19
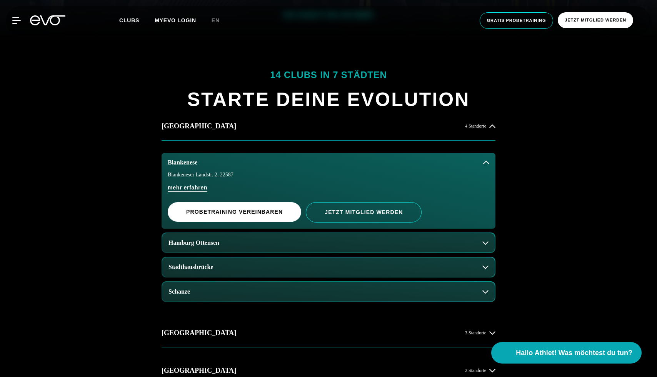
click at [193, 187] on span "mehr erfahren" at bounding box center [188, 188] width 40 height 8
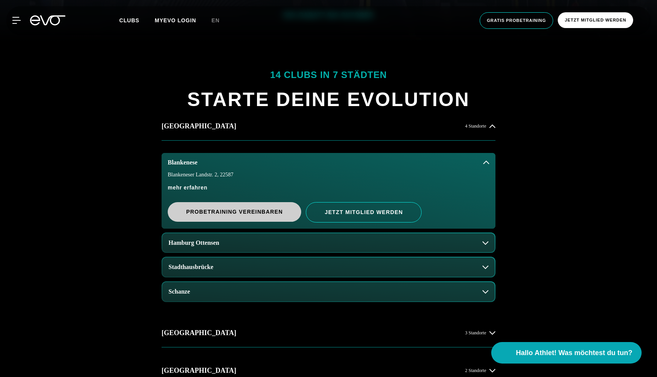
click at [288, 212] on span "PROBETRAINING VEREINBAREN" at bounding box center [234, 212] width 133 height 20
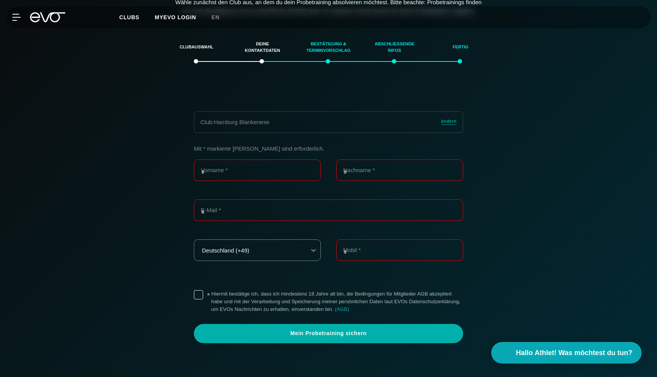
scroll to position [132, 0]
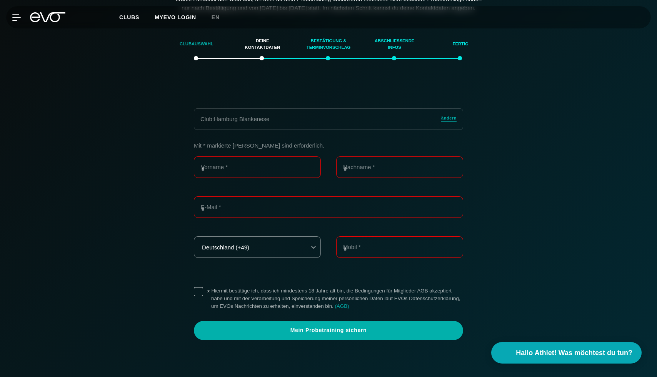
click at [201, 52] on div "Clubauswahl" at bounding box center [196, 44] width 47 height 21
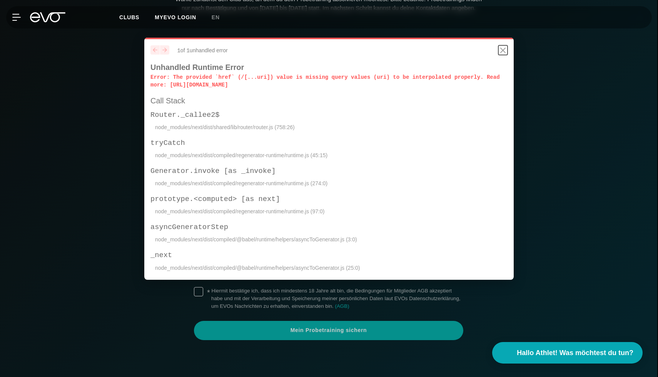
click at [506, 48] on icon "Close" at bounding box center [502, 50] width 9 height 9
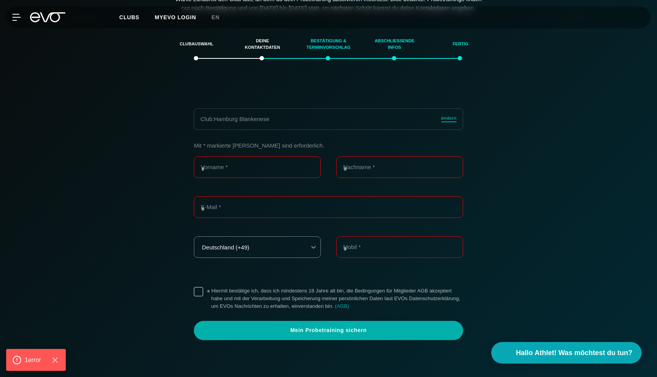
click at [447, 122] on span "ändern" at bounding box center [448, 118] width 15 height 7
click at [187, 54] on div "Clubauswahl" at bounding box center [196, 44] width 47 height 21
click at [449, 122] on span "ändern" at bounding box center [448, 118] width 15 height 7
click at [205, 52] on div "Clubauswahl" at bounding box center [196, 44] width 47 height 21
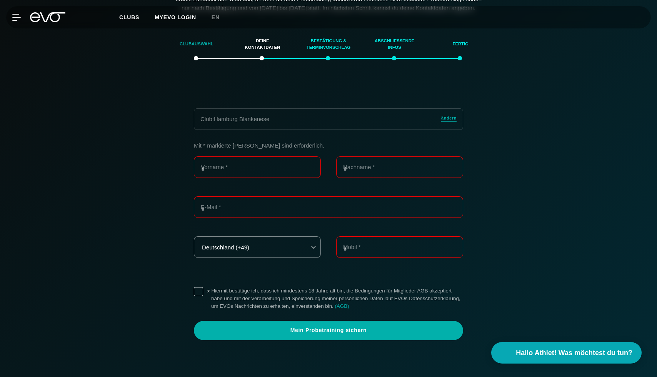
click at [205, 52] on div "Clubauswahl" at bounding box center [196, 44] width 47 height 21
click at [448, 122] on span "ändern" at bounding box center [448, 118] width 15 height 7
click at [442, 122] on span "ändern" at bounding box center [448, 118] width 15 height 7
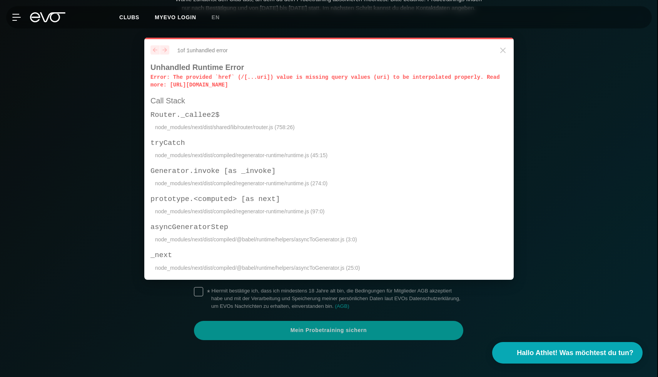
drag, startPoint x: 150, startPoint y: 78, endPoint x: 376, endPoint y: 93, distance: 226.5
click at [377, 93] on div "previous next 1 of 1 unhandled error Unhandled Runtime Error Error : The provid…" at bounding box center [328, 159] width 369 height 242
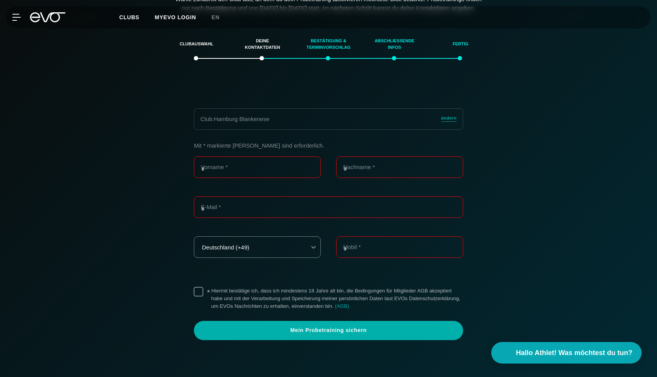
click at [436, 120] on div "Club: Hamburg Blankenese ändern" at bounding box center [328, 119] width 269 height 22
click at [444, 122] on span "ändern" at bounding box center [448, 118] width 15 height 7
click at [198, 55] on div "Clubauswahl" at bounding box center [196, 44] width 47 height 21
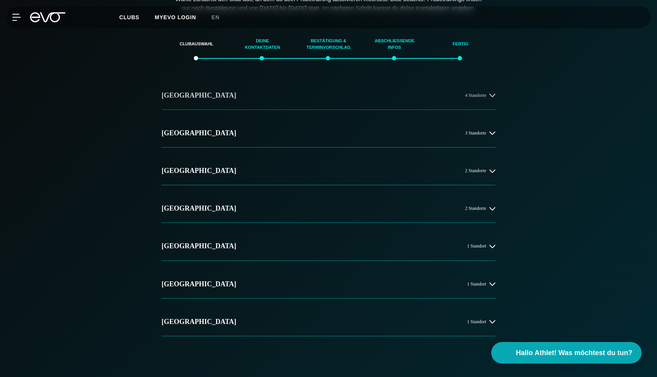
click at [466, 98] on span "4 Standorte" at bounding box center [475, 95] width 21 height 5
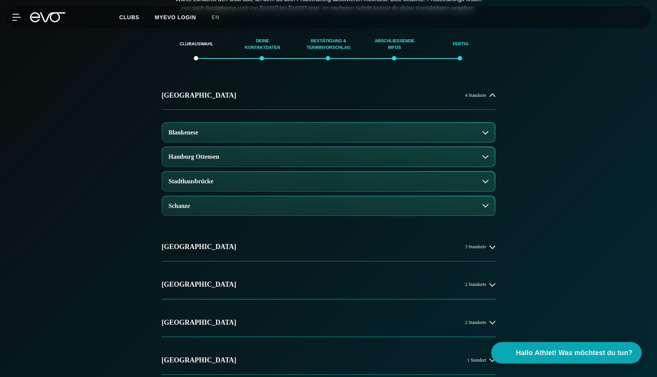
drag, startPoint x: 338, startPoint y: 178, endPoint x: 338, endPoint y: 174, distance: 4.3
click at [338, 178] on div "Blankenese Hamburg Ottensen Stadthausbrücke Schanze" at bounding box center [328, 167] width 334 height 114
click at [338, 166] on button "Hamburg Ottensen" at bounding box center [328, 156] width 332 height 19
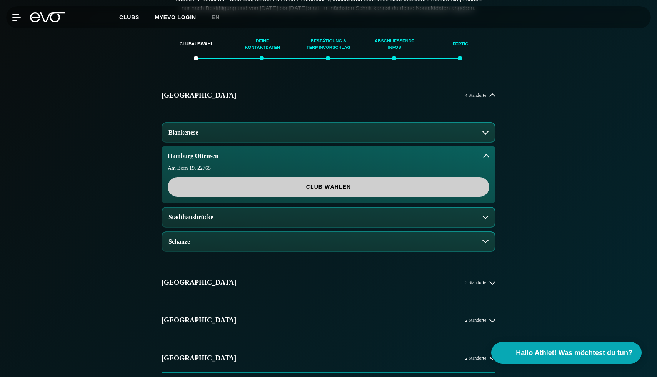
click at [336, 191] on span "Club wählen" at bounding box center [328, 187] width 285 height 8
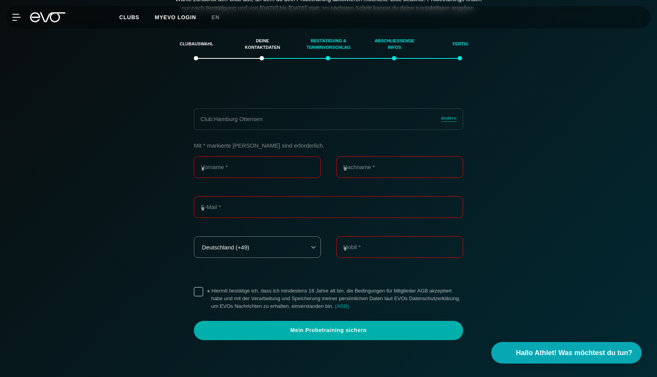
click at [449, 124] on link "ändern" at bounding box center [448, 119] width 15 height 9
click at [452, 122] on span "ändern" at bounding box center [448, 118] width 15 height 7
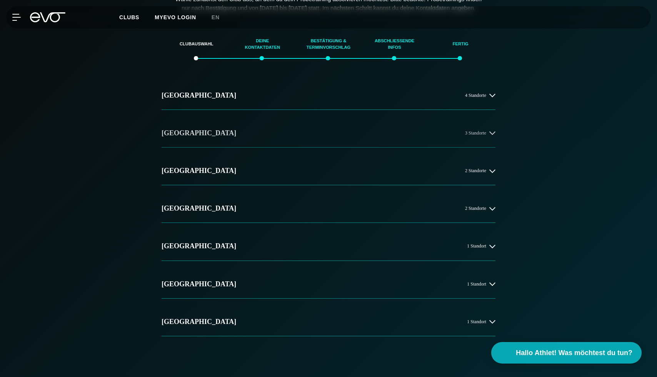
click at [446, 138] on button "[GEOGRAPHIC_DATA] 3 Standorte" at bounding box center [328, 133] width 334 height 28
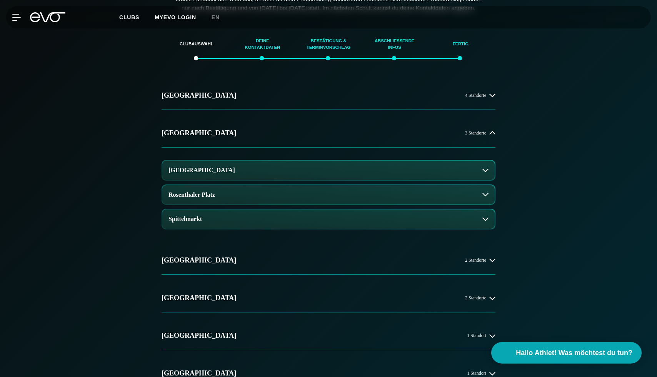
click at [419, 180] on button "[GEOGRAPHIC_DATA]" at bounding box center [328, 170] width 332 height 19
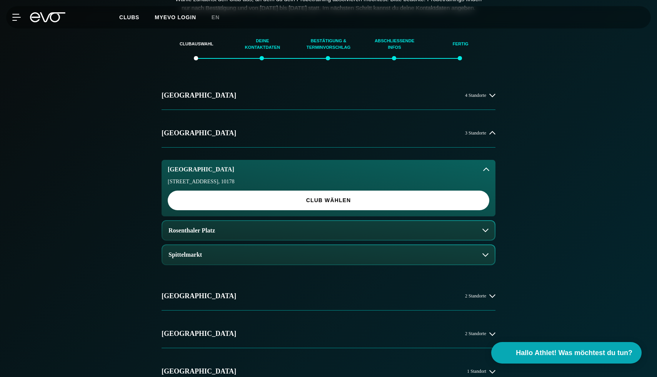
click at [388, 216] on div "Rosa-Luxemburg-Straße 14 , 10178 Club wählen" at bounding box center [328, 197] width 334 height 37
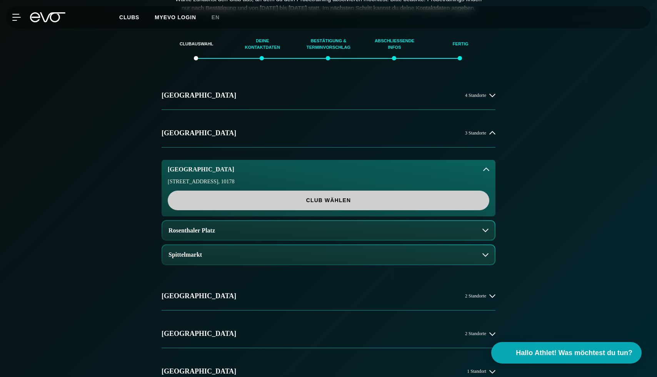
click at [421, 200] on span "Club wählen" at bounding box center [328, 201] width 321 height 20
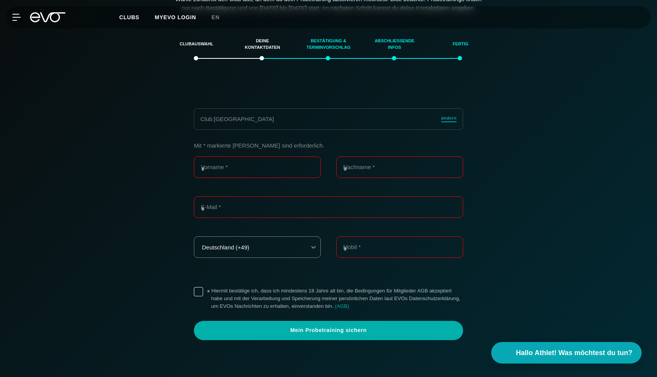
click at [453, 122] on span "ändern" at bounding box center [448, 118] width 15 height 7
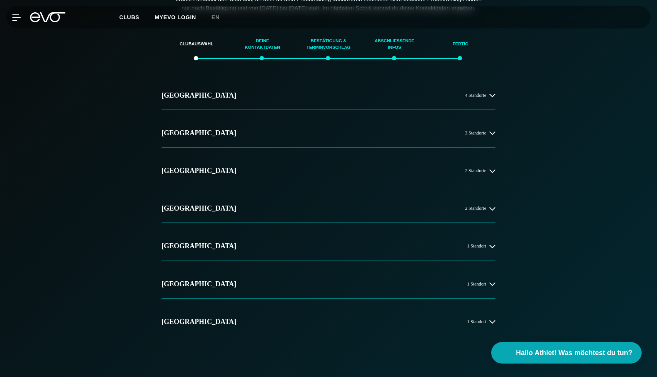
click at [132, 18] on span "Clubs" at bounding box center [129, 17] width 20 height 6
click at [55, 16] on icon at bounding box center [47, 17] width 35 height 10
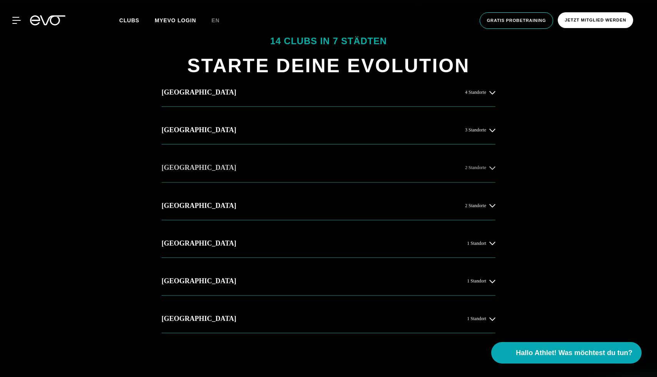
scroll to position [339, 0]
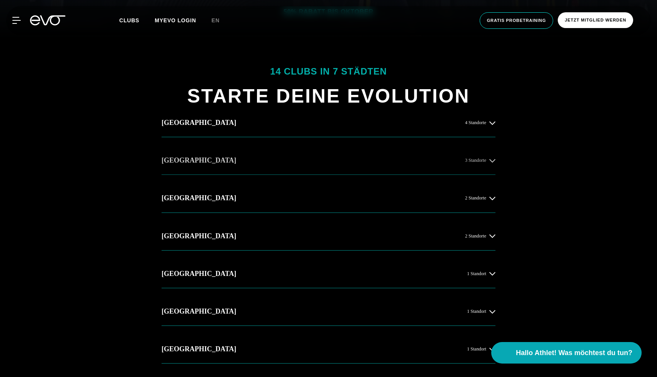
click at [335, 156] on button "[GEOGRAPHIC_DATA] 3 Standorte" at bounding box center [328, 160] width 334 height 28
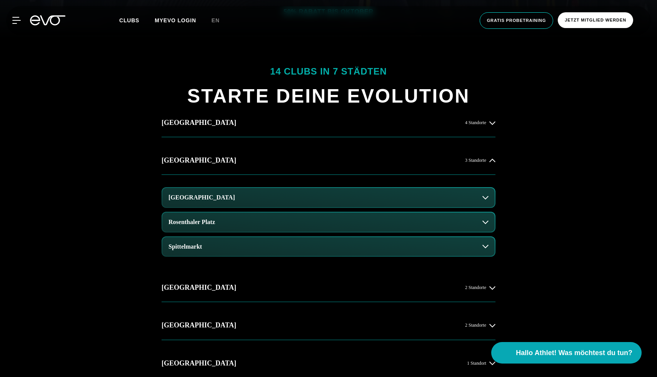
click at [319, 191] on button "[GEOGRAPHIC_DATA]" at bounding box center [328, 197] width 332 height 19
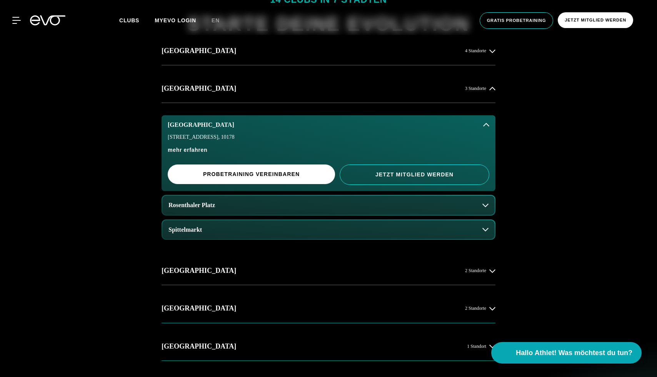
scroll to position [413, 0]
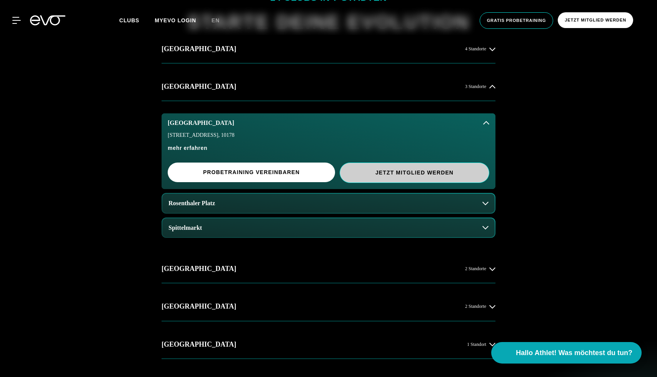
click at [408, 177] on span "Jetzt Mitglied werden" at bounding box center [415, 173] width 150 height 20
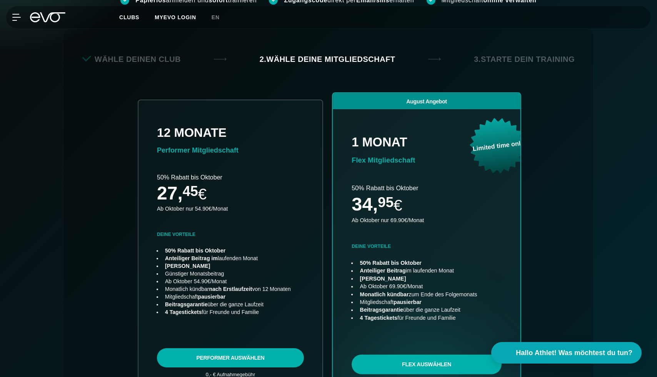
scroll to position [138, 0]
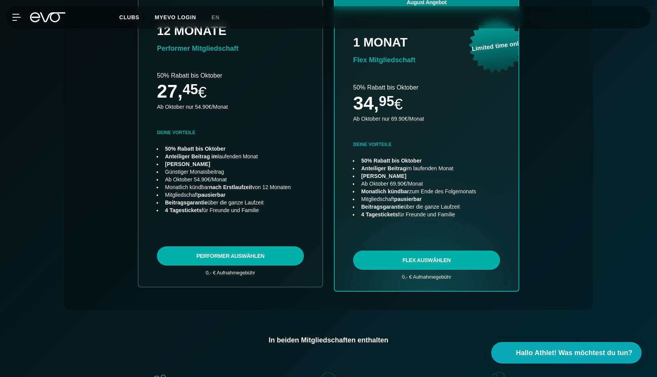
scroll to position [95, 0]
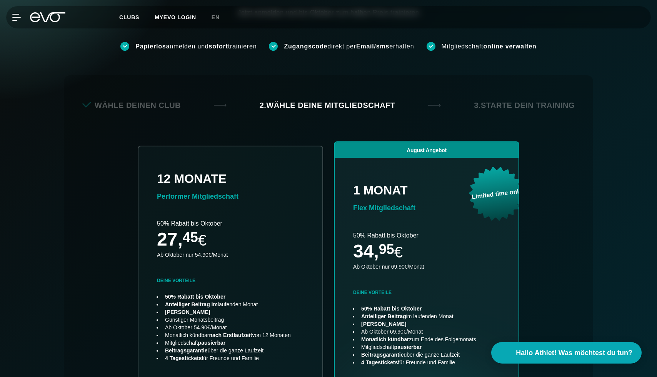
click at [171, 108] on div "Wähle deinen Club" at bounding box center [131, 105] width 98 height 11
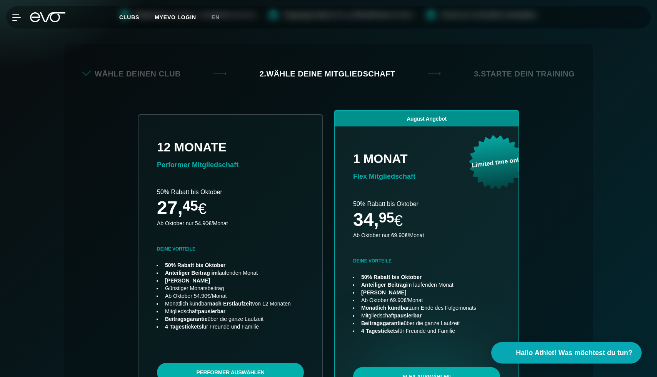
click at [163, 74] on div "Wähle deinen Club" at bounding box center [131, 73] width 98 height 11
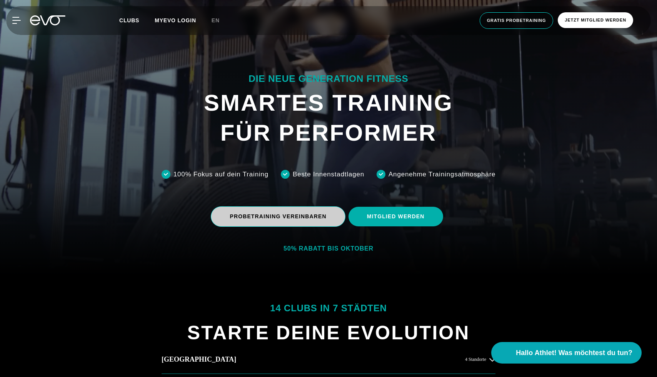
scroll to position [321, 0]
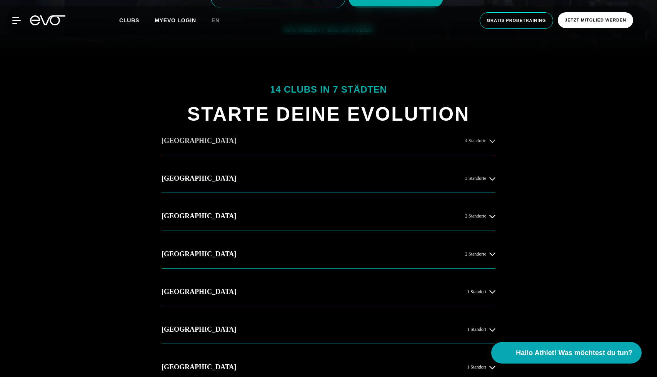
click at [296, 145] on button "Hamburg 4 Standorte" at bounding box center [328, 141] width 334 height 28
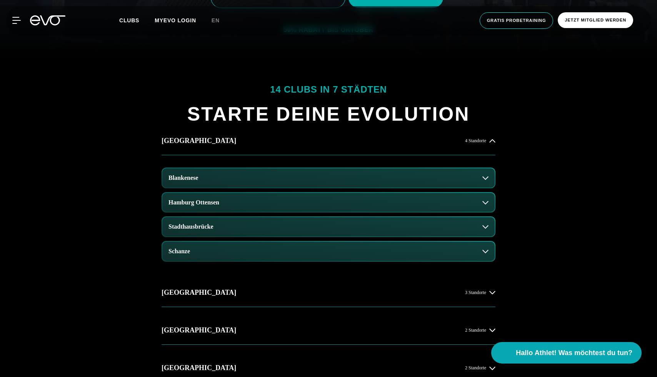
click at [285, 185] on button "Blankenese" at bounding box center [328, 177] width 332 height 19
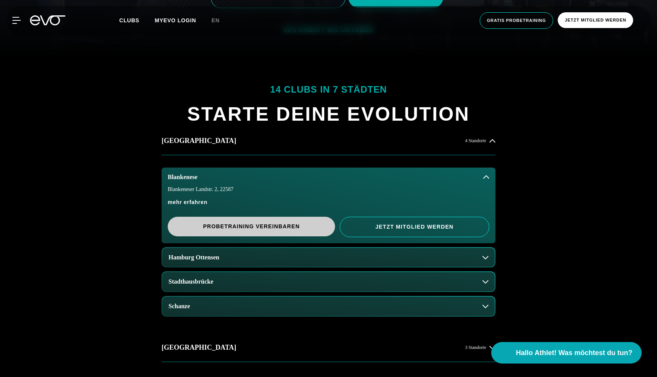
click at [266, 224] on span "PROBETRAINING VEREINBAREN" at bounding box center [251, 227] width 130 height 8
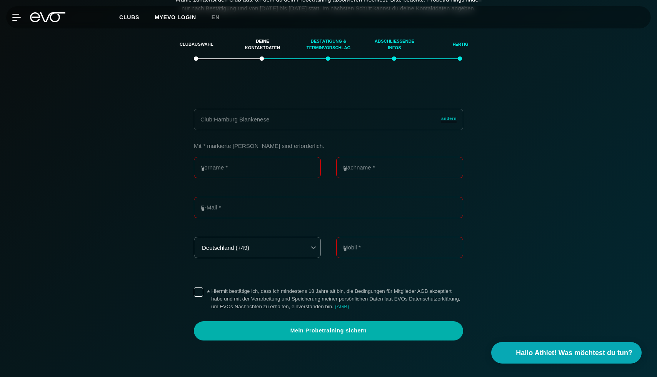
scroll to position [132, 0]
click at [450, 122] on span "ändern" at bounding box center [448, 118] width 15 height 7
click at [451, 122] on span "ändern" at bounding box center [448, 118] width 15 height 7
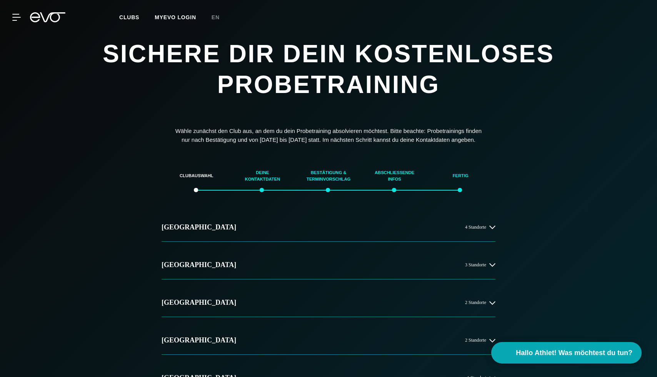
click at [279, 33] on div "MyEVO Login Über EVO Mitgliedschaften Probetraining TAGESPASS EVO Studios Düsse…" at bounding box center [328, 17] width 657 height 35
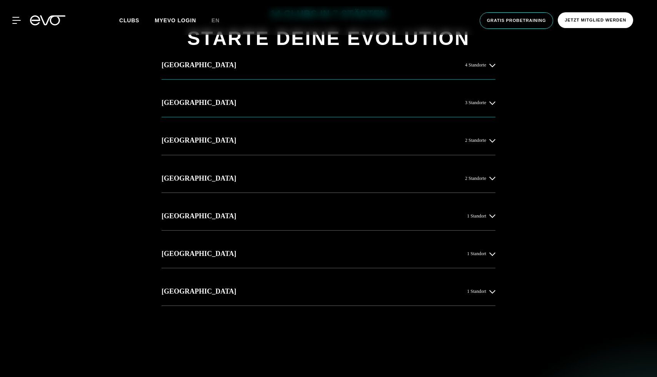
scroll to position [441, 0]
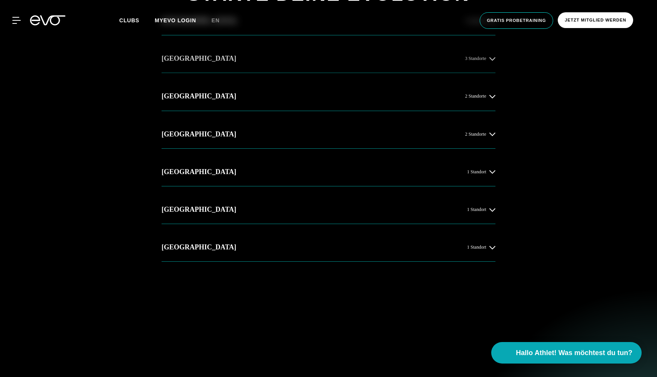
click at [285, 60] on button "[GEOGRAPHIC_DATA] 3 Standorte" at bounding box center [328, 59] width 334 height 28
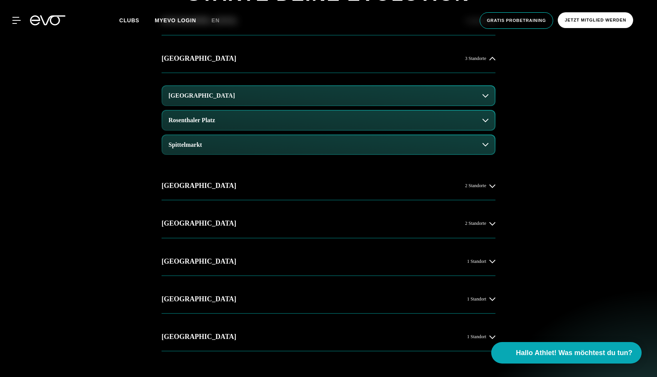
click at [275, 92] on button "[GEOGRAPHIC_DATA]" at bounding box center [328, 95] width 332 height 19
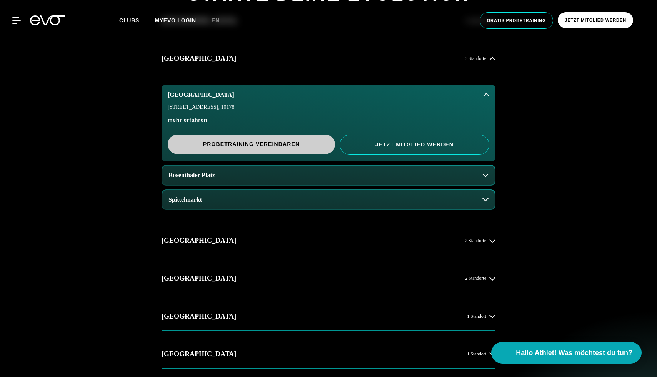
click at [275, 146] on span "PROBETRAINING VEREINBAREN" at bounding box center [251, 144] width 130 height 8
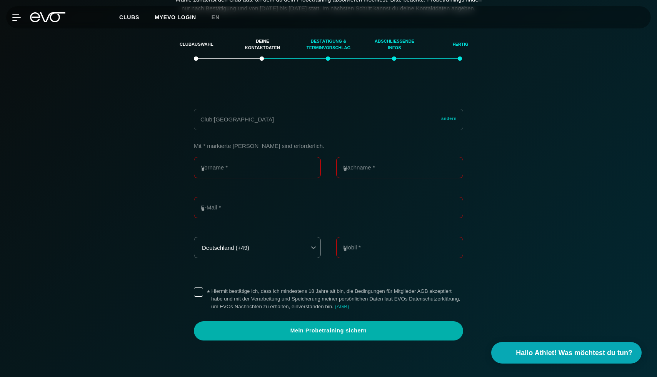
scroll to position [132, 0]
click at [448, 122] on span "ändern" at bounding box center [448, 118] width 15 height 7
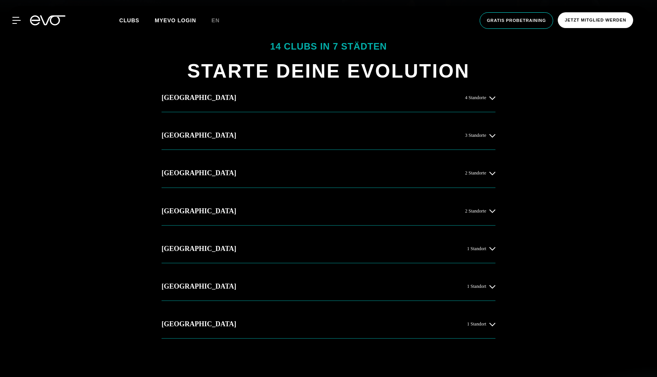
scroll to position [363, 0]
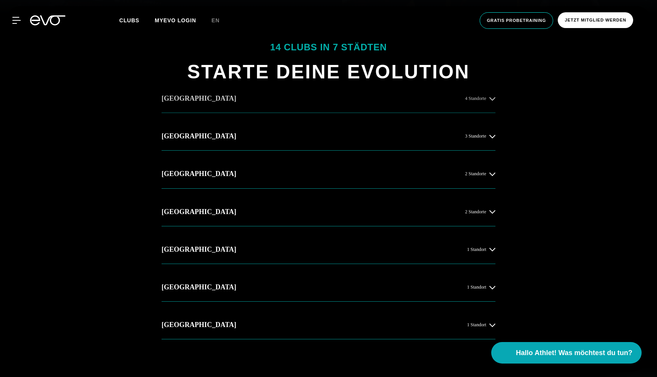
click at [412, 106] on button "[GEOGRAPHIC_DATA] 4 Standorte" at bounding box center [328, 99] width 334 height 28
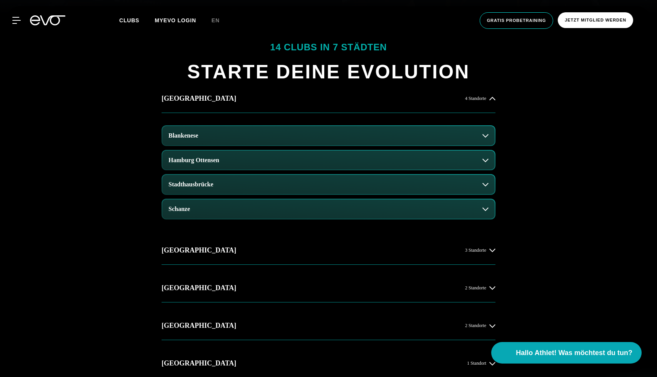
click at [323, 131] on button "Blankenese" at bounding box center [328, 135] width 332 height 19
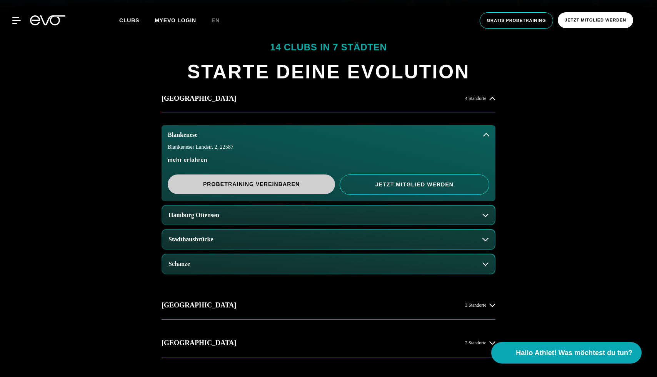
click at [290, 184] on span "PROBETRAINING VEREINBAREN" at bounding box center [251, 184] width 130 height 8
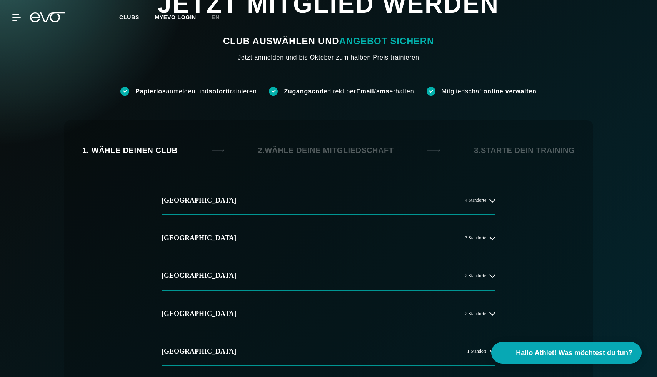
scroll to position [29, 0]
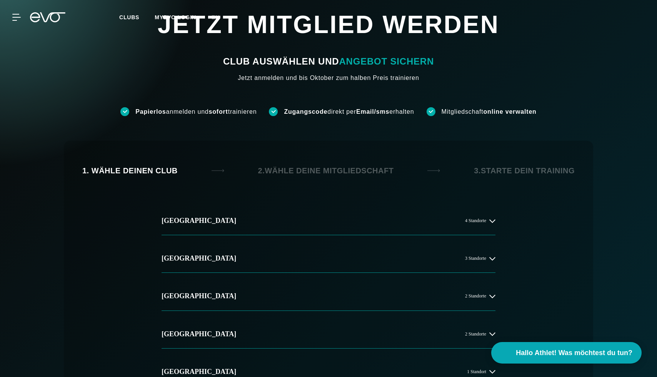
click at [367, 200] on div "1. Wähle deinen Club 2. Wähle deine Mitgliedschaft 3. Starte dein Training [GEO…" at bounding box center [328, 362] width 529 height 443
click at [362, 223] on button "[GEOGRAPHIC_DATA] 4 Standorte" at bounding box center [328, 221] width 334 height 28
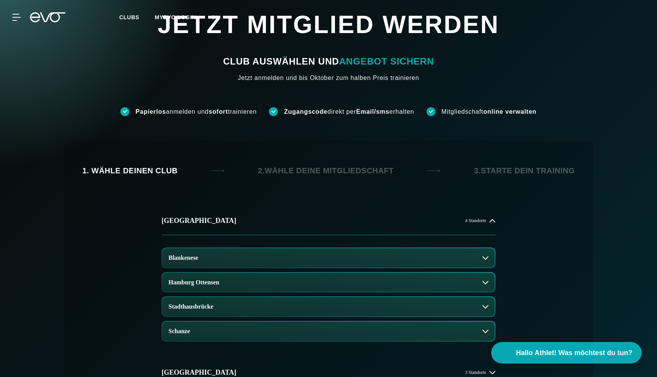
click at [343, 262] on button "Blankenese" at bounding box center [328, 257] width 332 height 19
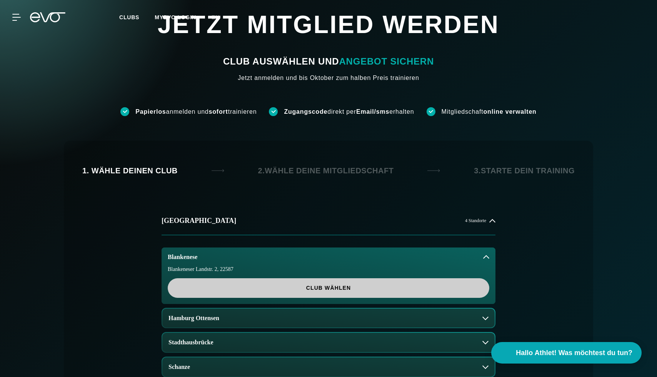
click at [341, 285] on span "Club wählen" at bounding box center [328, 288] width 285 height 8
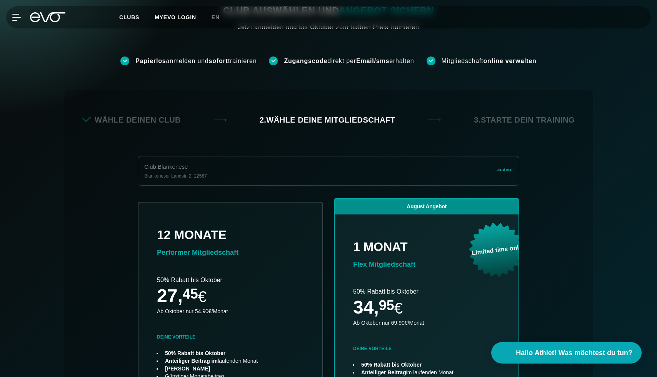
scroll to position [43, 0]
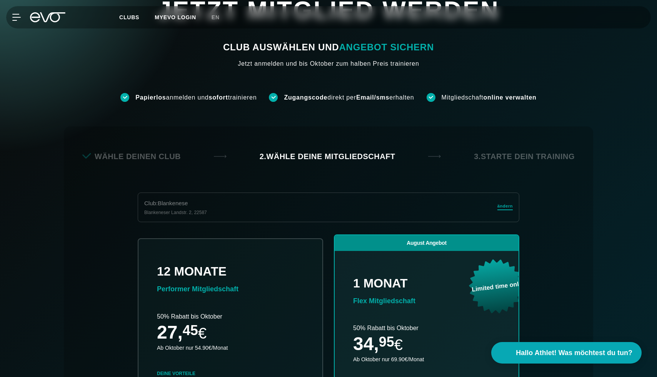
click at [504, 208] on span "ändern" at bounding box center [504, 206] width 15 height 7
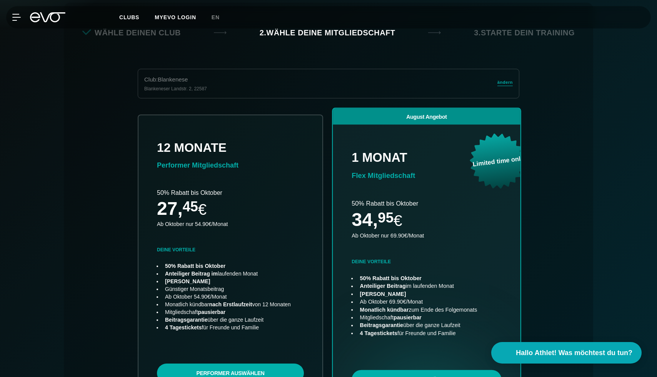
scroll to position [170, 0]
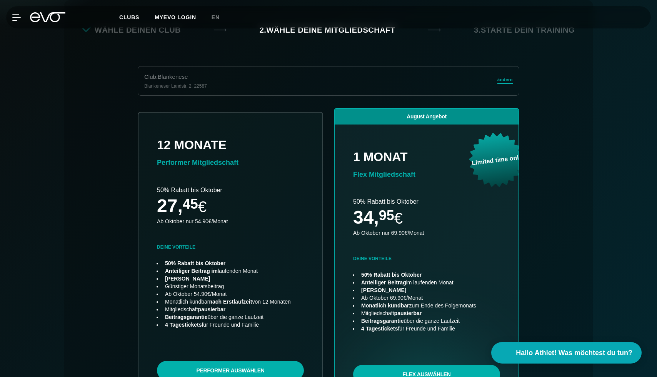
click at [511, 80] on span "ändern" at bounding box center [504, 80] width 15 height 7
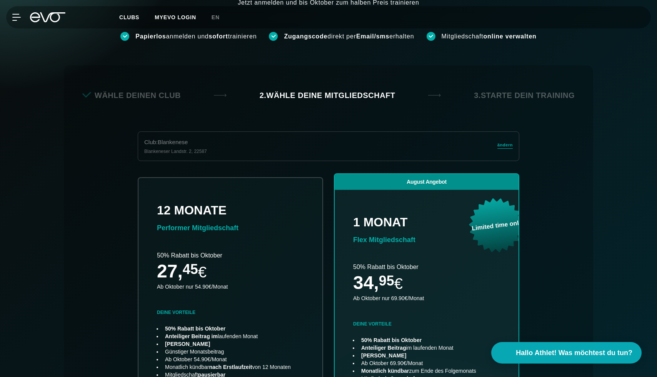
scroll to position [44, 0]
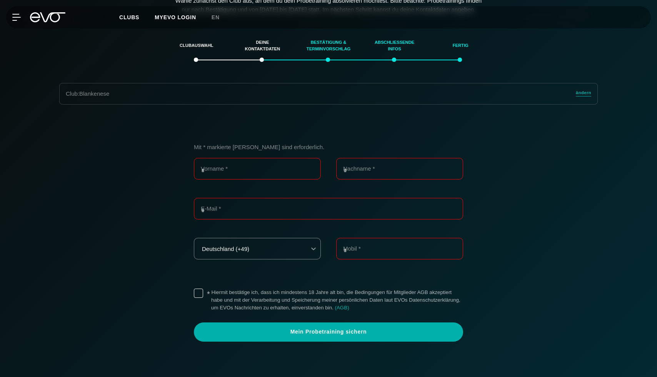
scroll to position [132, 0]
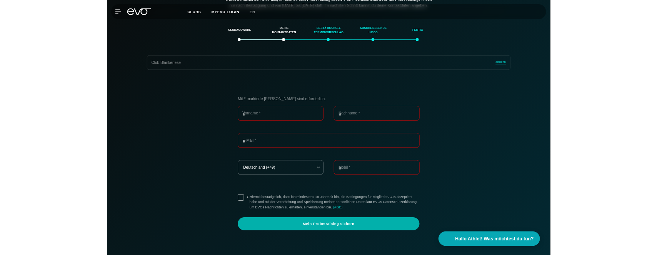
scroll to position [132, 0]
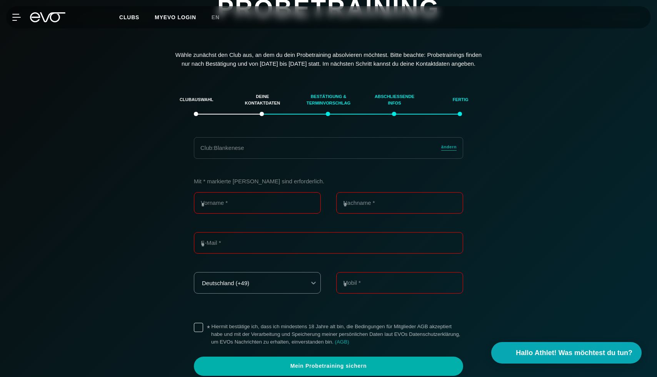
scroll to position [73, 0]
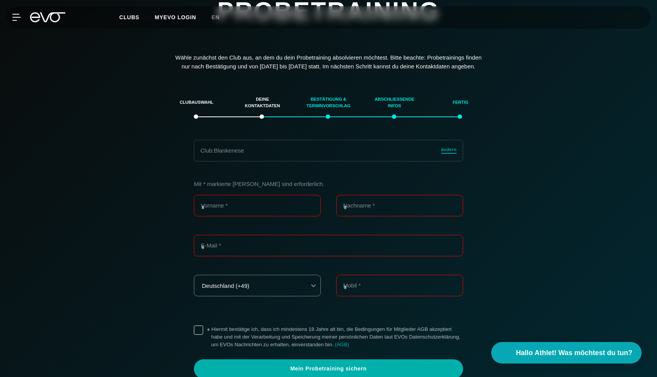
click at [443, 153] on span "ändern" at bounding box center [448, 149] width 15 height 7
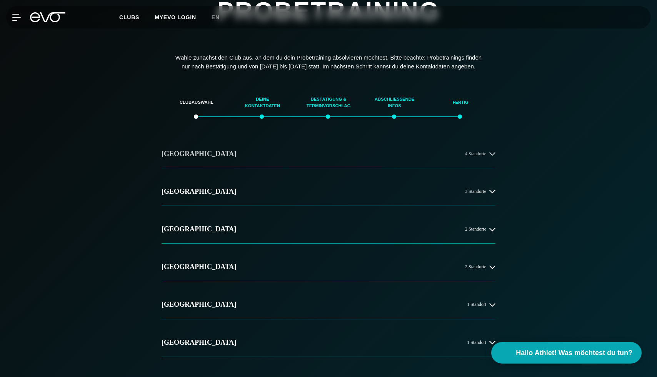
click at [448, 166] on button "[GEOGRAPHIC_DATA] 4 Standorte" at bounding box center [328, 154] width 334 height 28
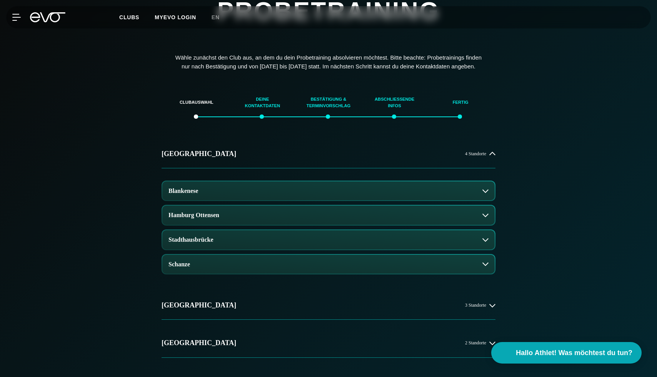
click at [230, 201] on button "Blankenese" at bounding box center [328, 190] width 332 height 19
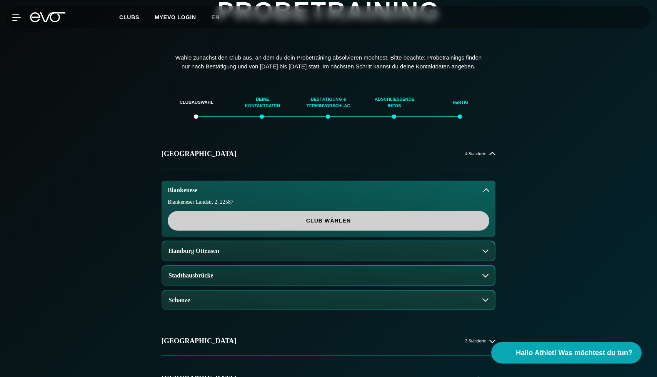
click at [318, 231] on span "Club wählen" at bounding box center [328, 221] width 321 height 20
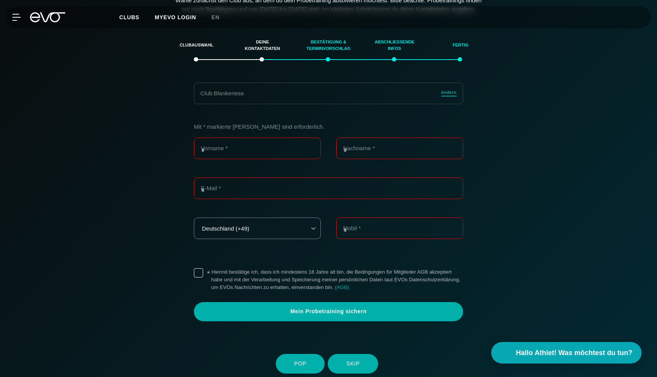
scroll to position [132, 0]
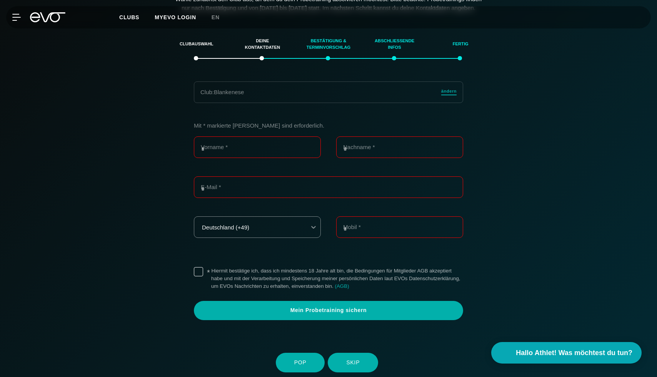
click at [452, 95] on span "ändern" at bounding box center [448, 91] width 15 height 7
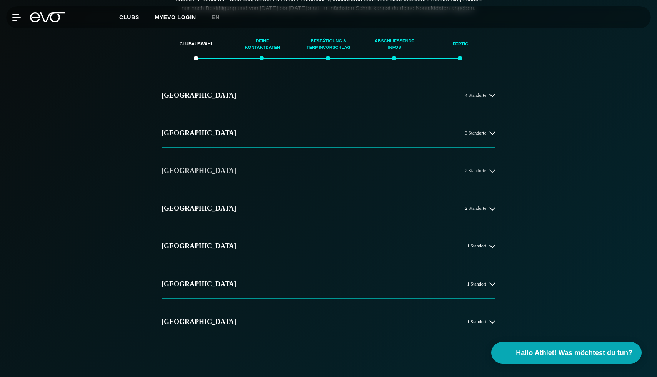
click at [396, 185] on button "[GEOGRAPHIC_DATA] 2 Standorte" at bounding box center [328, 171] width 334 height 28
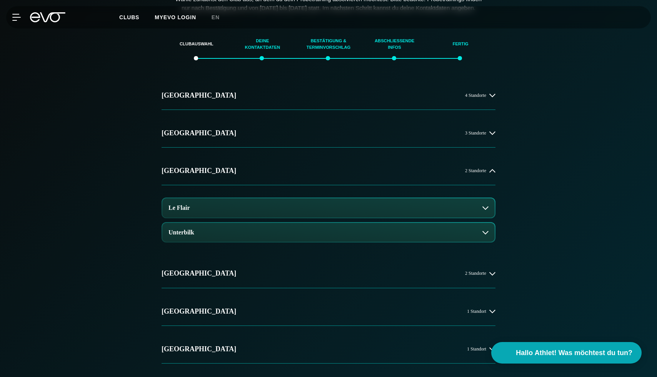
click at [415, 218] on button "Le Flair" at bounding box center [328, 207] width 332 height 19
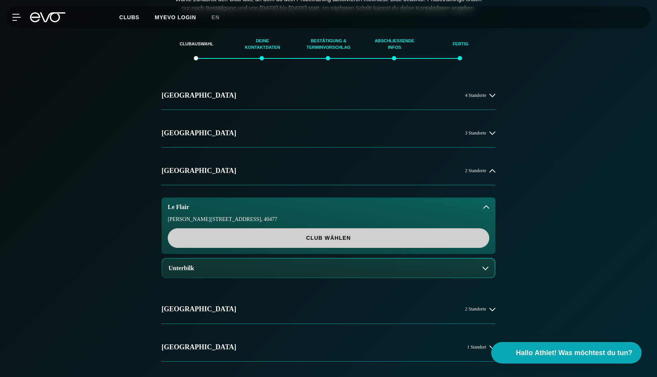
click at [402, 242] on span "Club wählen" at bounding box center [328, 238] width 285 height 8
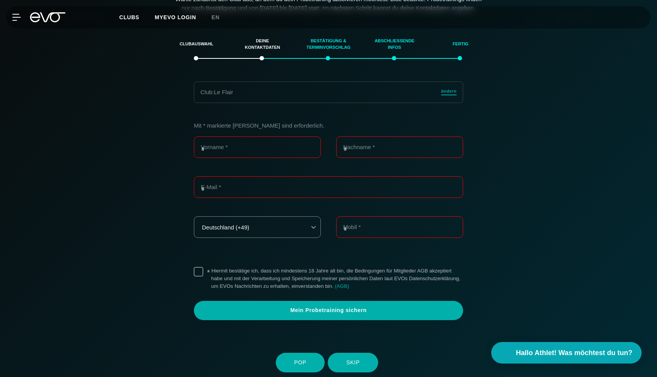
click at [450, 95] on span "ändern" at bounding box center [448, 91] width 15 height 7
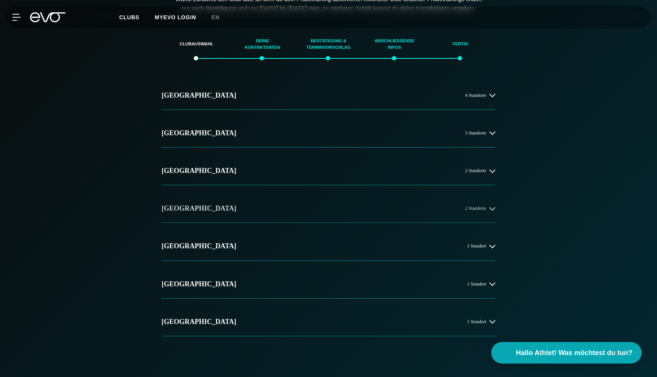
click at [429, 223] on button "[GEOGRAPHIC_DATA] 2 Standorte" at bounding box center [328, 209] width 334 height 28
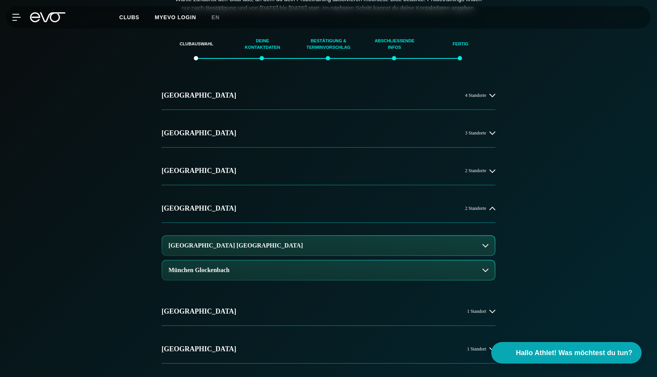
click at [390, 254] on button "[GEOGRAPHIC_DATA] [GEOGRAPHIC_DATA]" at bounding box center [328, 245] width 332 height 19
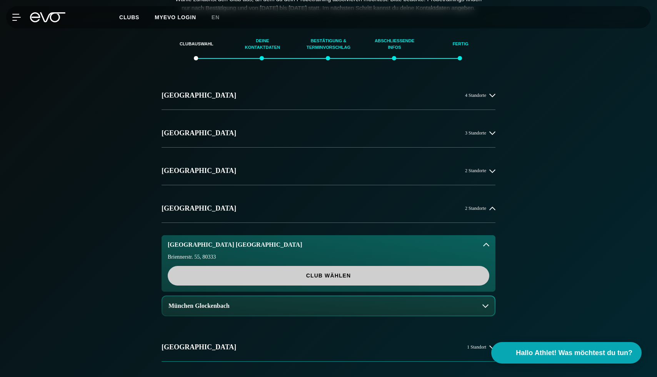
click at [362, 254] on span "Club wählen" at bounding box center [328, 276] width 321 height 20
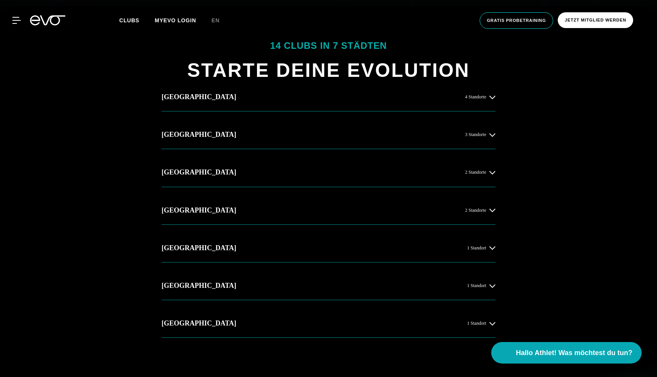
scroll to position [364, 0]
click at [365, 105] on button "[GEOGRAPHIC_DATA] 4 Standorte" at bounding box center [328, 97] width 334 height 28
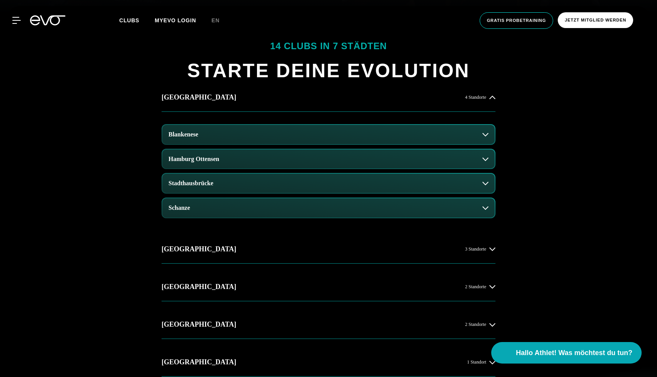
click at [308, 138] on button "Blankenese" at bounding box center [328, 134] width 332 height 19
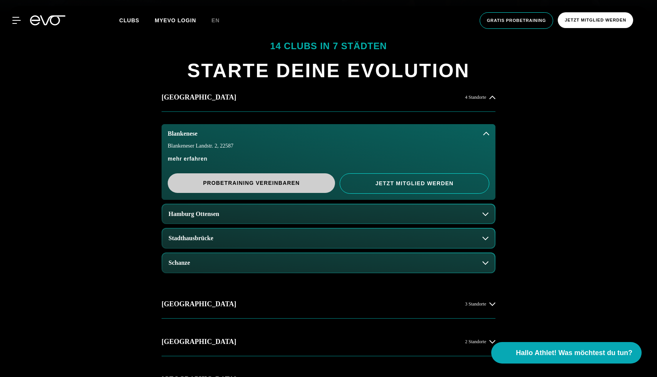
click at [256, 181] on span "PROBETRAINING VEREINBAREN" at bounding box center [251, 183] width 130 height 8
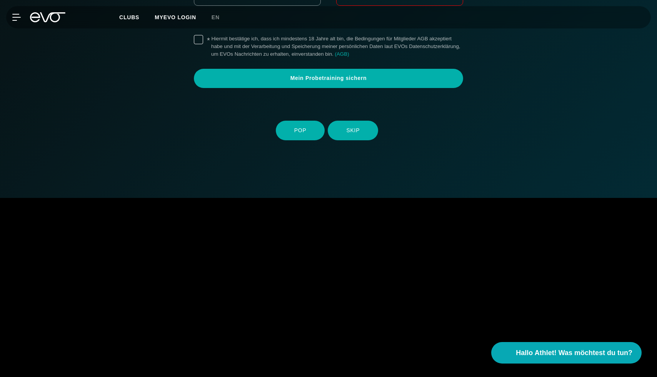
scroll to position [132, 0]
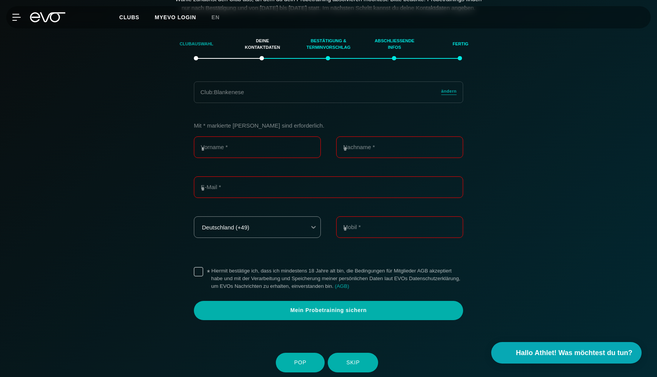
click at [201, 54] on div "Clubauswahl" at bounding box center [196, 44] width 47 height 21
click at [446, 95] on span "ändern" at bounding box center [448, 91] width 15 height 7
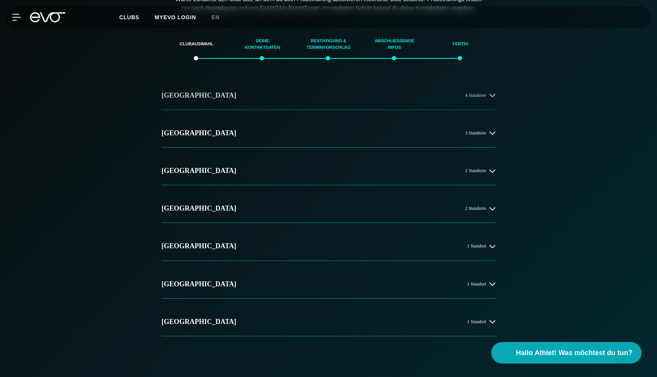
click at [487, 108] on button "Hamburg 4 Standorte" at bounding box center [328, 96] width 334 height 28
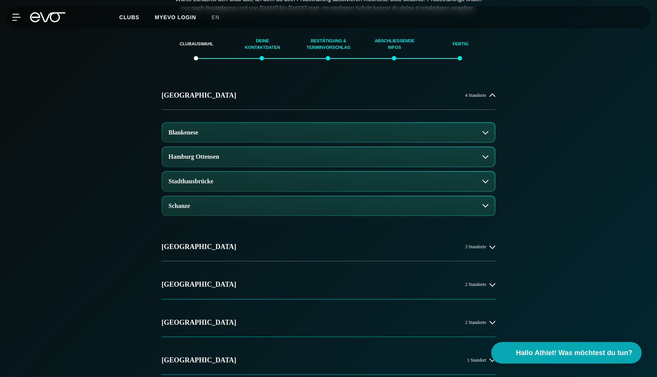
click at [388, 142] on button "Blankenese" at bounding box center [328, 132] width 332 height 19
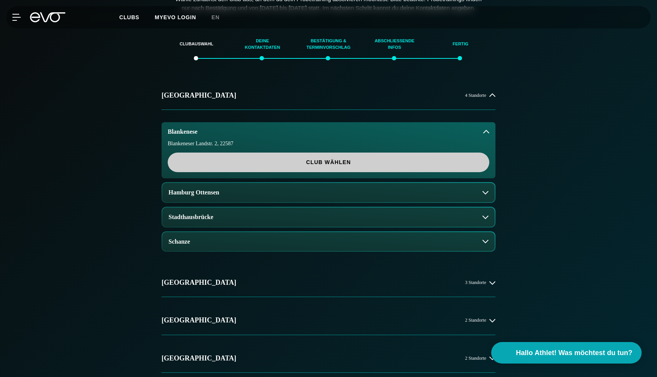
click at [359, 172] on span "Club wählen" at bounding box center [328, 163] width 321 height 20
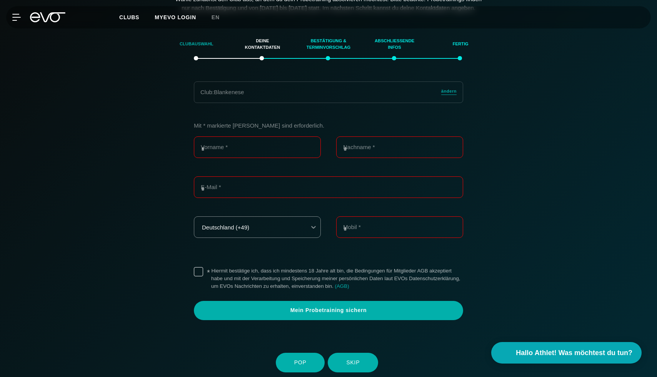
click at [197, 50] on div "Clubauswahl" at bounding box center [196, 44] width 47 height 21
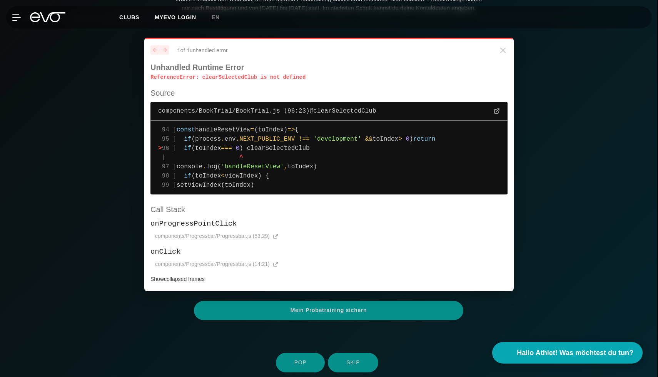
click at [255, 77] on p "ReferenceError : clearSelectedClub is not defined" at bounding box center [328, 77] width 357 height 8
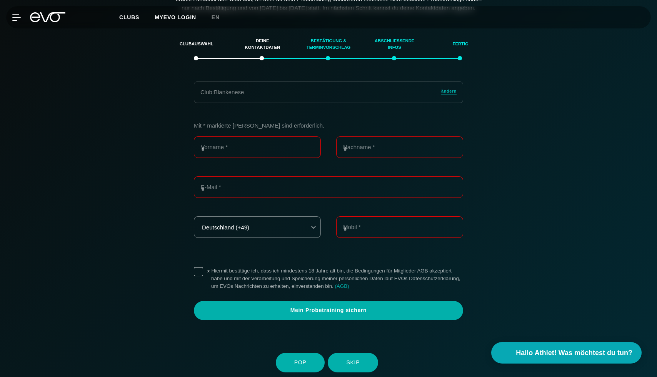
click at [556, 95] on div "Club : Blankenese ändern Mit * markierte Felder sind erforderlich. Vorname * Na…" at bounding box center [328, 215] width 538 height 266
click at [450, 95] on span "ändern" at bounding box center [448, 91] width 15 height 7
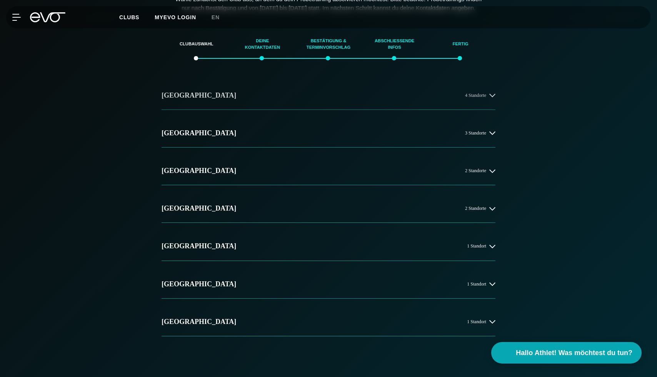
click at [243, 98] on button "[GEOGRAPHIC_DATA] 4 Standorte" at bounding box center [328, 96] width 334 height 28
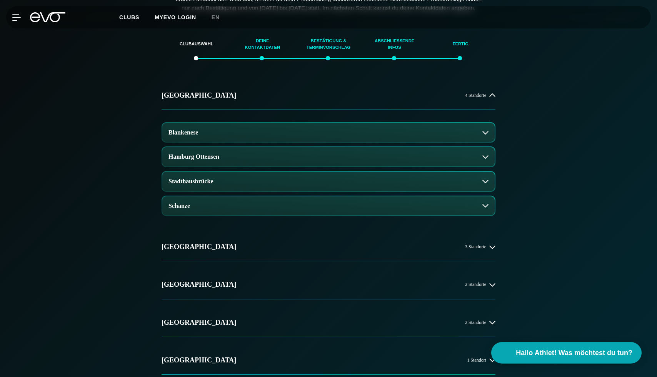
click at [265, 124] on div "Blankenese Hamburg Ottensen Stadthausbrücke Schanze" at bounding box center [328, 167] width 334 height 114
click at [265, 134] on button "Blankenese" at bounding box center [328, 132] width 332 height 19
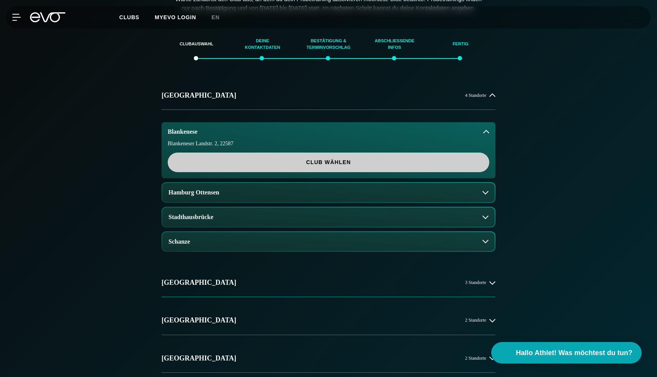
click at [266, 166] on span "Club wählen" at bounding box center [328, 162] width 285 height 8
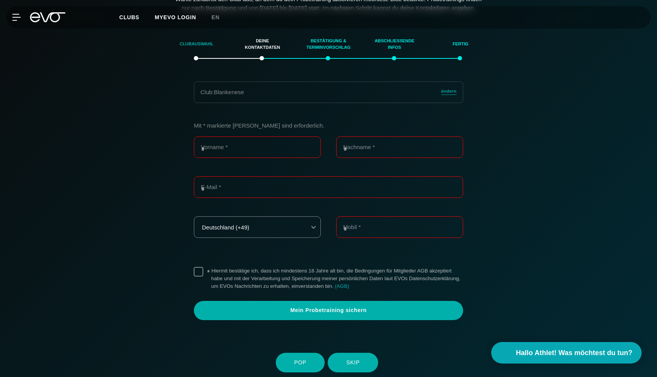
click at [193, 55] on div "Clubauswahl" at bounding box center [196, 44] width 47 height 21
click at [544, 128] on div "Mit * markierte Felder sind erforderlich. Vorname * Nachname * E-Mail * Deutsch…" at bounding box center [328, 225] width 531 height 229
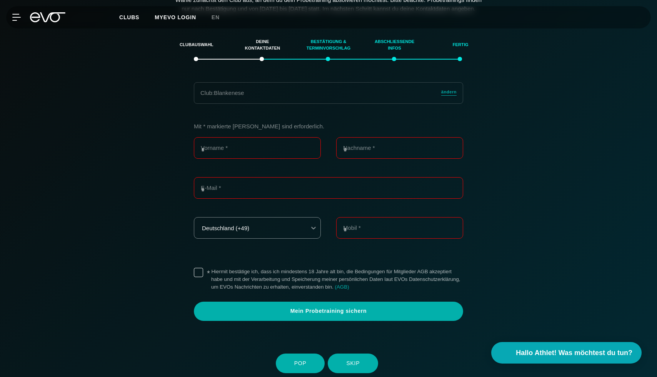
scroll to position [132, 0]
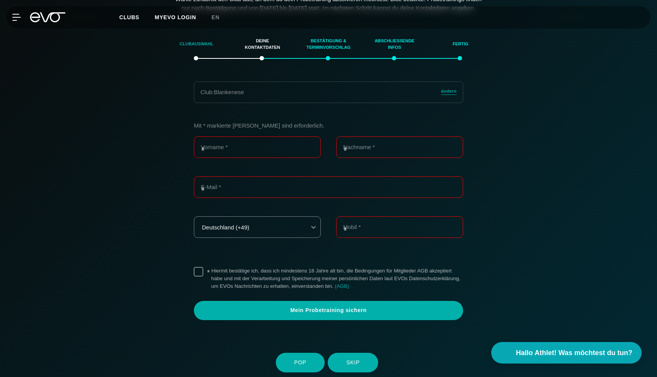
click at [182, 54] on div "Clubauswahl" at bounding box center [196, 44] width 47 height 21
click at [195, 55] on div "Clubauswahl" at bounding box center [196, 44] width 47 height 21
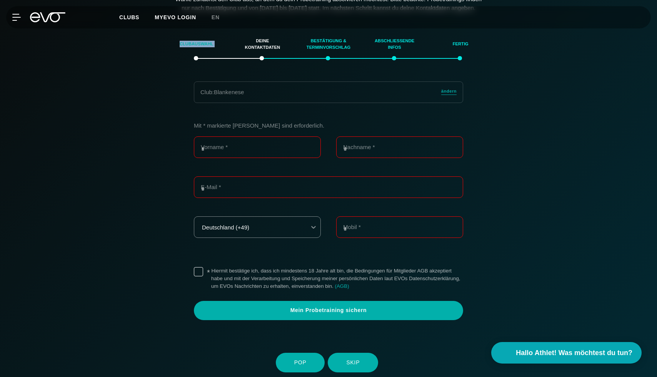
click at [195, 55] on div "Clubauswahl" at bounding box center [196, 44] width 47 height 21
click at [448, 95] on span "ändern" at bounding box center [448, 91] width 15 height 7
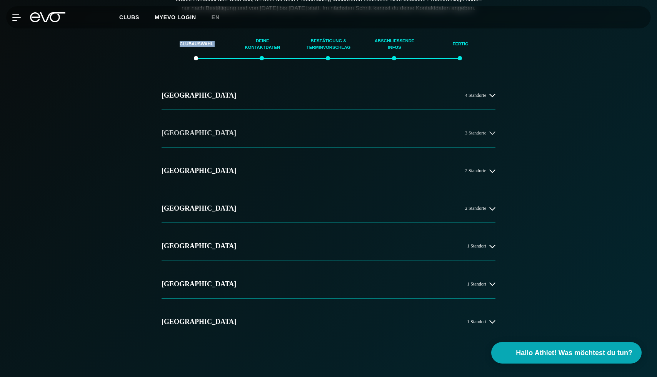
click at [258, 145] on button "Berlin 3 Standorte" at bounding box center [328, 133] width 334 height 28
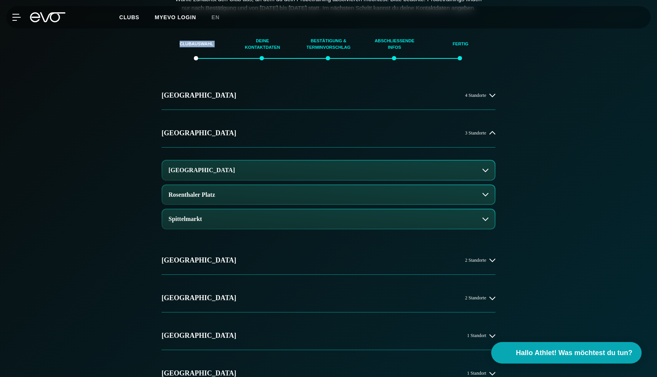
click at [252, 180] on button "Alexanderplatz" at bounding box center [328, 170] width 332 height 19
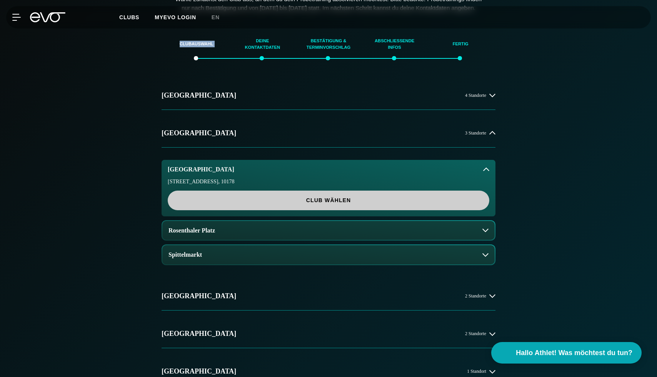
click at [252, 205] on span "Club wählen" at bounding box center [328, 200] width 285 height 8
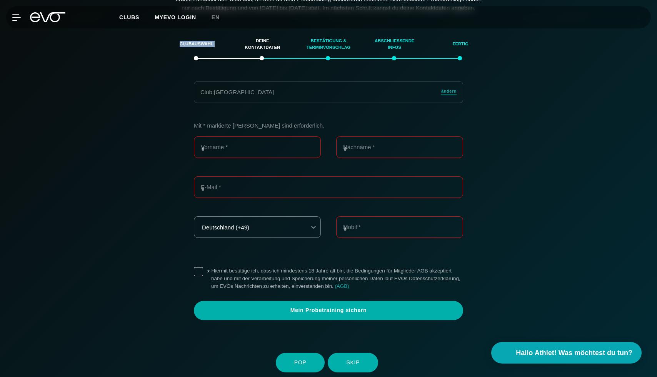
click at [446, 95] on span "ändern" at bounding box center [448, 91] width 15 height 7
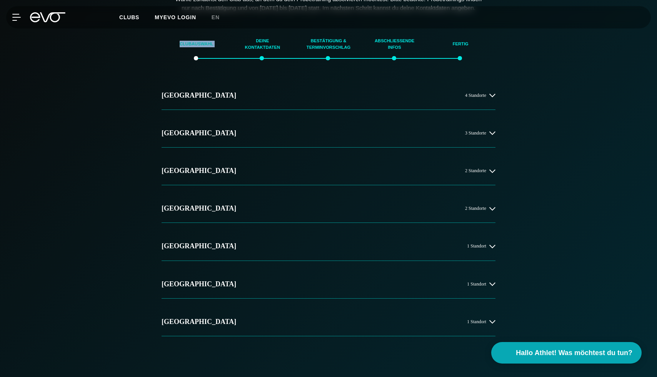
click at [198, 55] on div "Clubauswahl" at bounding box center [196, 44] width 47 height 21
click at [474, 98] on span "4 Standorte" at bounding box center [475, 95] width 21 height 5
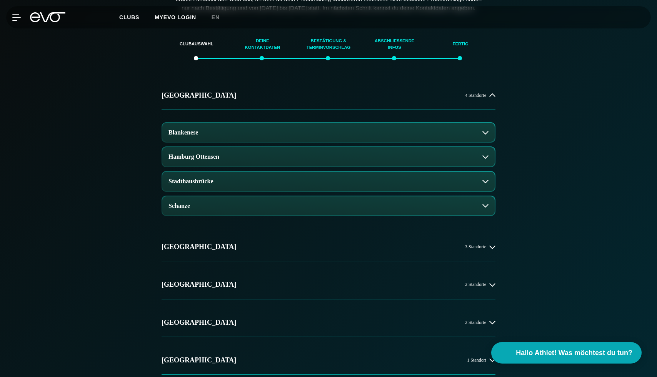
click at [419, 137] on button "Blankenese" at bounding box center [328, 132] width 332 height 19
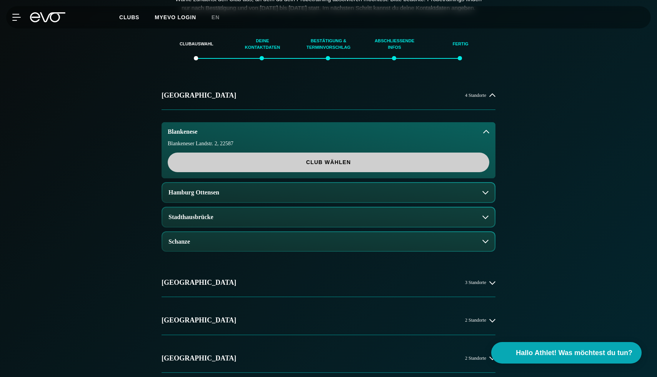
click at [344, 166] on span "Club wählen" at bounding box center [328, 163] width 321 height 20
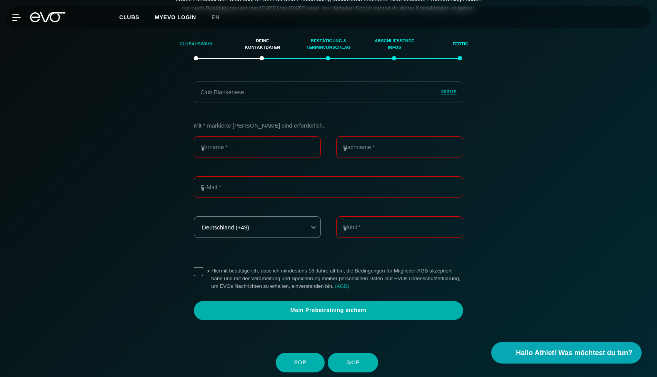
click at [197, 54] on div "Clubauswahl" at bounding box center [196, 44] width 47 height 21
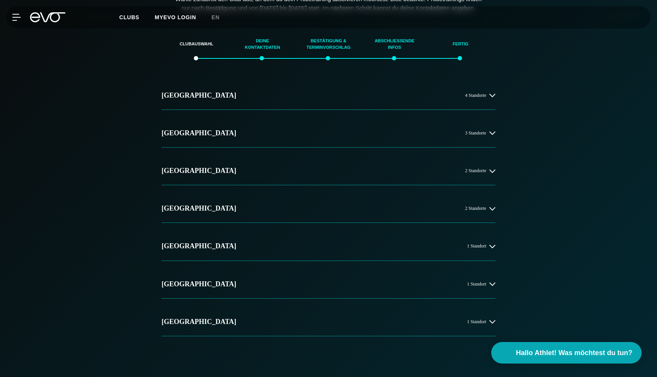
click at [601, 128] on div "Clubauswahl Deine Kontaktdaten Bestätigung & Terminvorschlag Abschließende Info…" at bounding box center [328, 257] width 657 height 466
click at [599, 88] on div "Clubauswahl Deine Kontaktdaten Bestätigung & Terminvorschlag Abschließende Info…" at bounding box center [328, 257] width 657 height 466
click at [618, 166] on div "Clubauswahl Deine Kontaktdaten Bestätigung & Terminvorschlag Abschließende Info…" at bounding box center [328, 257] width 657 height 466
click at [431, 140] on button "[GEOGRAPHIC_DATA] 3 Standorte" at bounding box center [328, 133] width 334 height 28
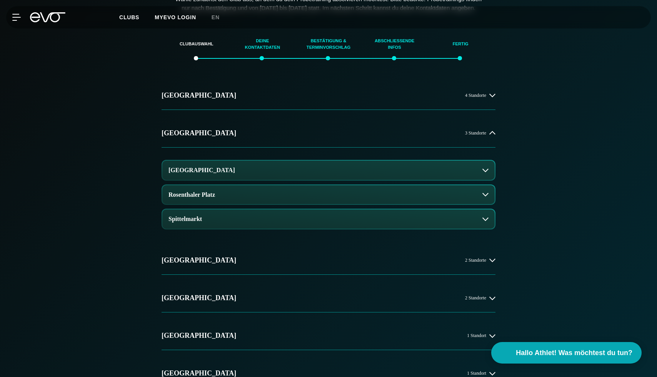
click at [286, 175] on button "[GEOGRAPHIC_DATA]" at bounding box center [328, 170] width 332 height 19
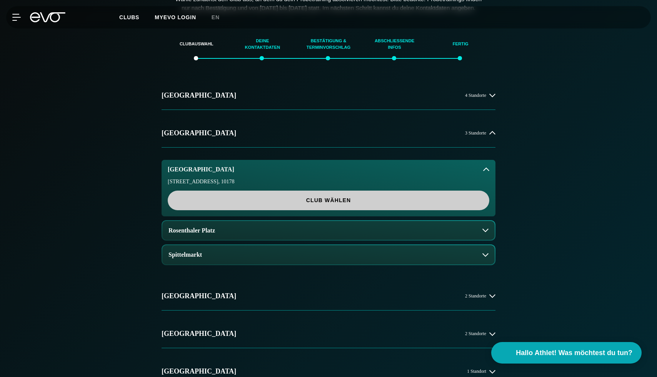
click at [258, 205] on span "Club wählen" at bounding box center [328, 201] width 321 height 20
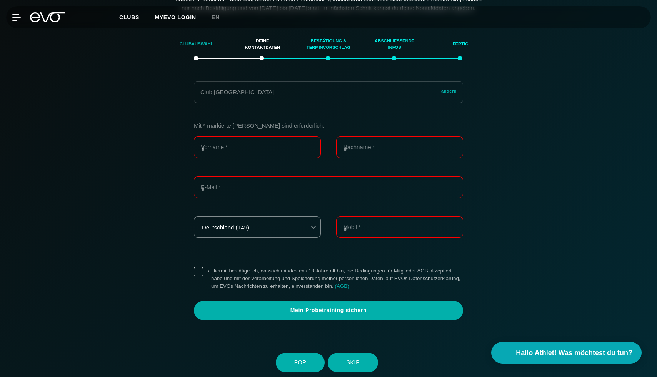
click at [195, 50] on div "Clubauswahl" at bounding box center [196, 44] width 47 height 21
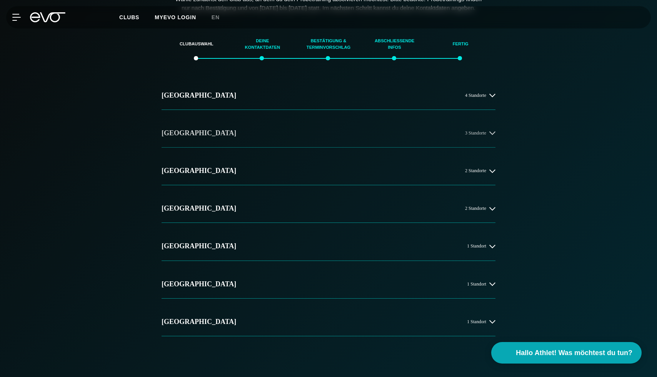
click at [449, 142] on button "[GEOGRAPHIC_DATA] 3 Standorte" at bounding box center [328, 133] width 334 height 28
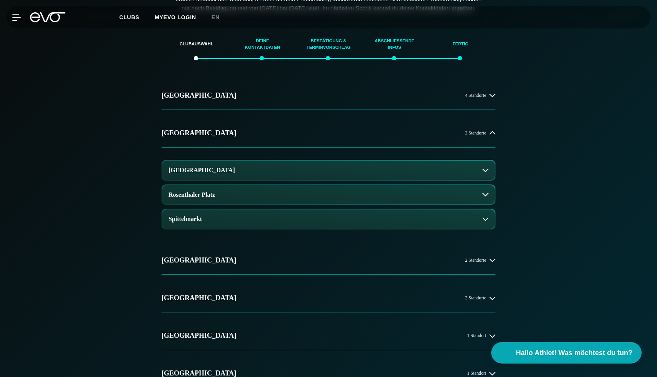
click at [373, 201] on button "Rosenthaler Platz" at bounding box center [328, 194] width 332 height 19
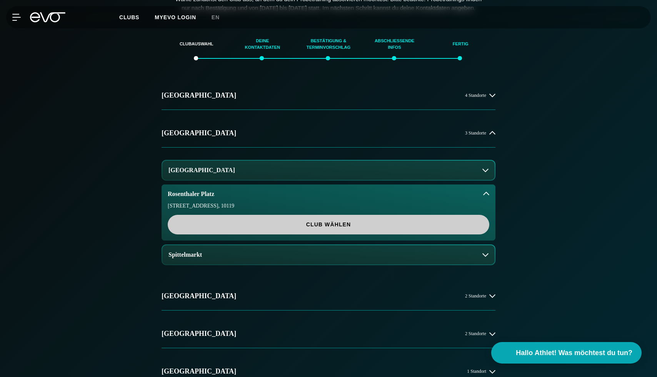
click at [355, 235] on span "Club wählen" at bounding box center [328, 225] width 321 height 20
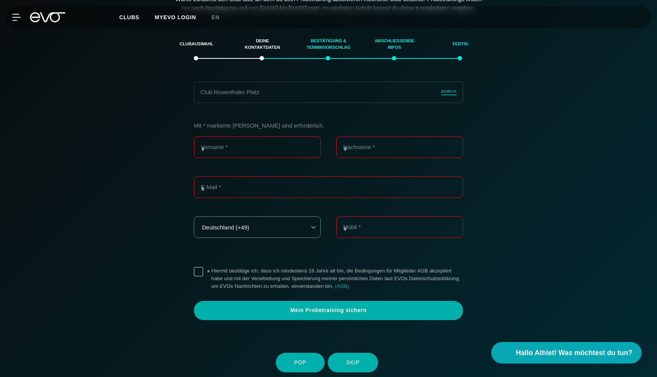
click at [454, 95] on span "ändern" at bounding box center [448, 91] width 15 height 7
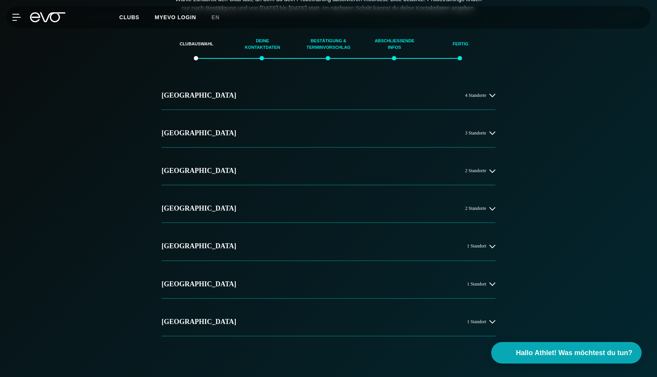
click at [32, 11] on div "MyEVO Login Über EVO Mitgliedschaften Probetraining TAGESPASS EVO Studios Düsse…" at bounding box center [329, 17] width 654 height 22
click at [44, 15] on icon at bounding box center [47, 17] width 35 height 10
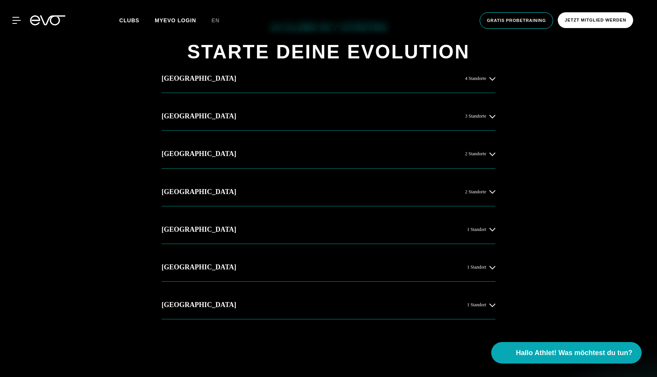
scroll to position [381, 0]
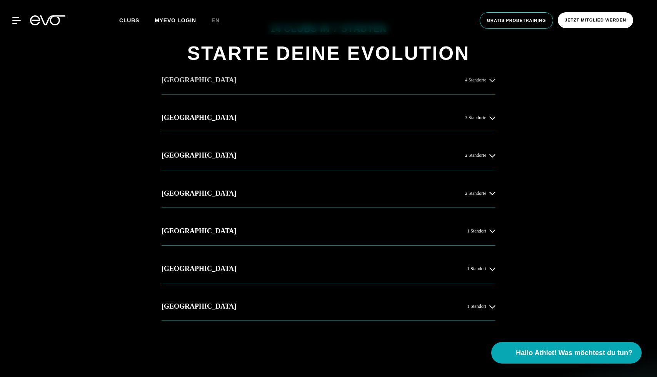
click at [281, 82] on button "Hamburg 4 Standorte" at bounding box center [328, 80] width 334 height 28
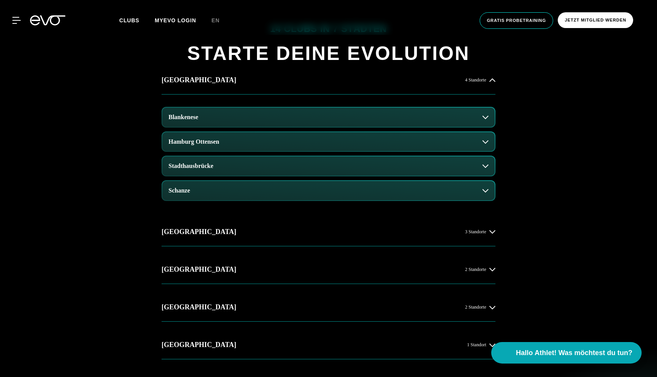
click at [400, 116] on button "Blankenese" at bounding box center [328, 117] width 332 height 19
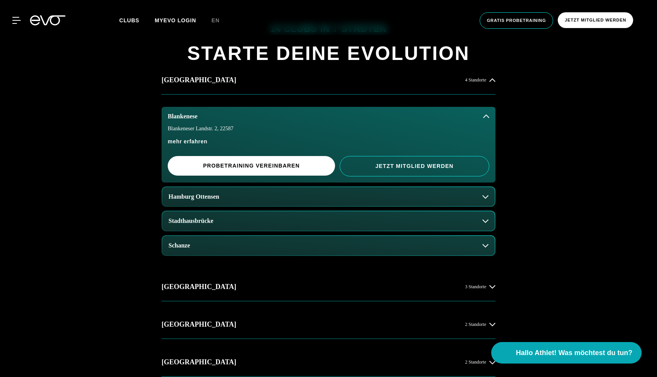
click at [347, 115] on button "Blankenese" at bounding box center [328, 116] width 334 height 19
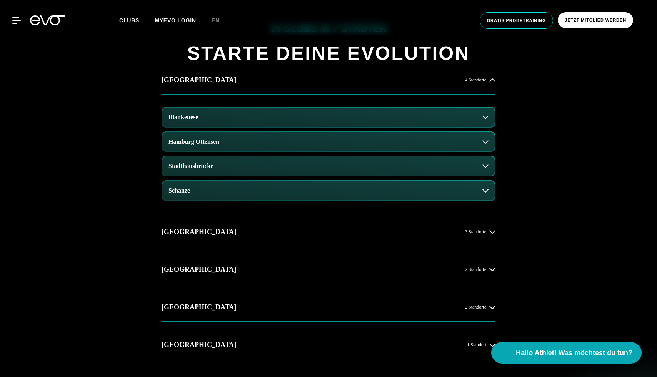
click at [266, 192] on button "Schanze" at bounding box center [328, 190] width 332 height 19
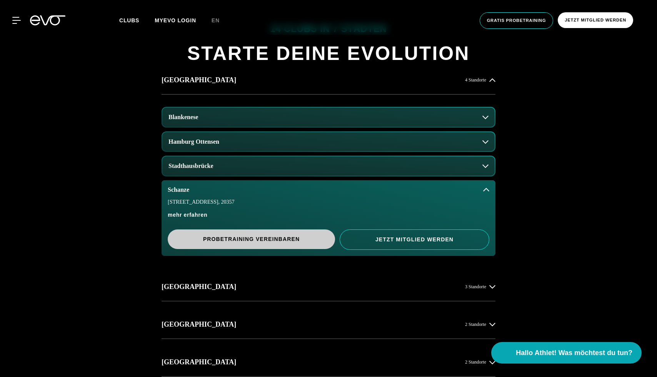
click at [243, 239] on span "PROBETRAINING VEREINBAREN" at bounding box center [251, 239] width 130 height 8
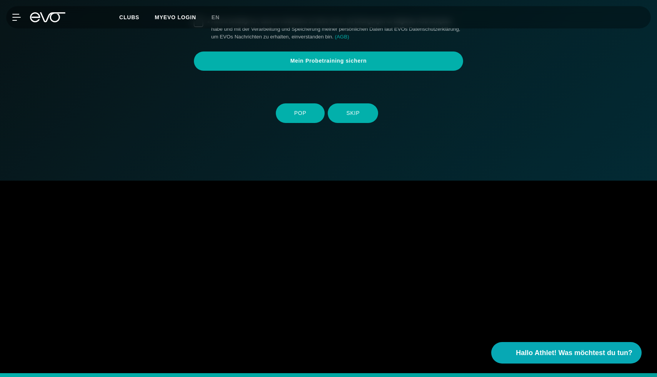
scroll to position [132, 0]
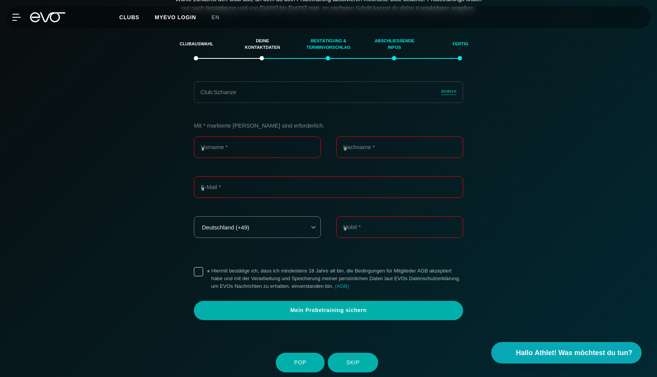
click at [42, 18] on icon at bounding box center [47, 17] width 35 height 10
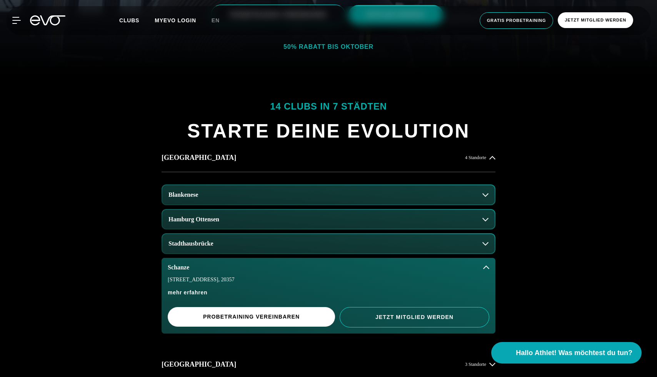
scroll to position [304, 0]
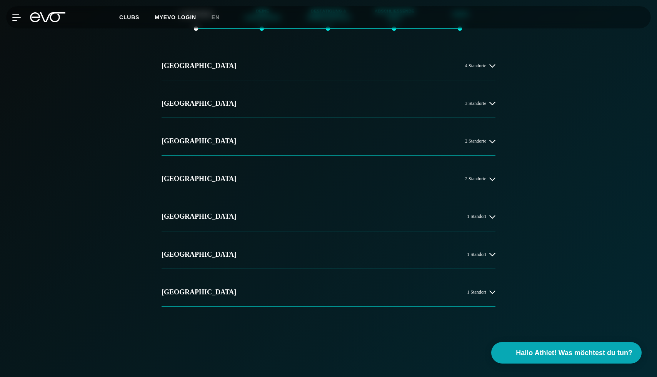
scroll to position [147, 0]
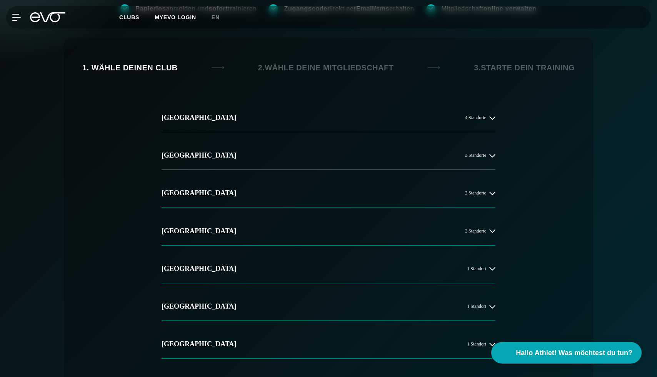
scroll to position [132, 0]
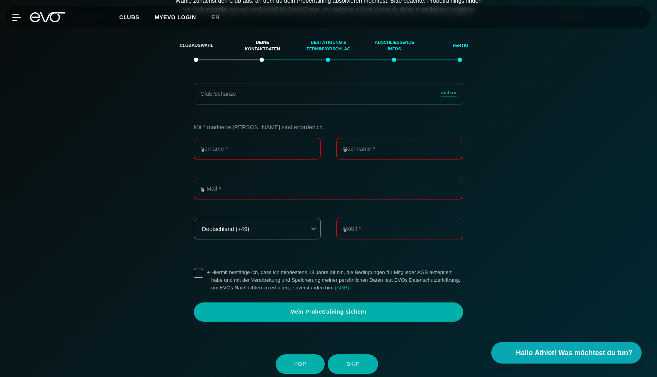
scroll to position [132, 0]
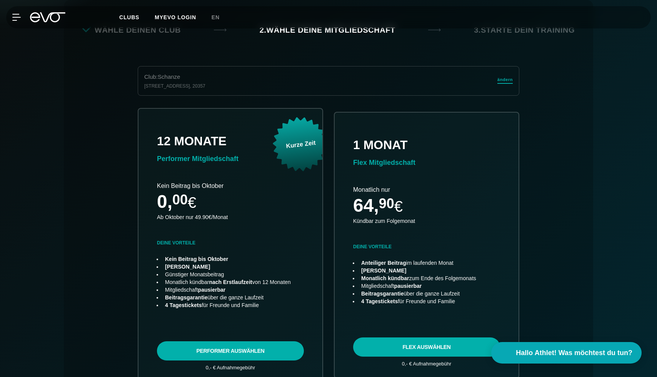
click at [501, 80] on span "ändern" at bounding box center [504, 80] width 15 height 7
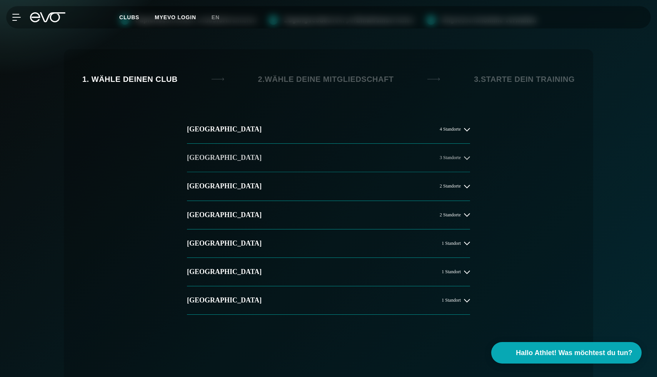
scroll to position [120, 0]
click at [388, 138] on button "Hamburg 4 Standorte" at bounding box center [328, 130] width 283 height 28
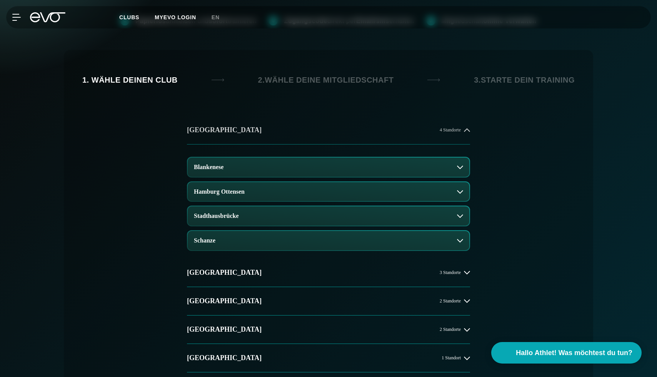
click at [387, 137] on button "Hamburg 4 Standorte" at bounding box center [328, 130] width 283 height 28
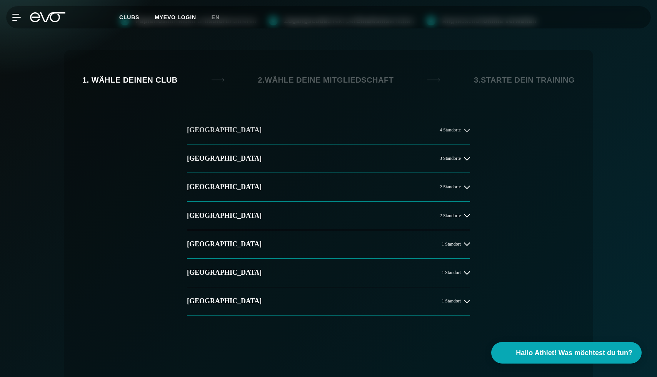
click at [287, 130] on button "Hamburg 4 Standorte" at bounding box center [328, 130] width 283 height 28
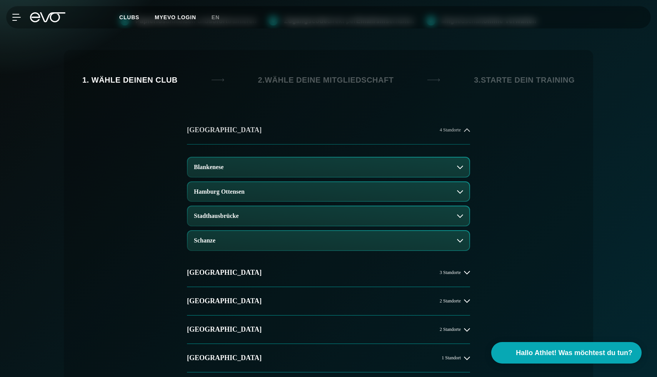
click at [287, 130] on button "Hamburg 4 Standorte" at bounding box center [328, 130] width 283 height 28
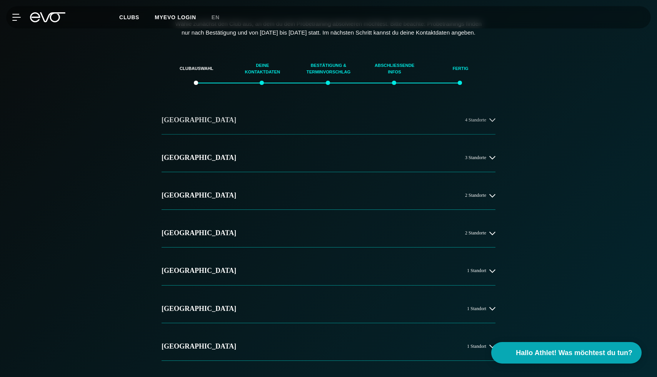
scroll to position [122, 0]
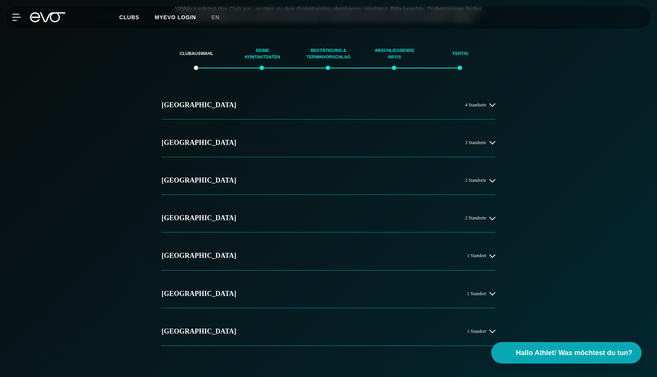
click at [87, 198] on div "[GEOGRAPHIC_DATA] 4 Standorte [GEOGRAPHIC_DATA] 3 Standorte [GEOGRAPHIC_DATA] 2…" at bounding box center [328, 279] width 538 height 377
click at [309, 193] on button "[GEOGRAPHIC_DATA] 2 Standorte" at bounding box center [328, 180] width 334 height 28
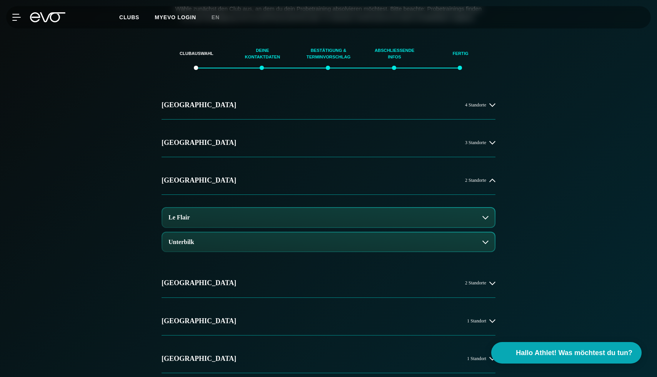
click at [230, 227] on button "Le Flair" at bounding box center [328, 217] width 332 height 19
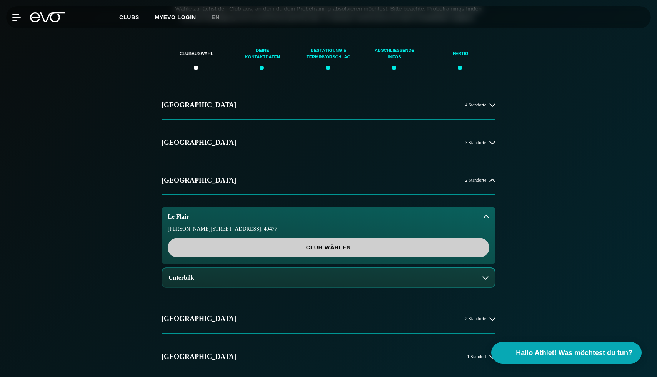
click at [296, 258] on span "Club wählen" at bounding box center [328, 248] width 321 height 20
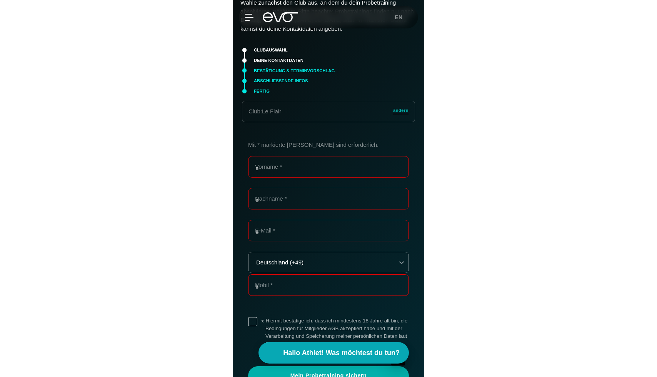
scroll to position [72, 0]
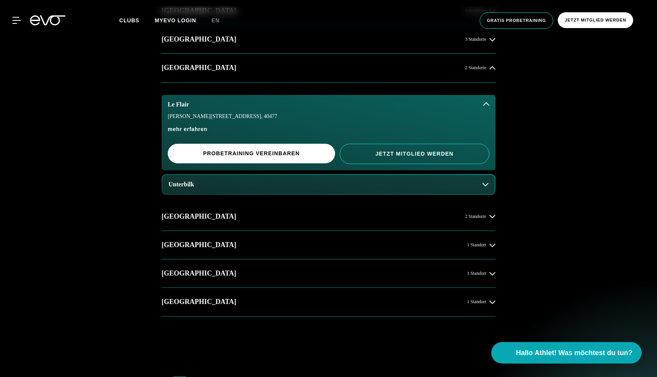
scroll to position [447, 0]
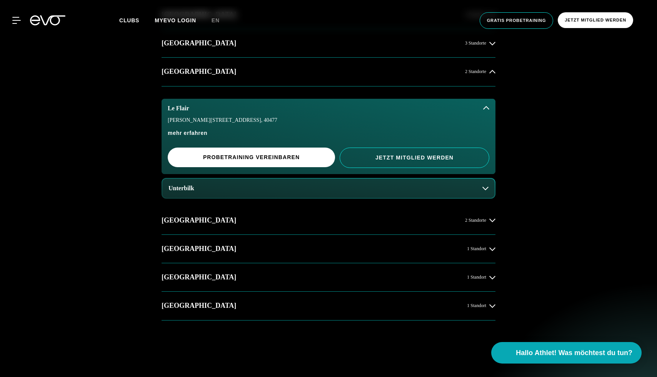
click at [314, 198] on div "Unterbilk" at bounding box center [328, 188] width 334 height 21
click at [316, 191] on button "Unterbilk" at bounding box center [328, 188] width 332 height 19
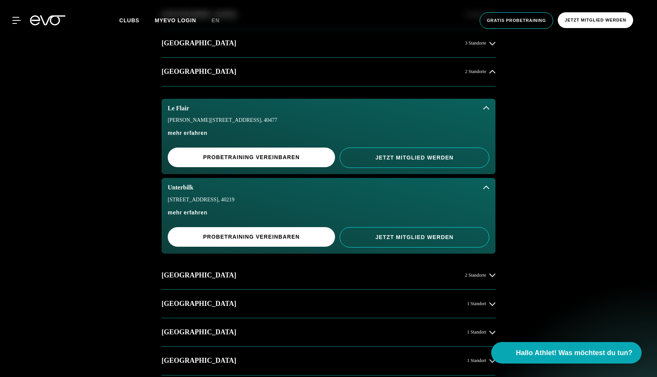
click at [412, 192] on button "Unterbilk" at bounding box center [328, 187] width 334 height 19
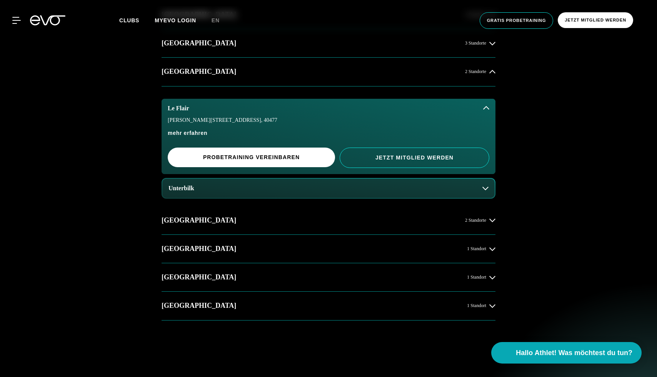
click at [455, 110] on button "Le Flair" at bounding box center [328, 108] width 334 height 19
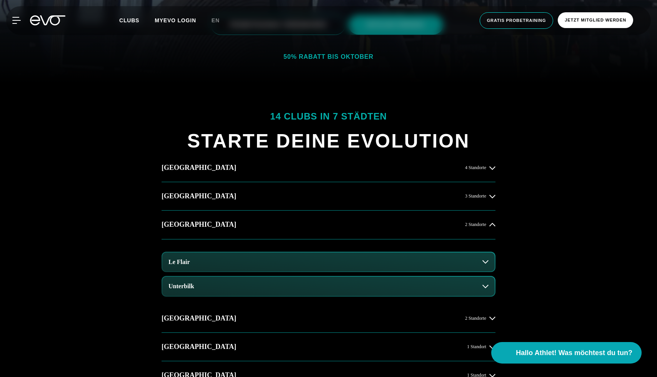
scroll to position [291, 0]
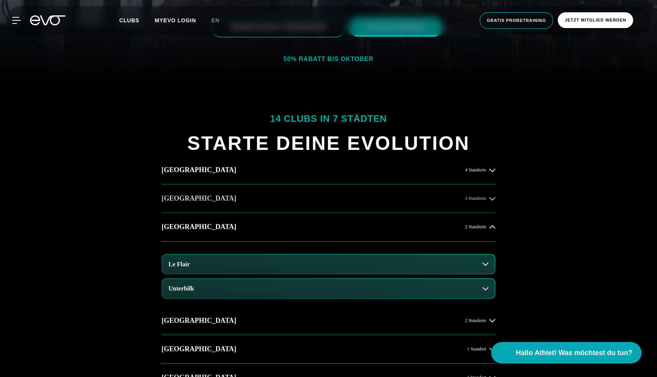
click at [366, 203] on button "[GEOGRAPHIC_DATA] 3 Standorte" at bounding box center [328, 199] width 334 height 28
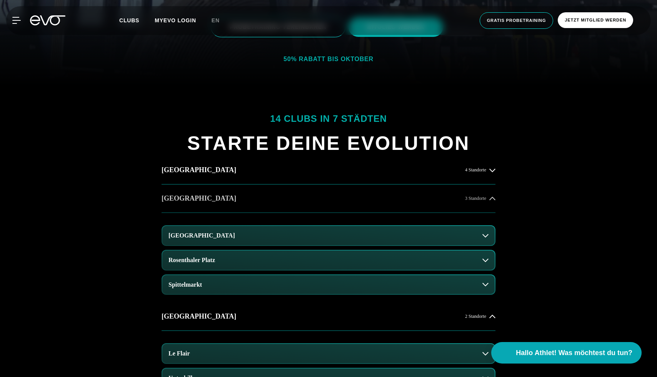
click at [366, 203] on button "[GEOGRAPHIC_DATA] 3 Standorte" at bounding box center [328, 199] width 334 height 28
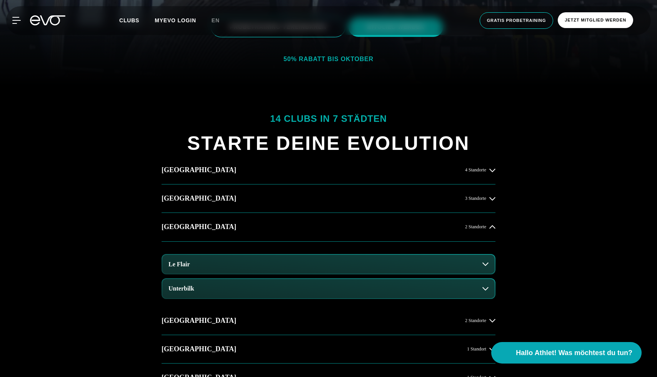
click at [355, 243] on div "Le Flair Unterbilk" at bounding box center [328, 274] width 334 height 65
click at [354, 258] on button "Le Flair" at bounding box center [328, 264] width 332 height 19
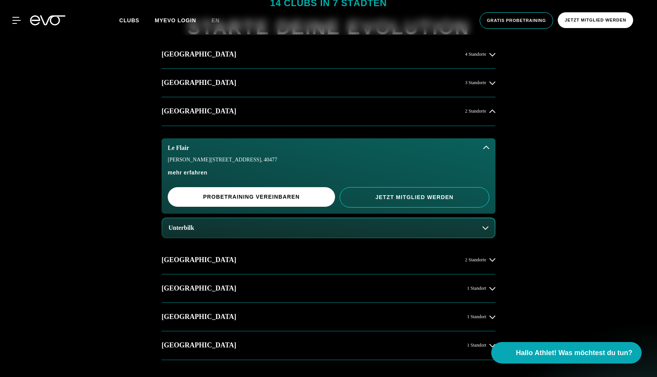
scroll to position [426, 0]
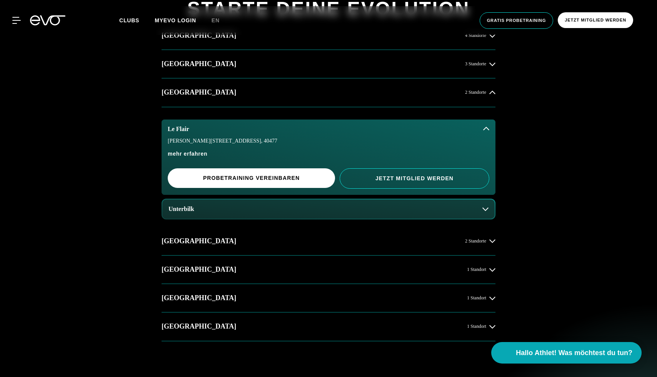
click at [463, 125] on button "Le Flair" at bounding box center [328, 129] width 334 height 19
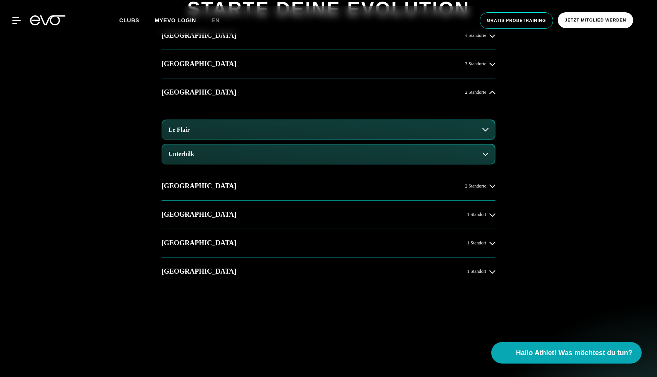
click at [463, 125] on button "Le Flair" at bounding box center [328, 129] width 332 height 19
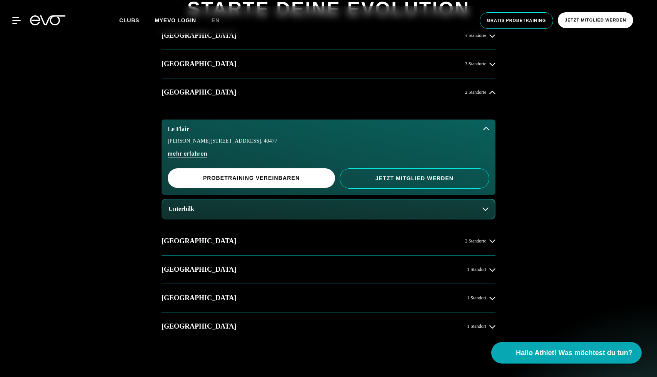
click at [476, 140] on div "[PERSON_NAME][STREET_ADDRESS]" at bounding box center [328, 140] width 321 height 5
click at [483, 131] on button "Le Flair" at bounding box center [328, 129] width 334 height 19
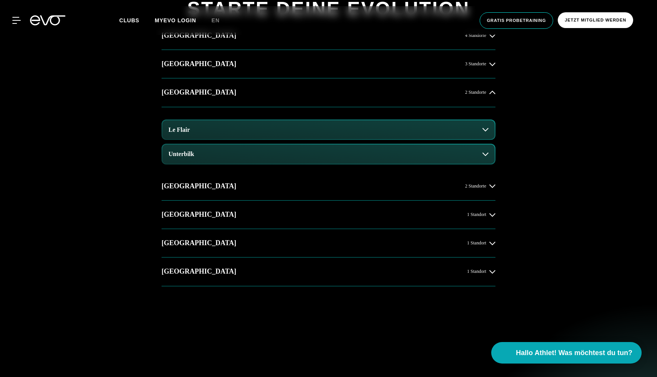
click at [483, 131] on icon at bounding box center [485, 130] width 6 height 6
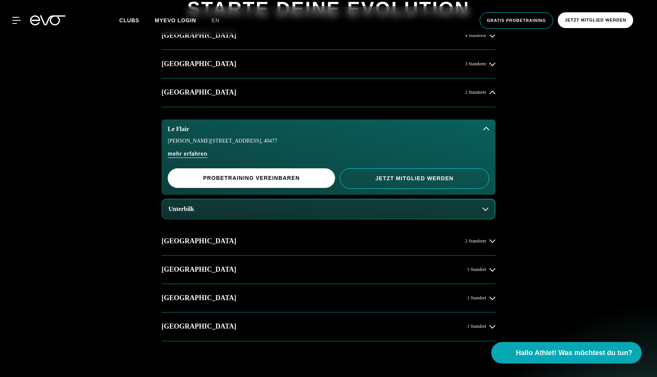
click at [483, 131] on icon at bounding box center [486, 129] width 6 height 6
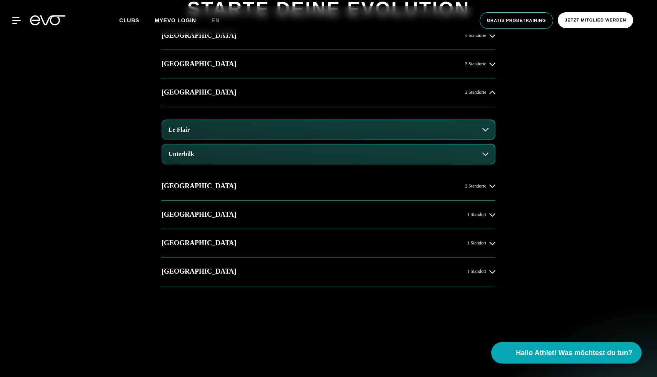
click at [483, 131] on icon at bounding box center [485, 130] width 6 height 6
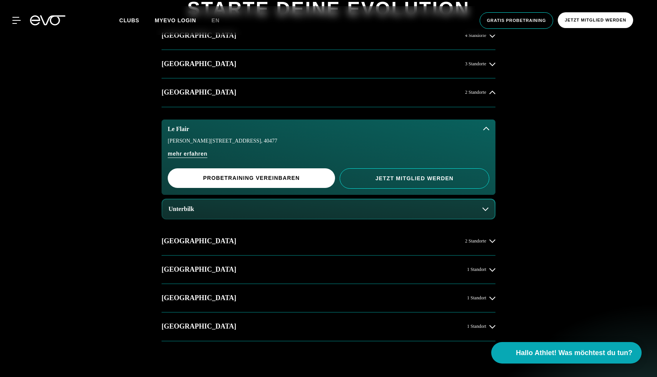
click at [483, 131] on icon at bounding box center [486, 129] width 6 height 6
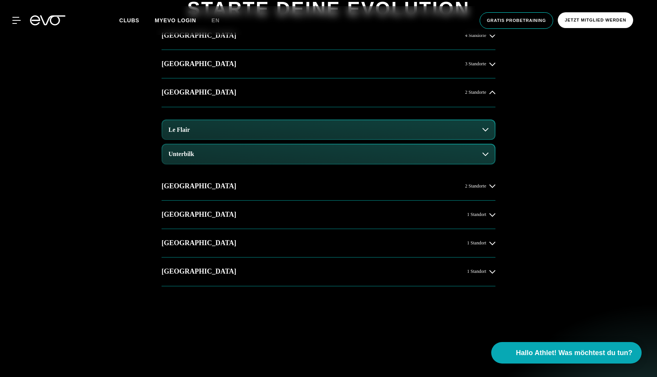
click at [483, 131] on icon at bounding box center [485, 130] width 6 height 6
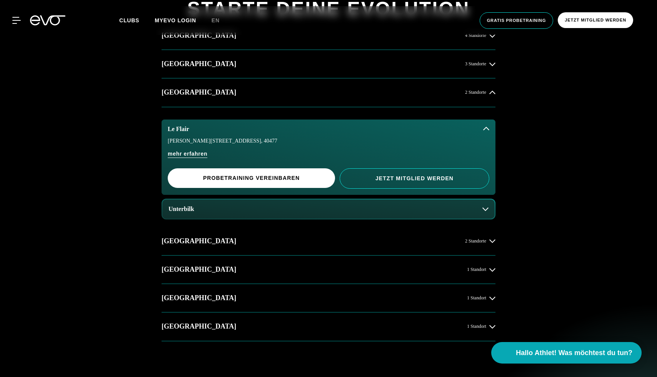
click at [483, 131] on icon at bounding box center [486, 129] width 6 height 6
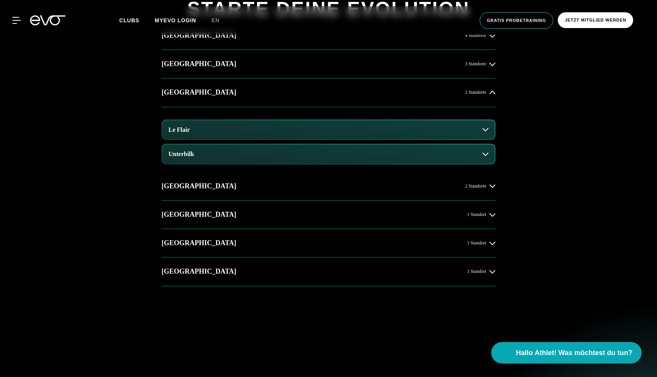
click at [574, 245] on div "14 Clubs in 7 Städten STARTE DEINE EVOLUTION [GEOGRAPHIC_DATA] 4 Standorte [GEO…" at bounding box center [328, 225] width 657 height 548
